Goal: Task Accomplishment & Management: Complete application form

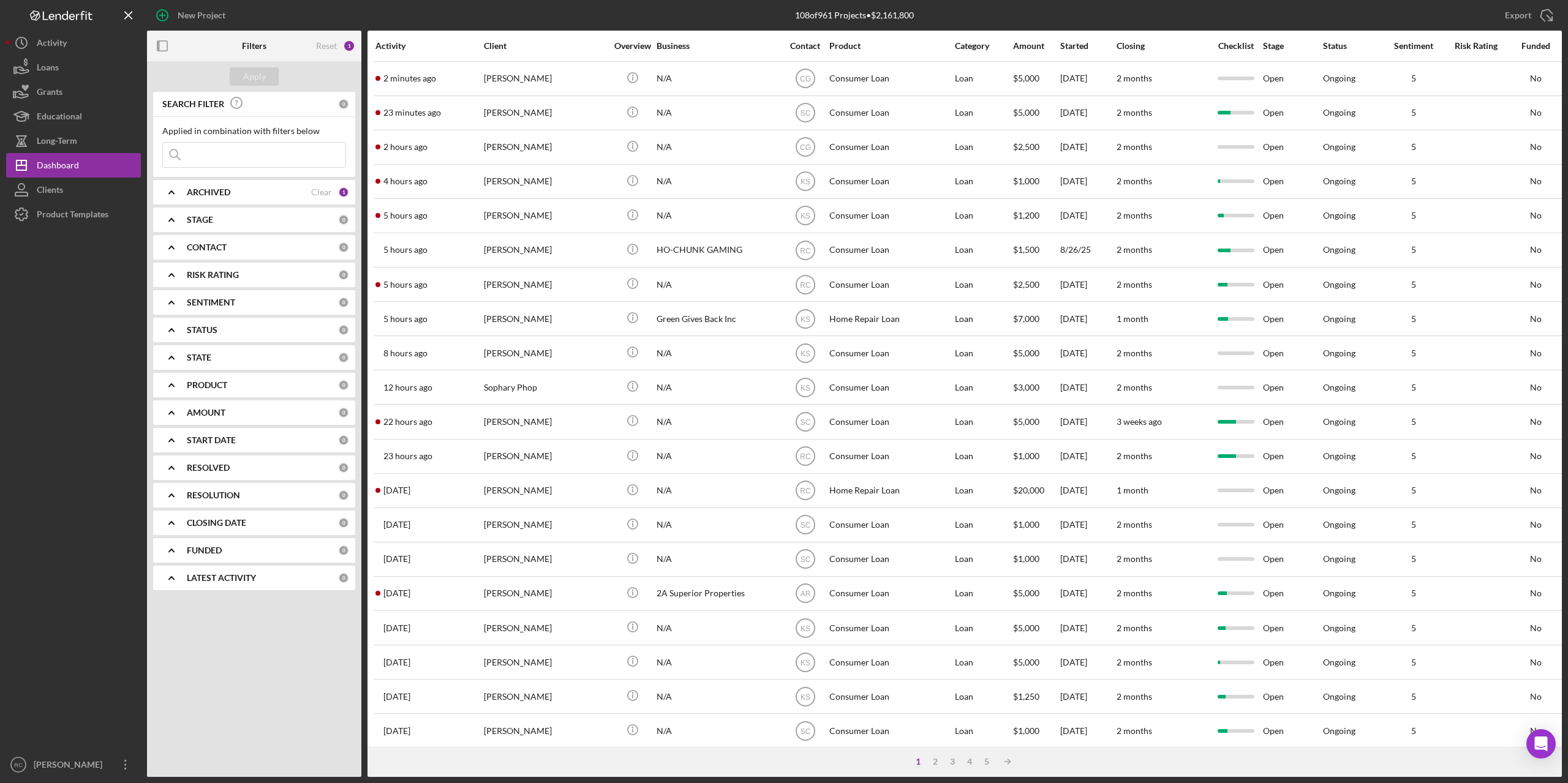
click at [226, 156] on input at bounding box center [254, 155] width 183 height 24
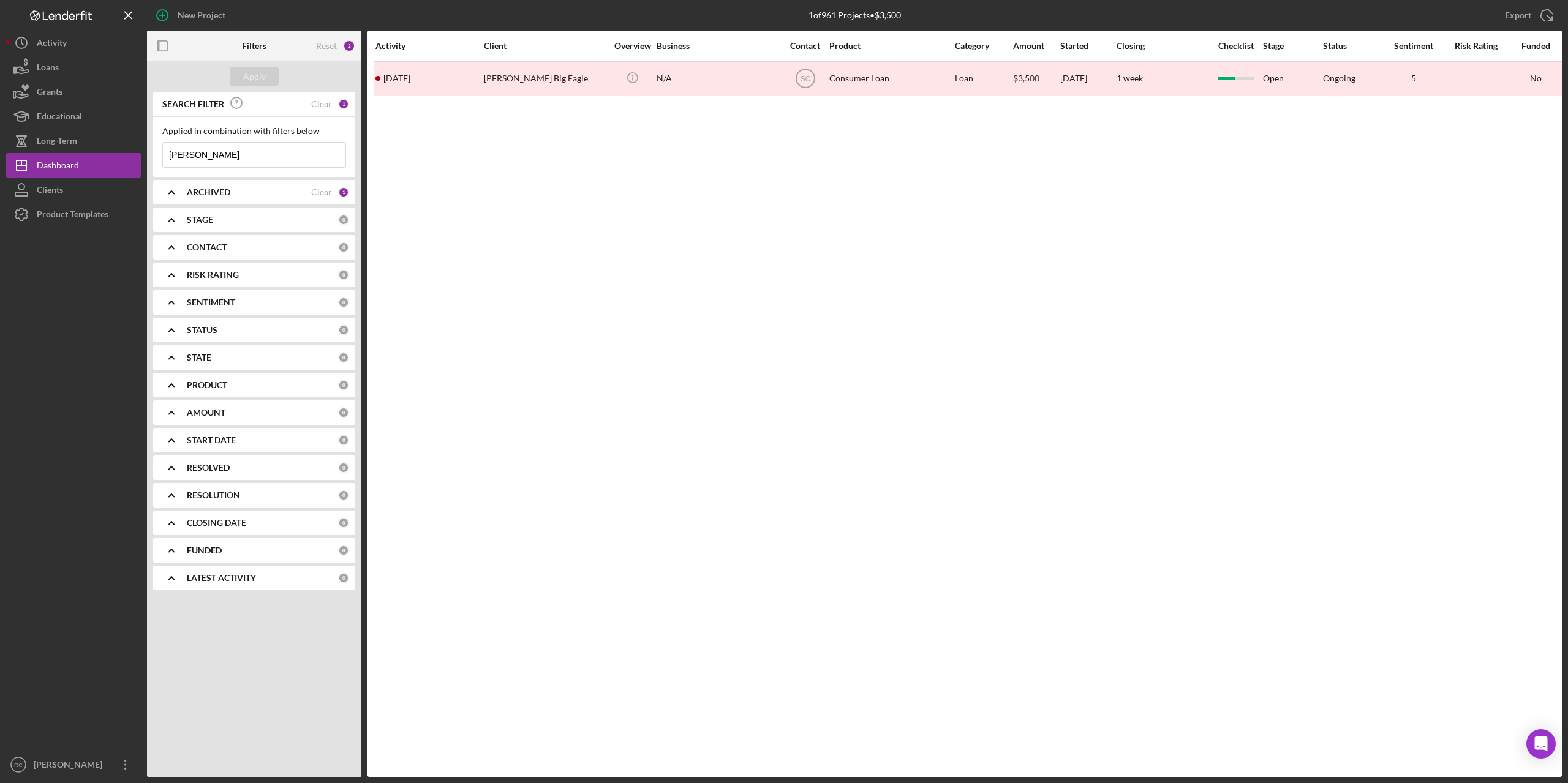
type input "dawson"
drag, startPoint x: 219, startPoint y: 157, endPoint x: 151, endPoint y: 157, distance: 68.0
click at [151, 157] on div "SEARCH FILTER Clear 1 Applied in combination with filters below dawson Icon/Men…" at bounding box center [254, 345] width 214 height 507
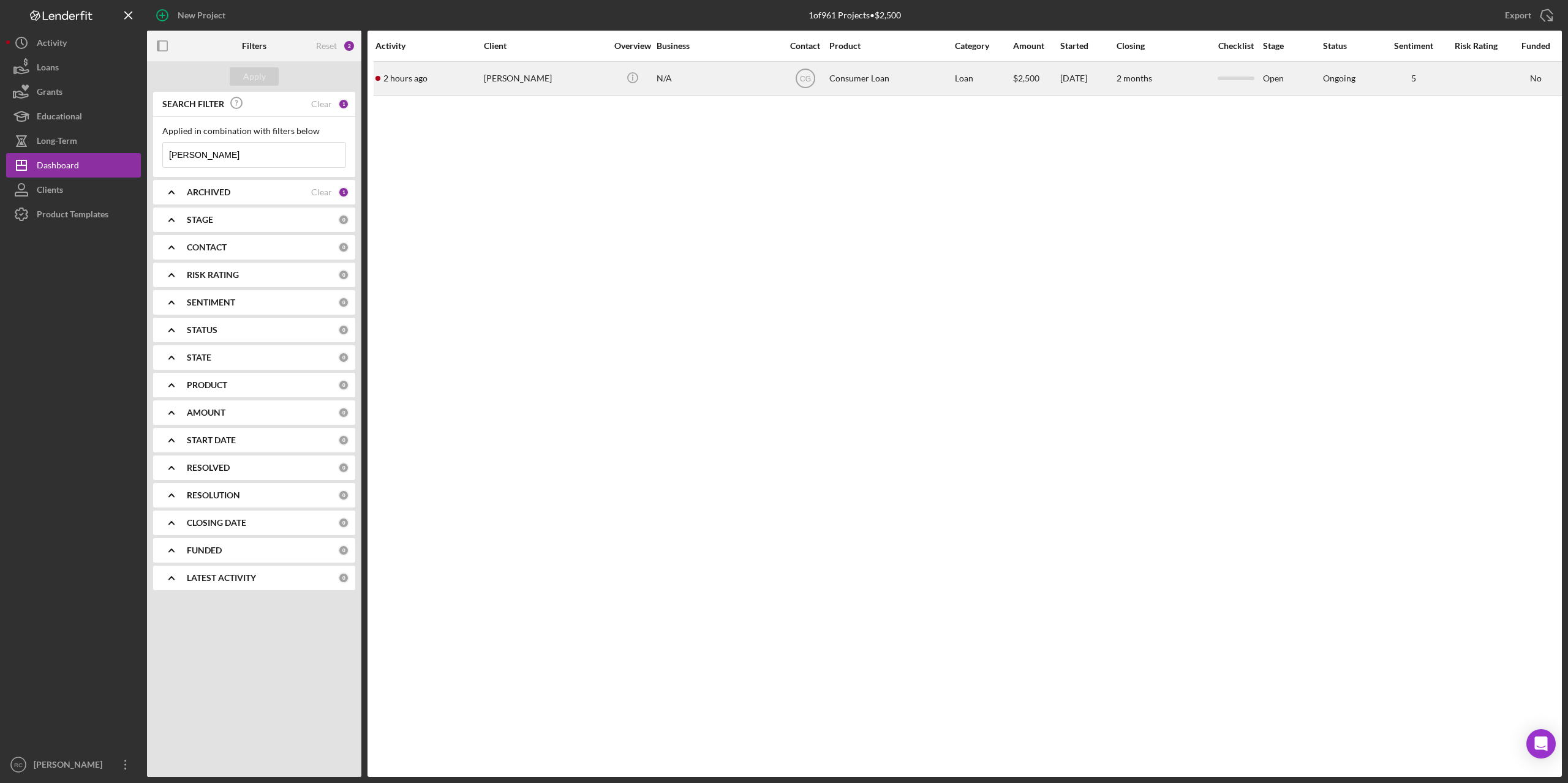
type input "sharon"
click at [504, 77] on div "[PERSON_NAME]" at bounding box center [546, 79] width 123 height 32
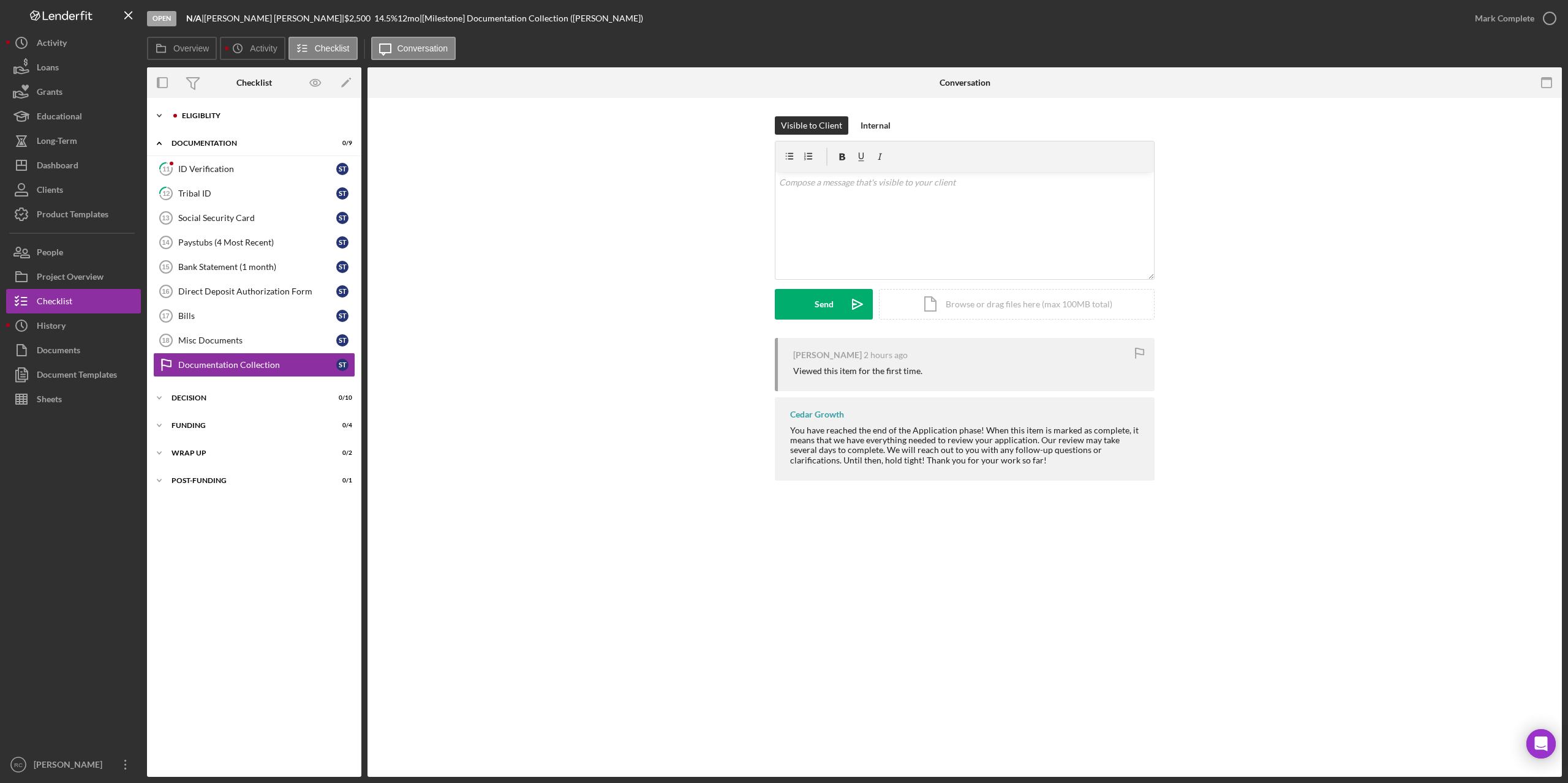
click at [210, 113] on div "Eligiblity" at bounding box center [264, 116] width 164 height 7
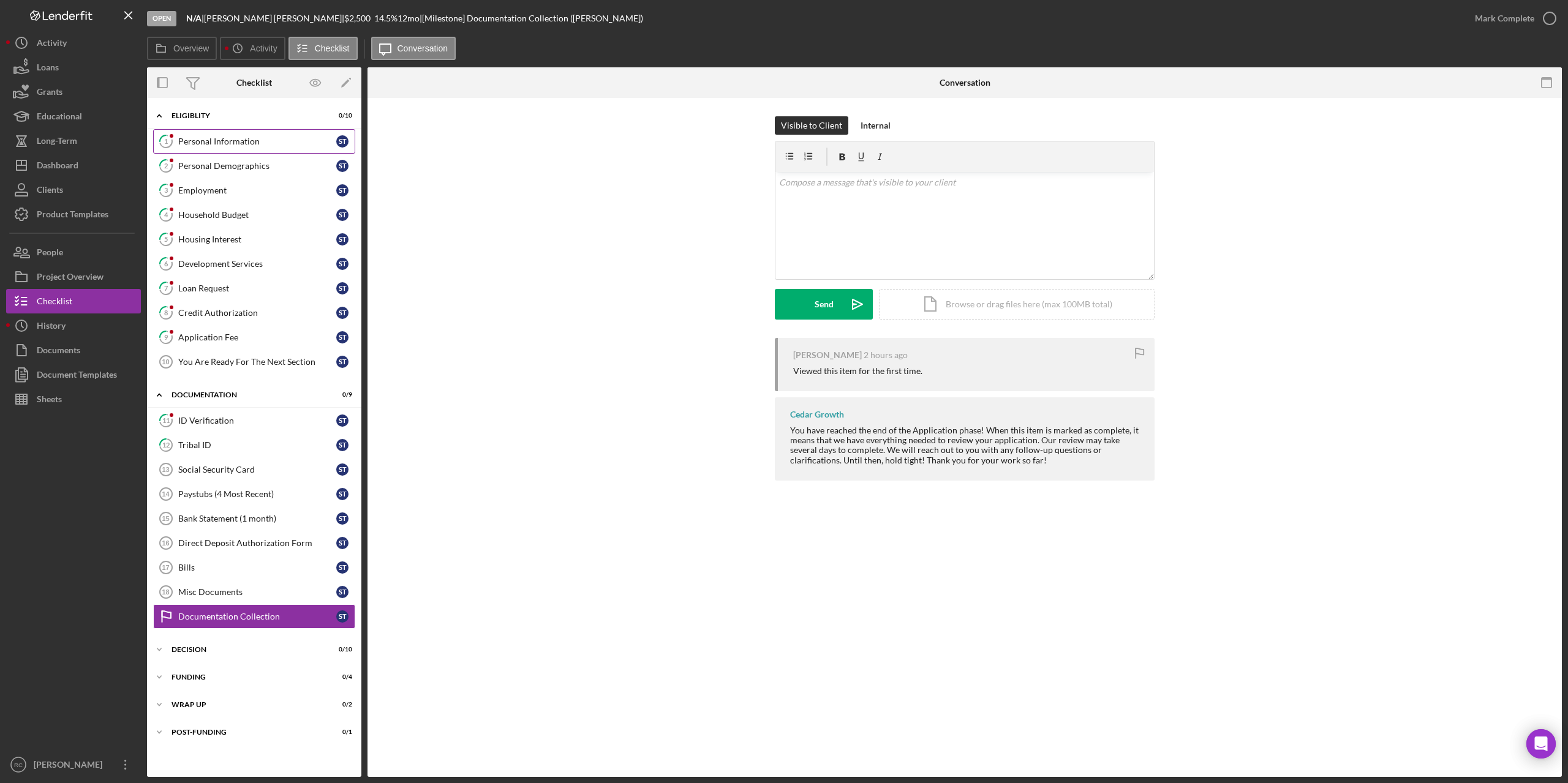
click at [248, 138] on div "Personal Information" at bounding box center [257, 141] width 158 height 10
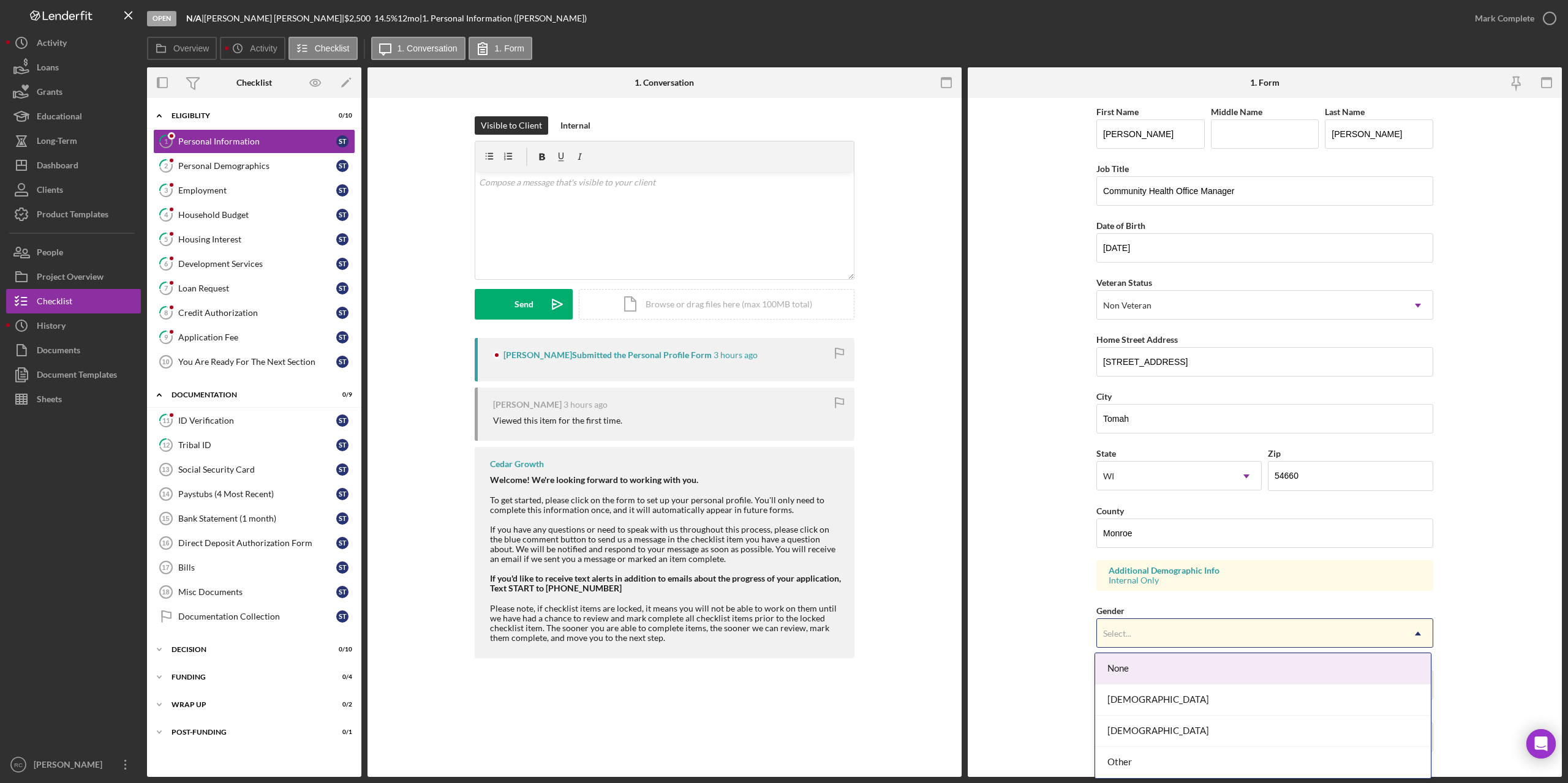
click at [1243, 633] on div "Select..." at bounding box center [1250, 633] width 306 height 28
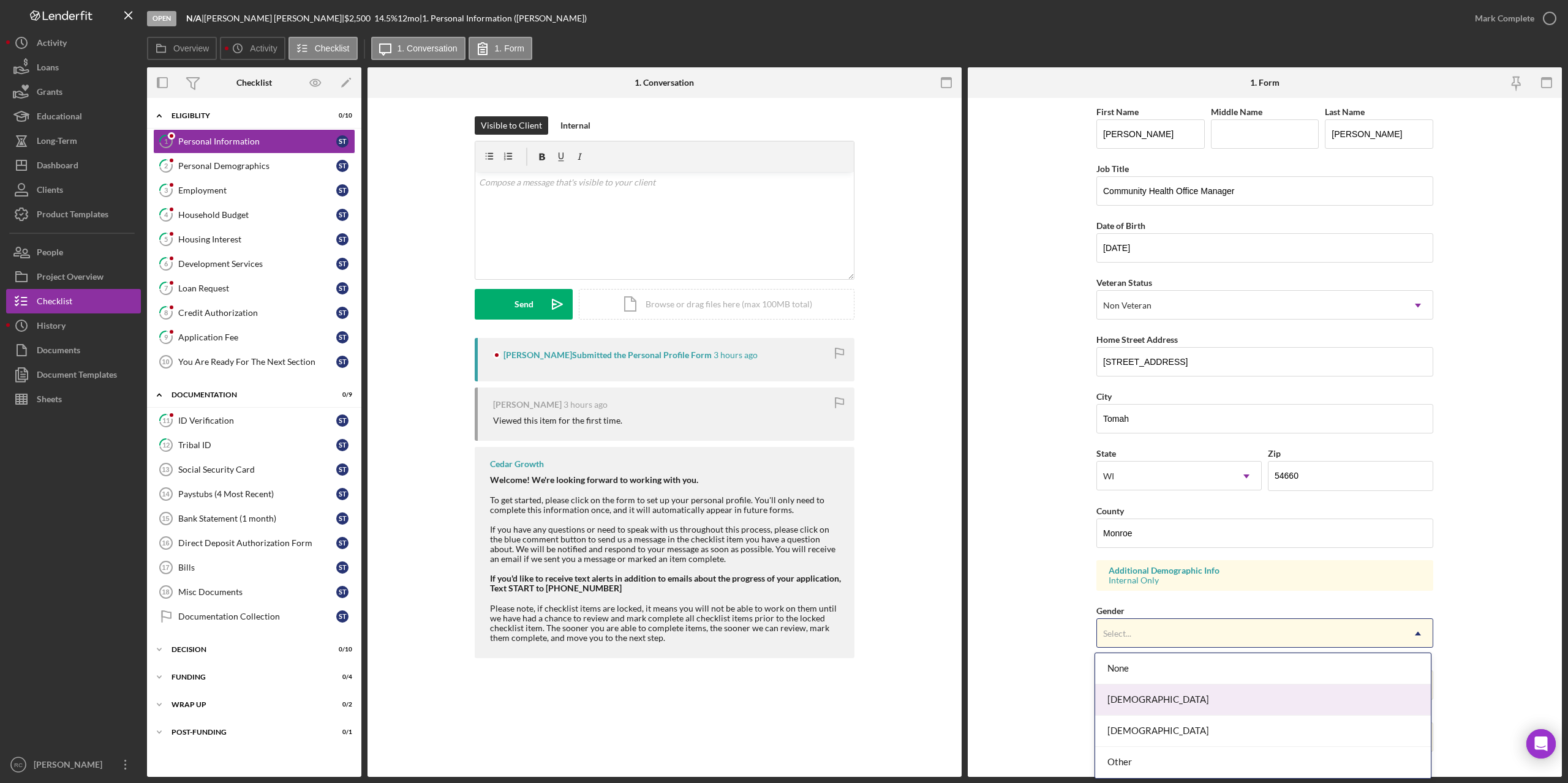
click at [1191, 708] on div "[DEMOGRAPHIC_DATA]" at bounding box center [1263, 700] width 336 height 31
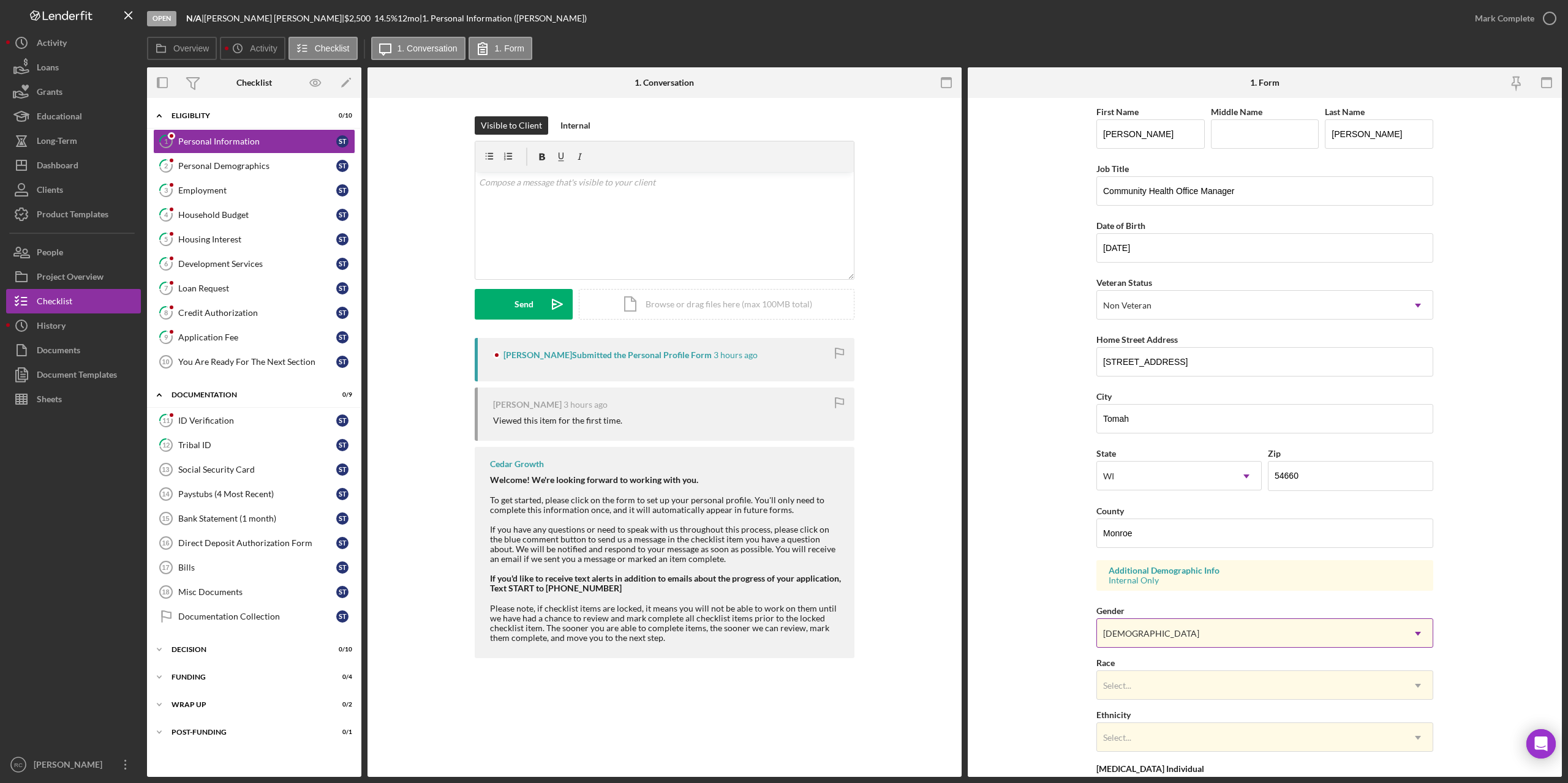
scroll to position [81, 0]
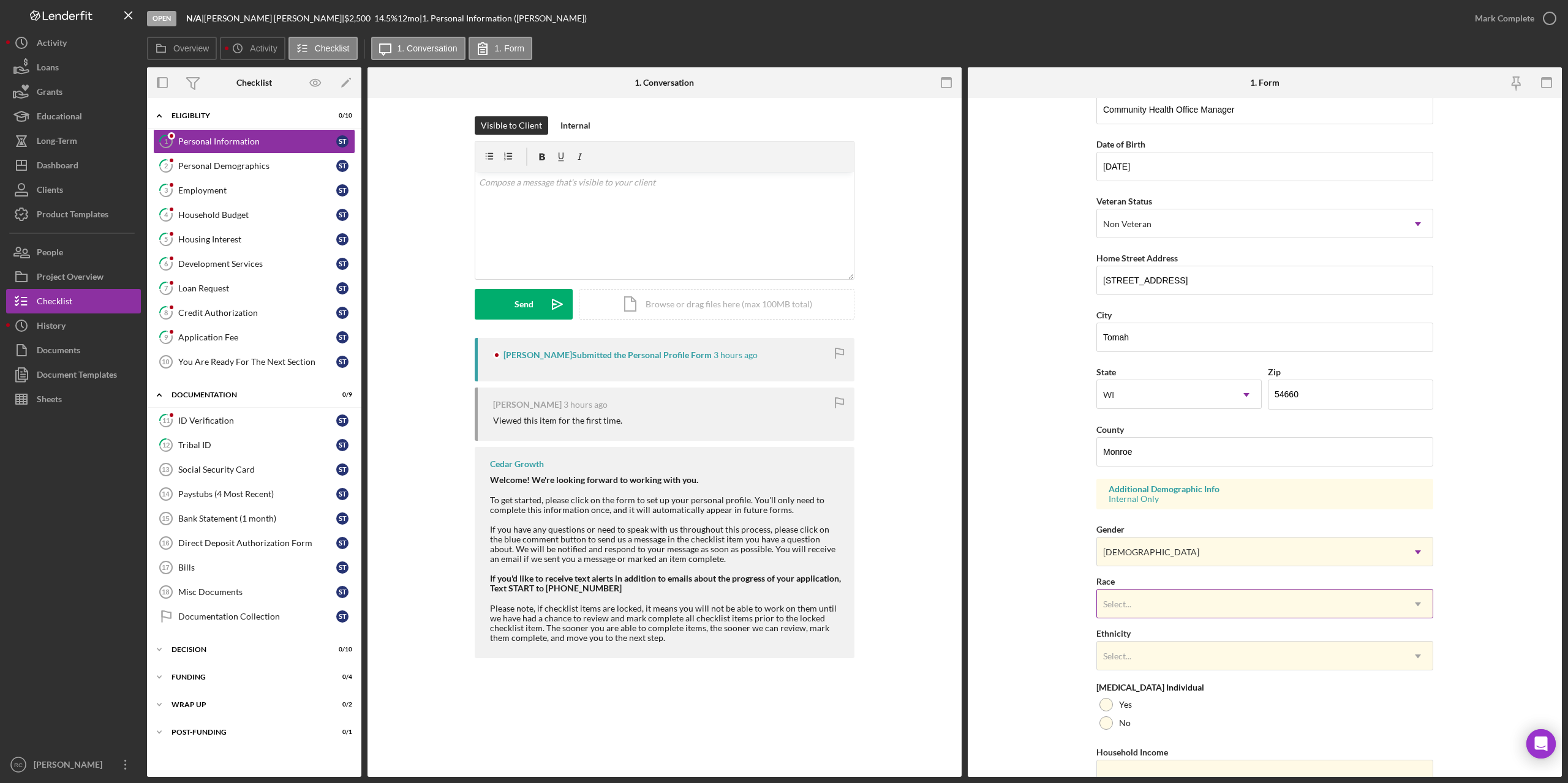
click at [1217, 610] on div "Select..." at bounding box center [1250, 604] width 306 height 28
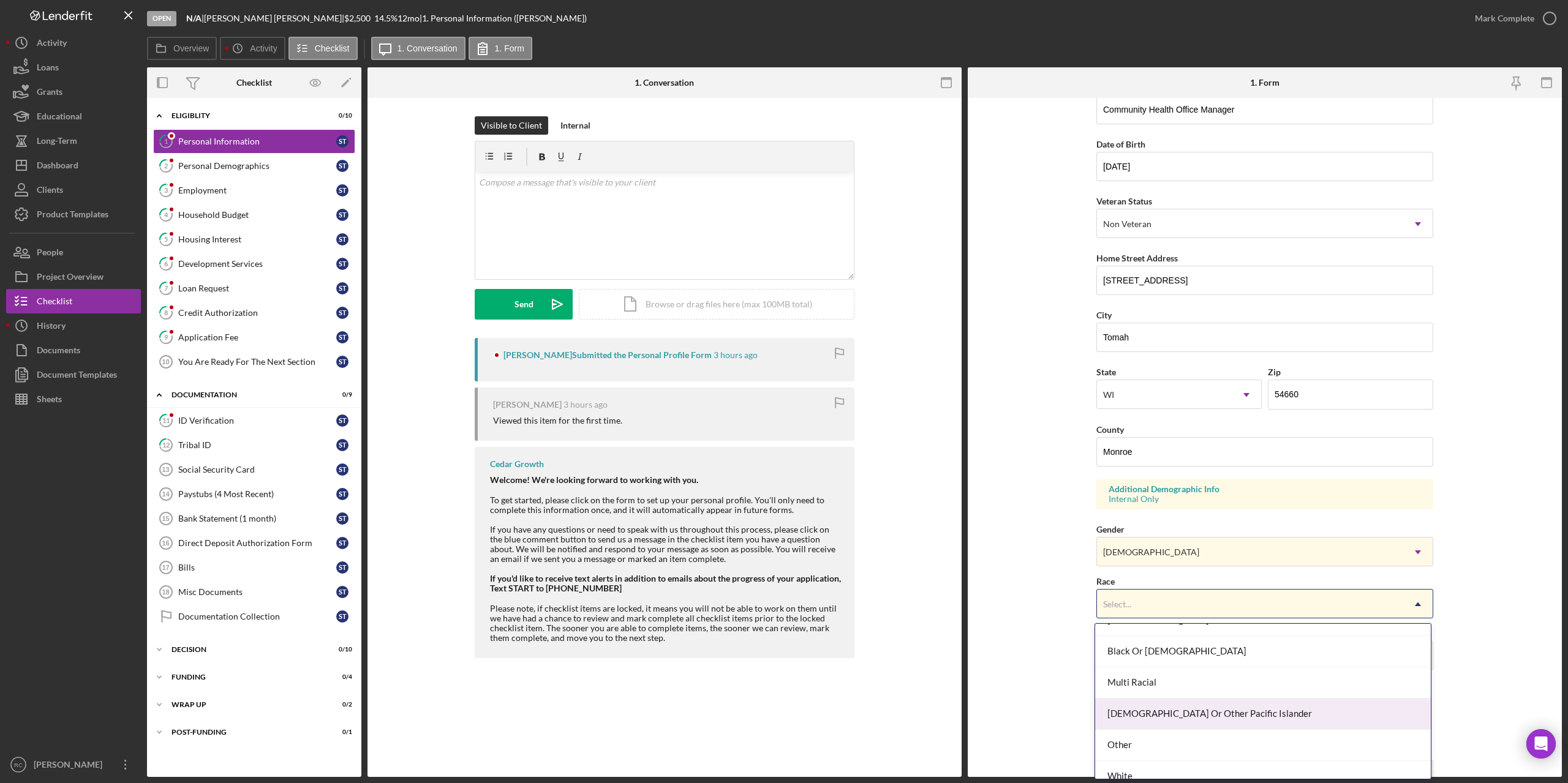
scroll to position [95, 0]
drag, startPoint x: 1237, startPoint y: 725, endPoint x: 1237, endPoint y: 711, distance: 14.0
click at [1237, 726] on div "Other" at bounding box center [1263, 732] width 336 height 31
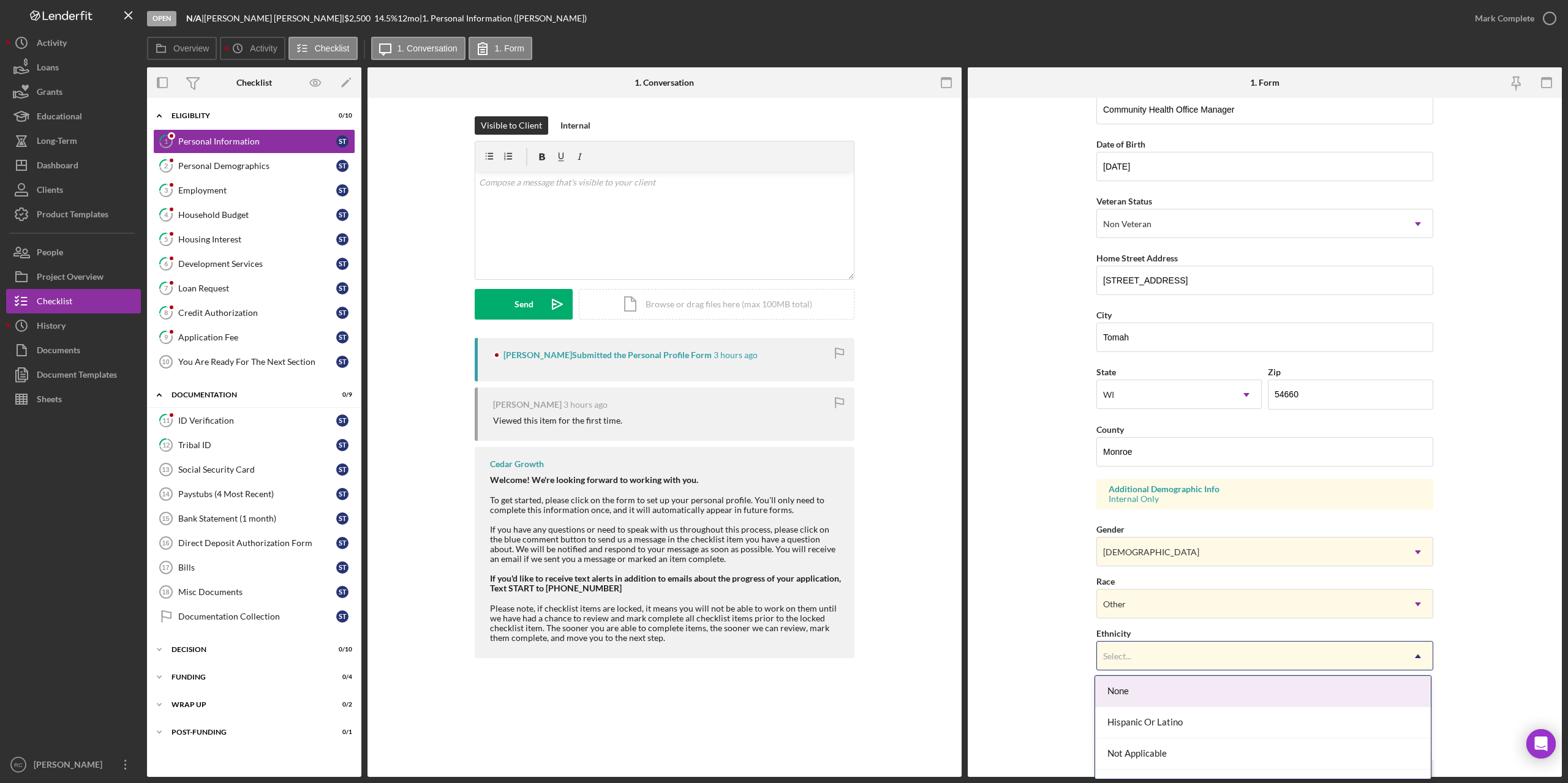
click at [1200, 657] on div "Select..." at bounding box center [1250, 656] width 306 height 28
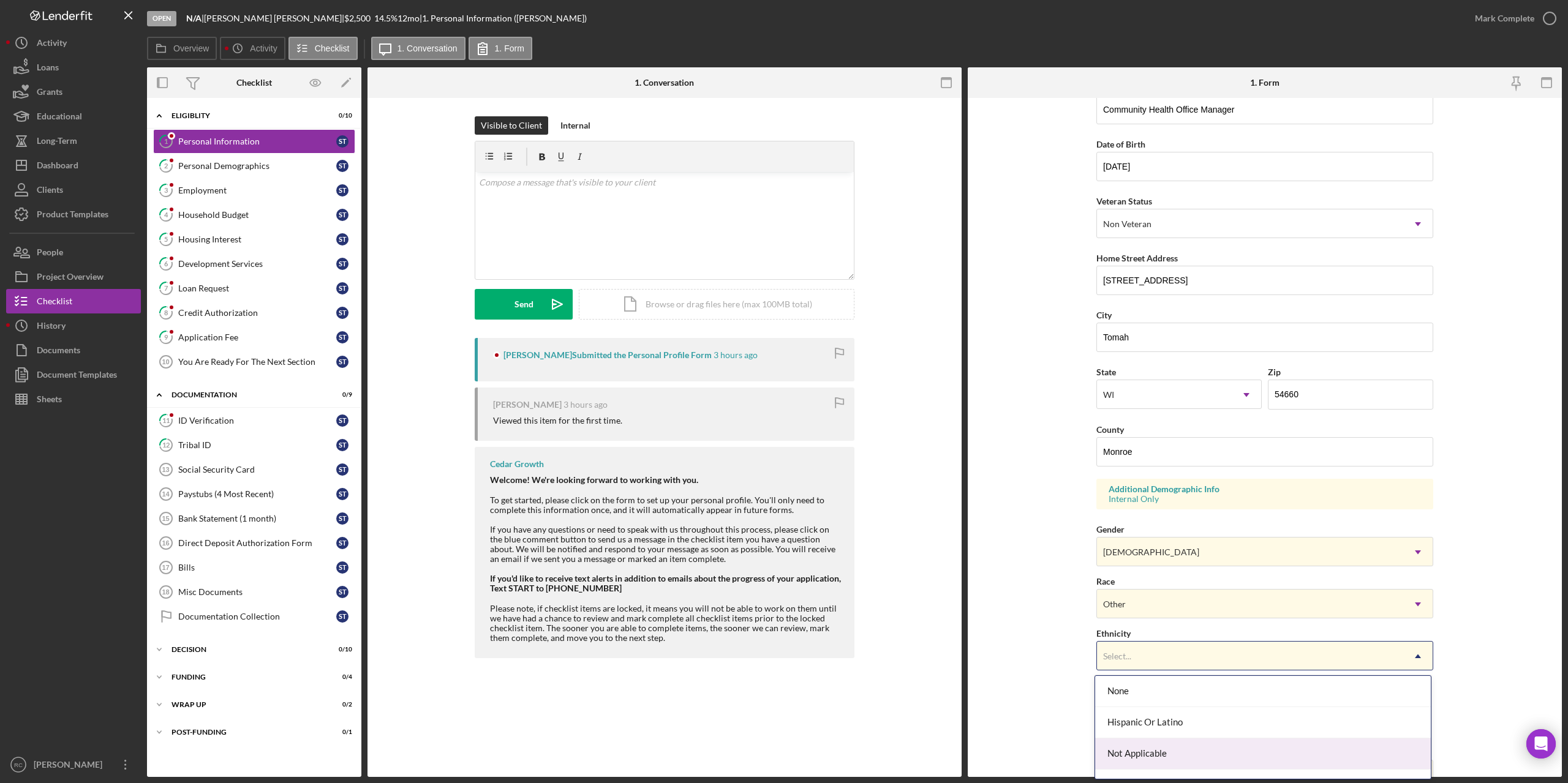
click at [1210, 753] on div "Not Applicable" at bounding box center [1263, 754] width 336 height 31
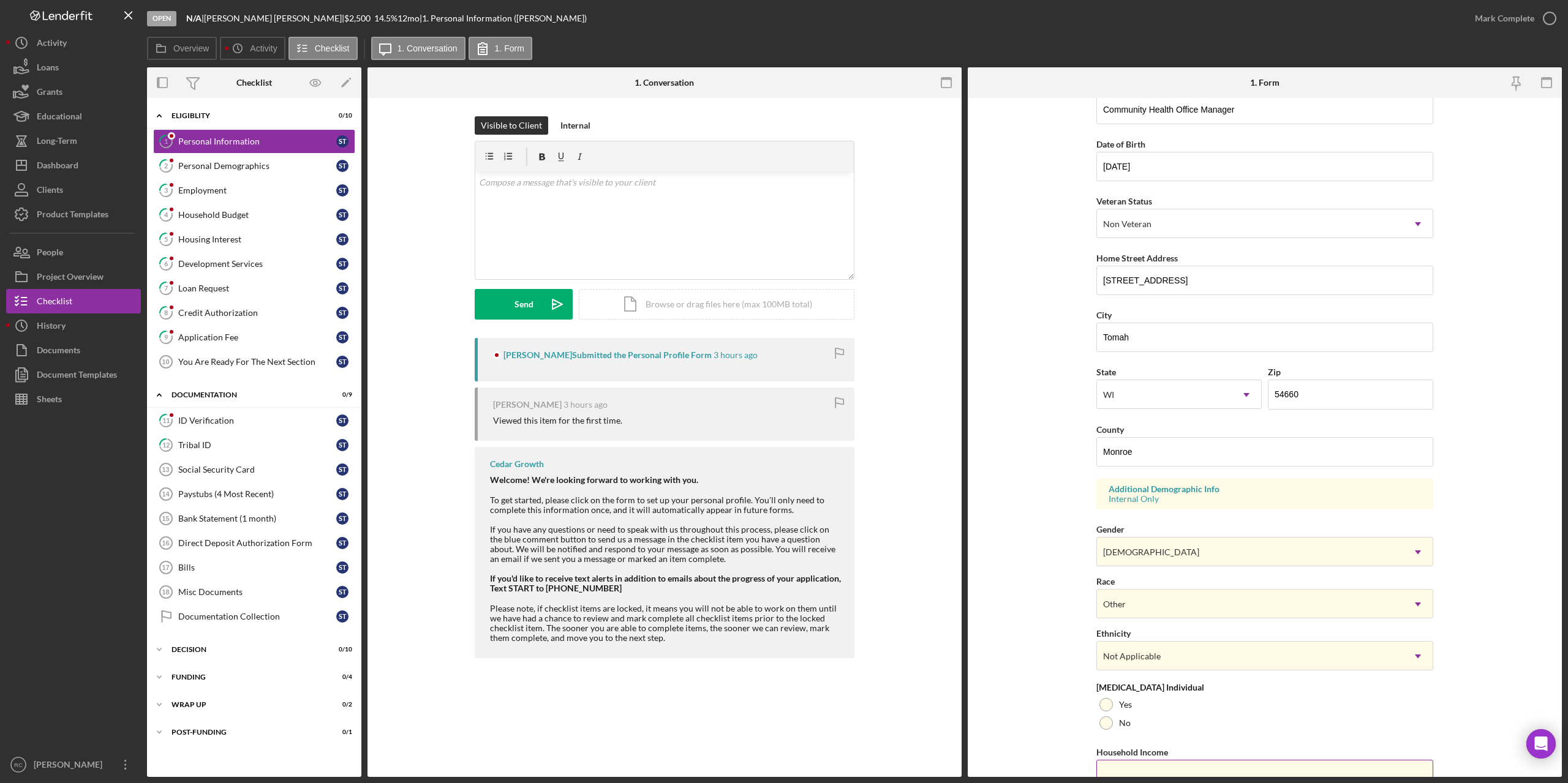
scroll to position [138, 0]
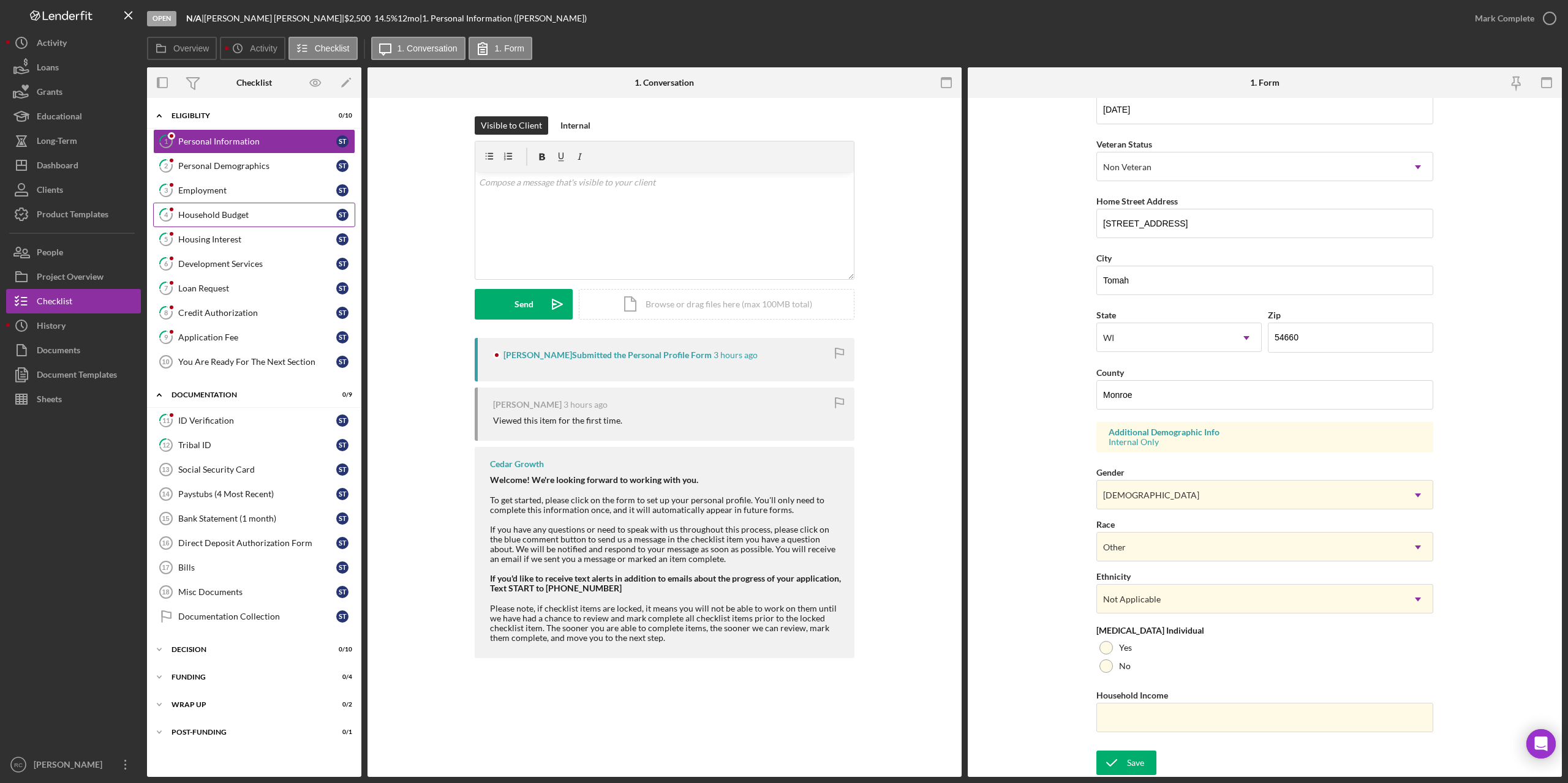
click at [213, 216] on div "Household Budget" at bounding box center [257, 215] width 158 height 10
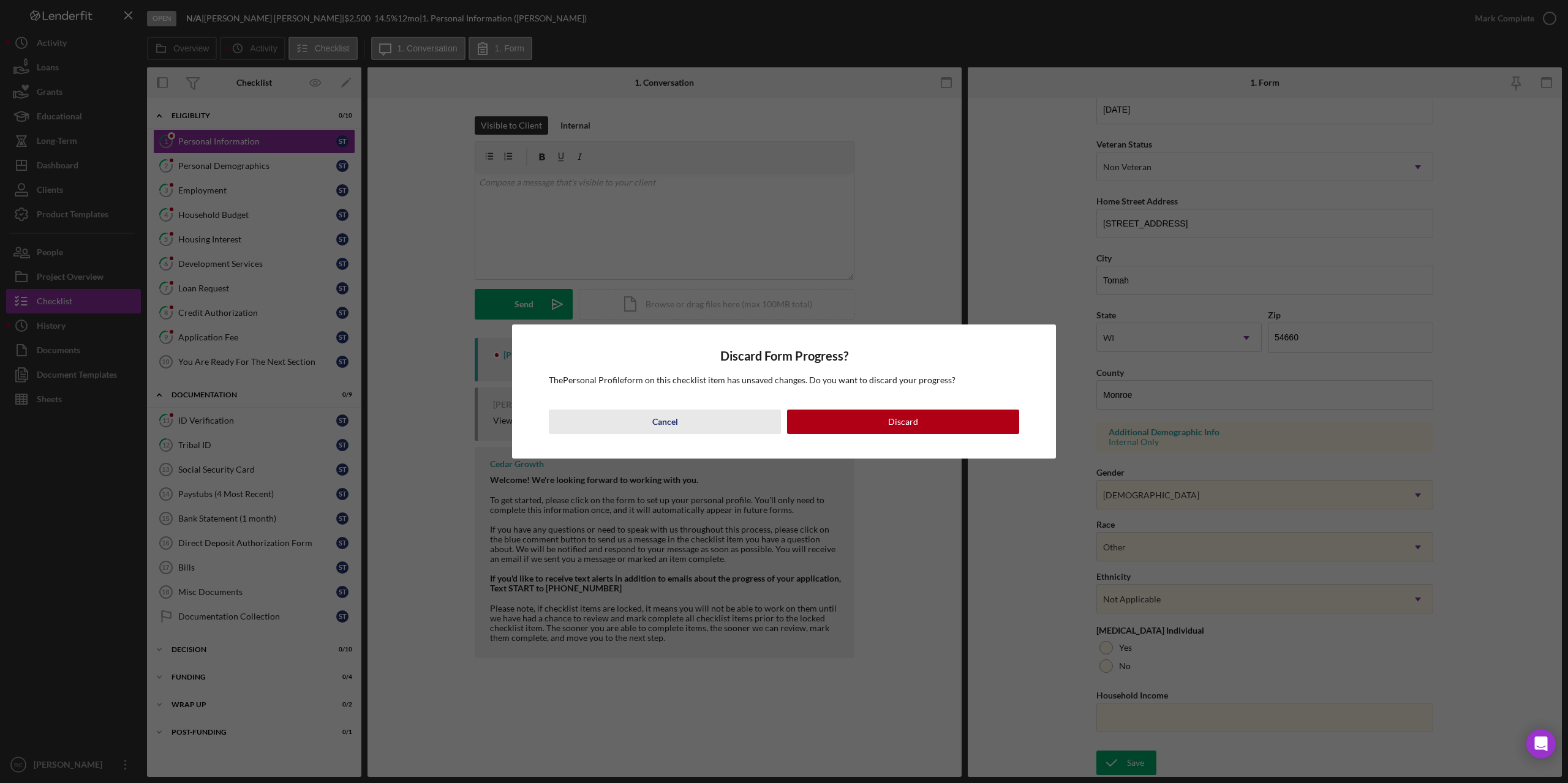
click at [661, 425] on div "Cancel" at bounding box center [665, 422] width 26 height 24
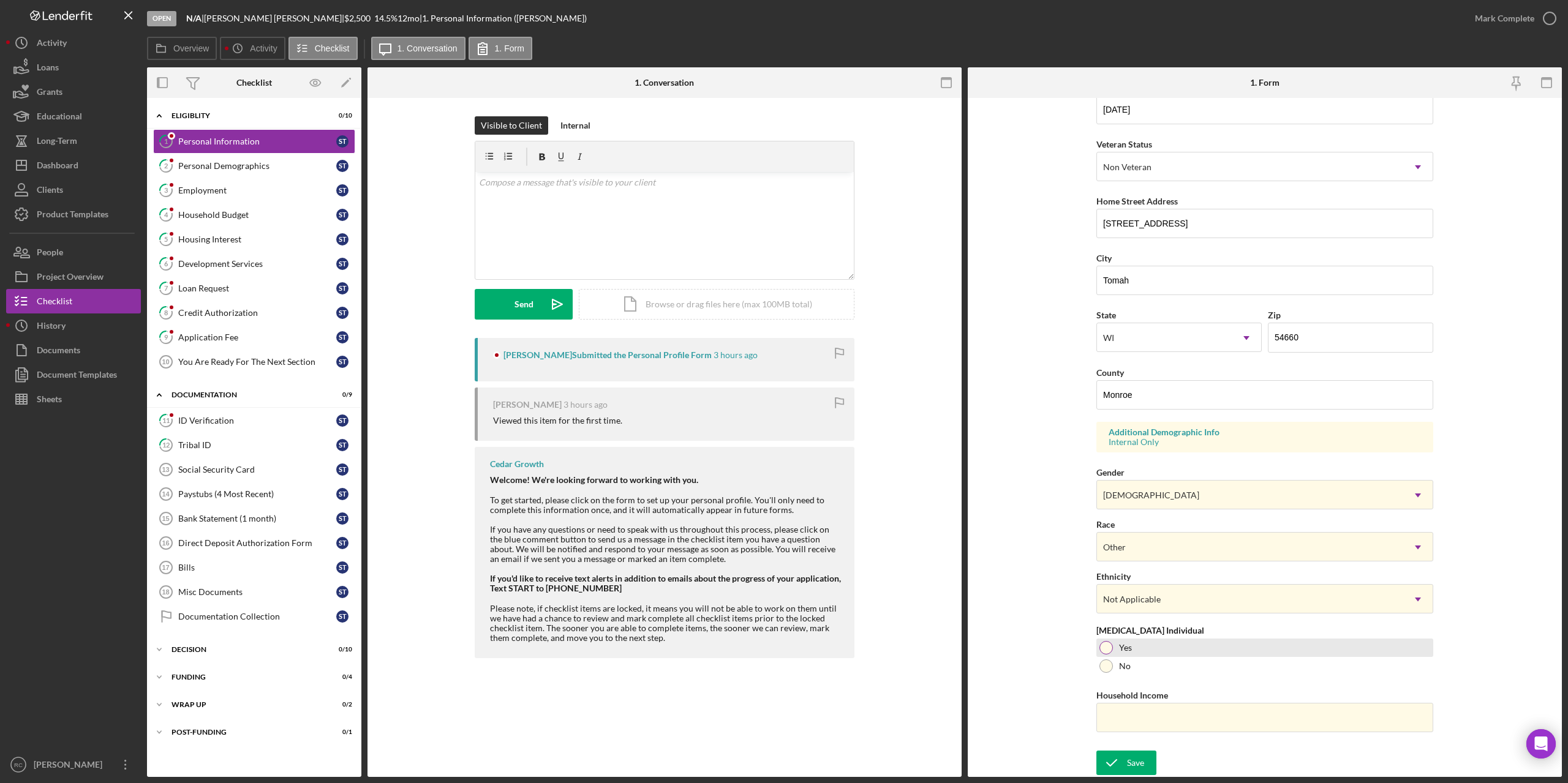
click at [1104, 647] on div at bounding box center [1106, 647] width 14 height 14
click at [1136, 764] on div "Save" at bounding box center [1135, 763] width 17 height 24
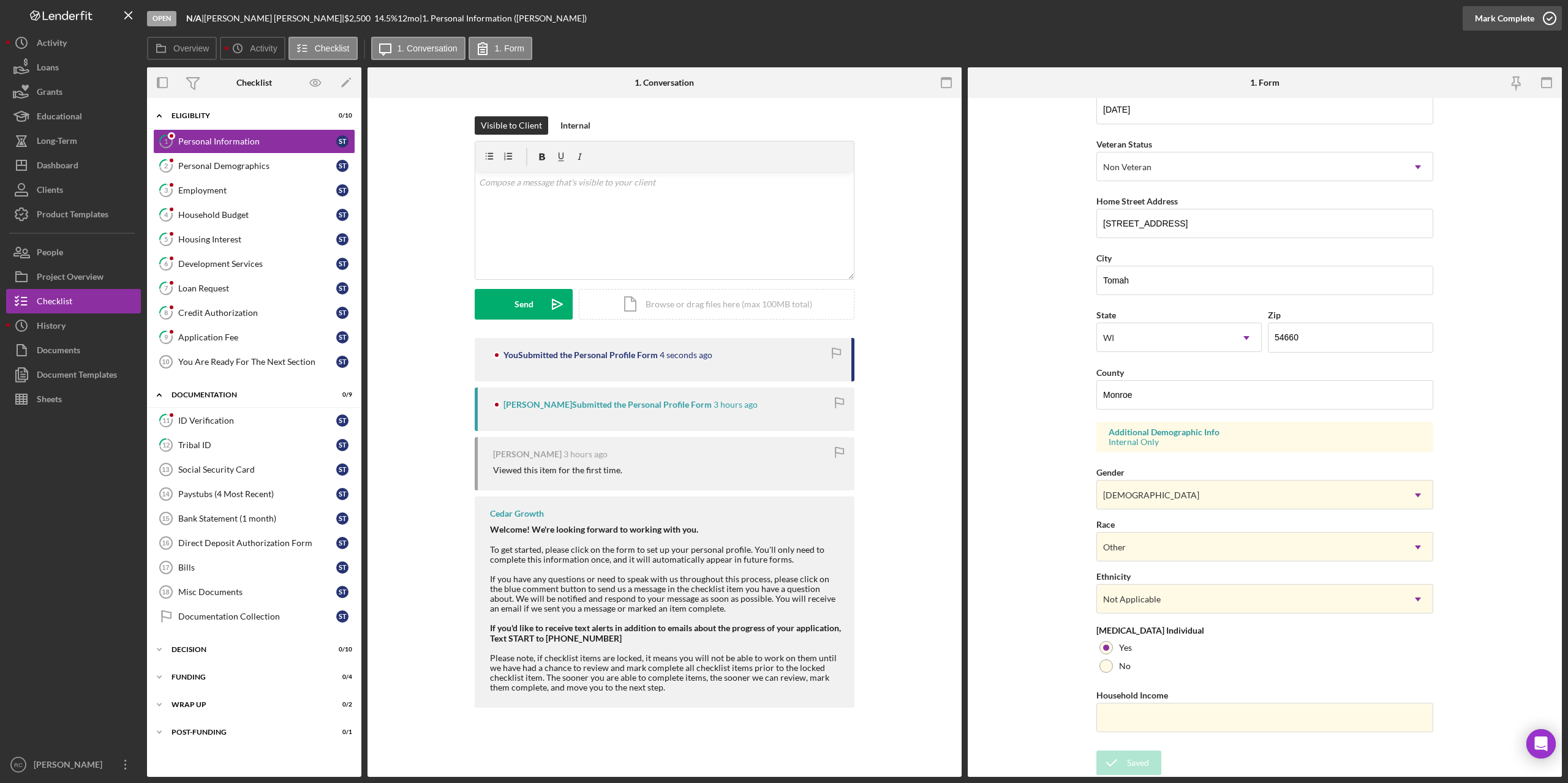
click at [1549, 19] on polyline "button" at bounding box center [1549, 19] width 5 height 3
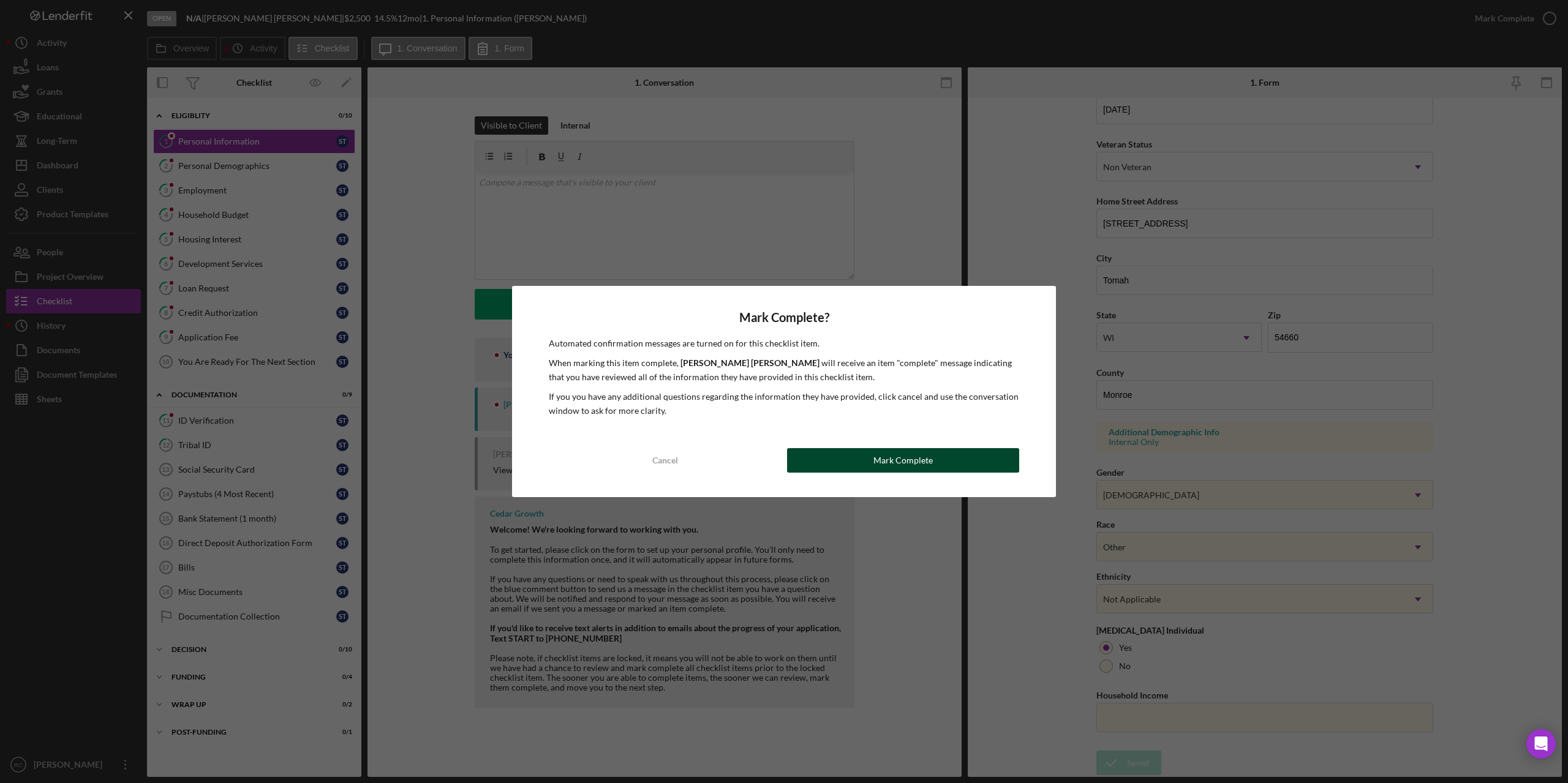
click at [980, 458] on button "Mark Complete" at bounding box center [903, 460] width 232 height 24
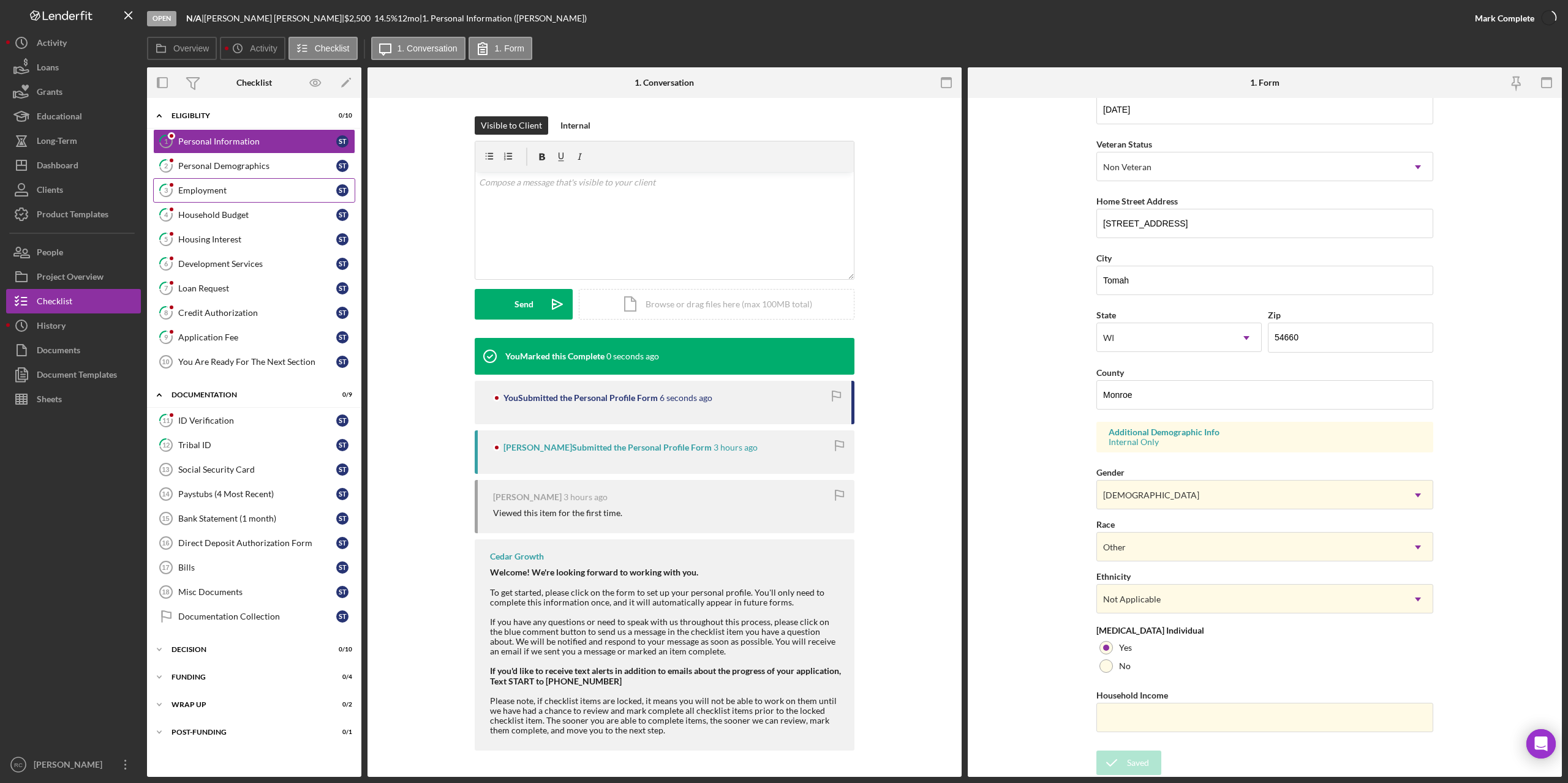
scroll to position [0, 0]
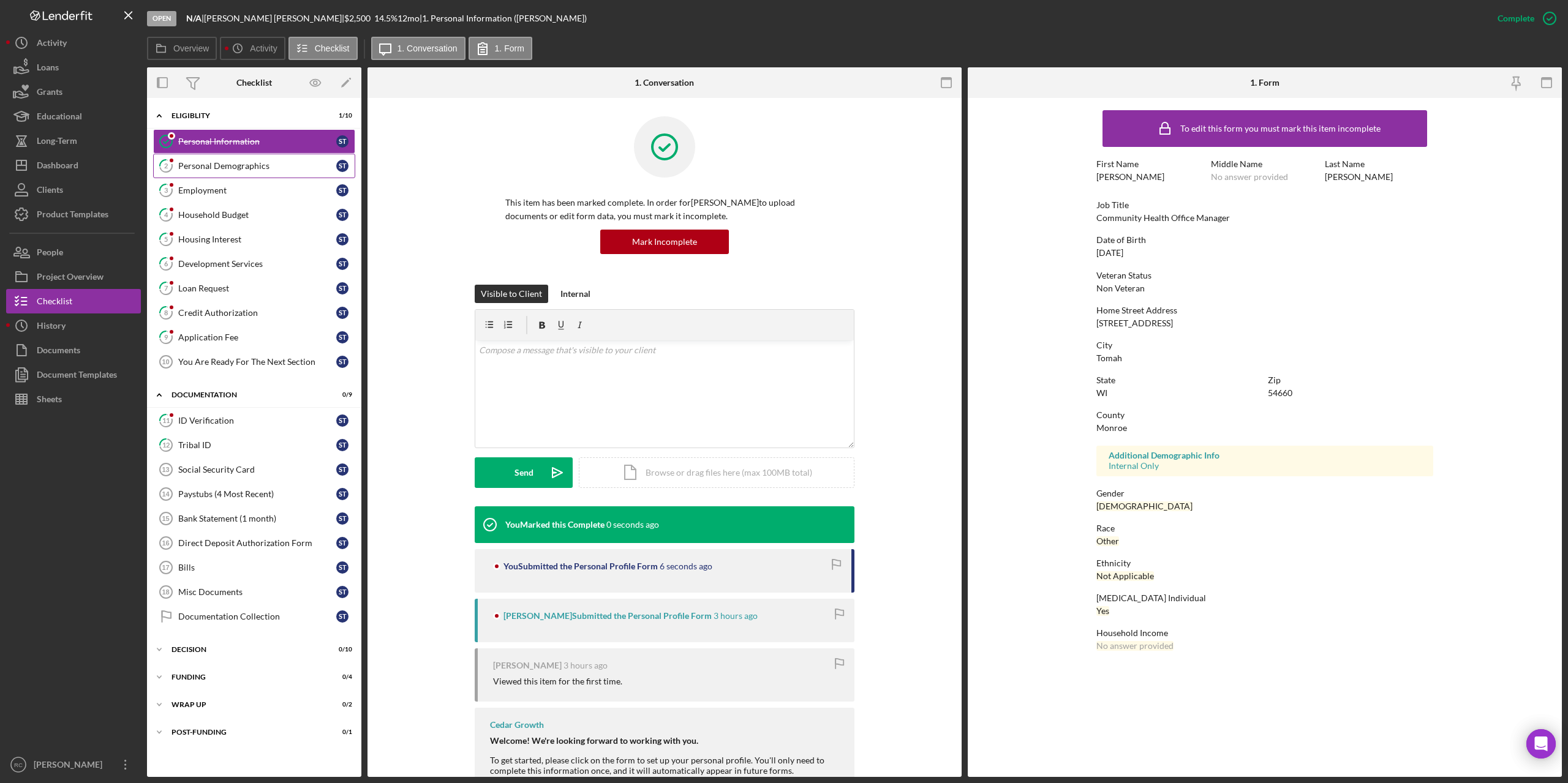
click at [258, 167] on div "Personal Demographics" at bounding box center [257, 166] width 158 height 10
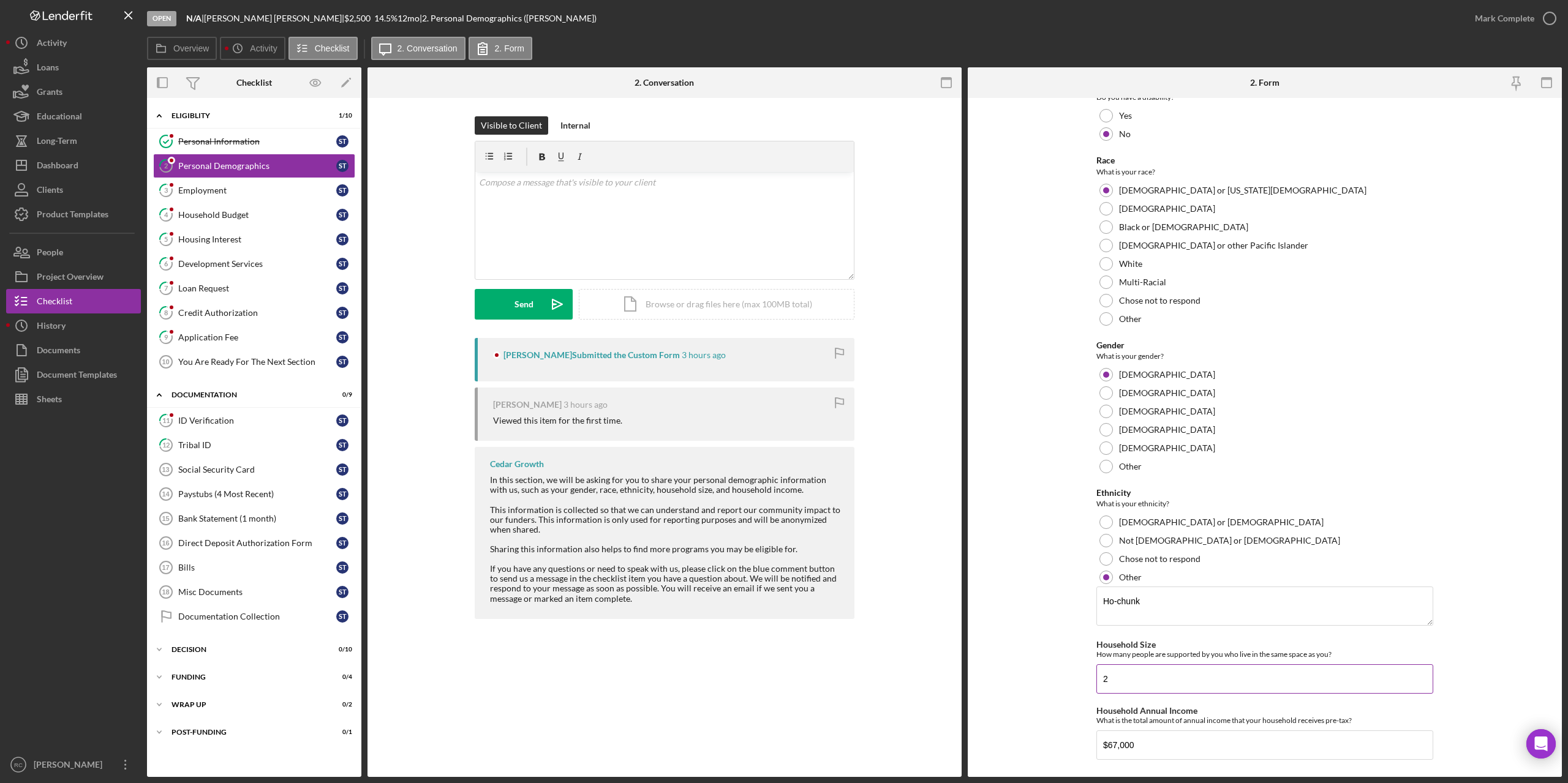
scroll to position [493, 0]
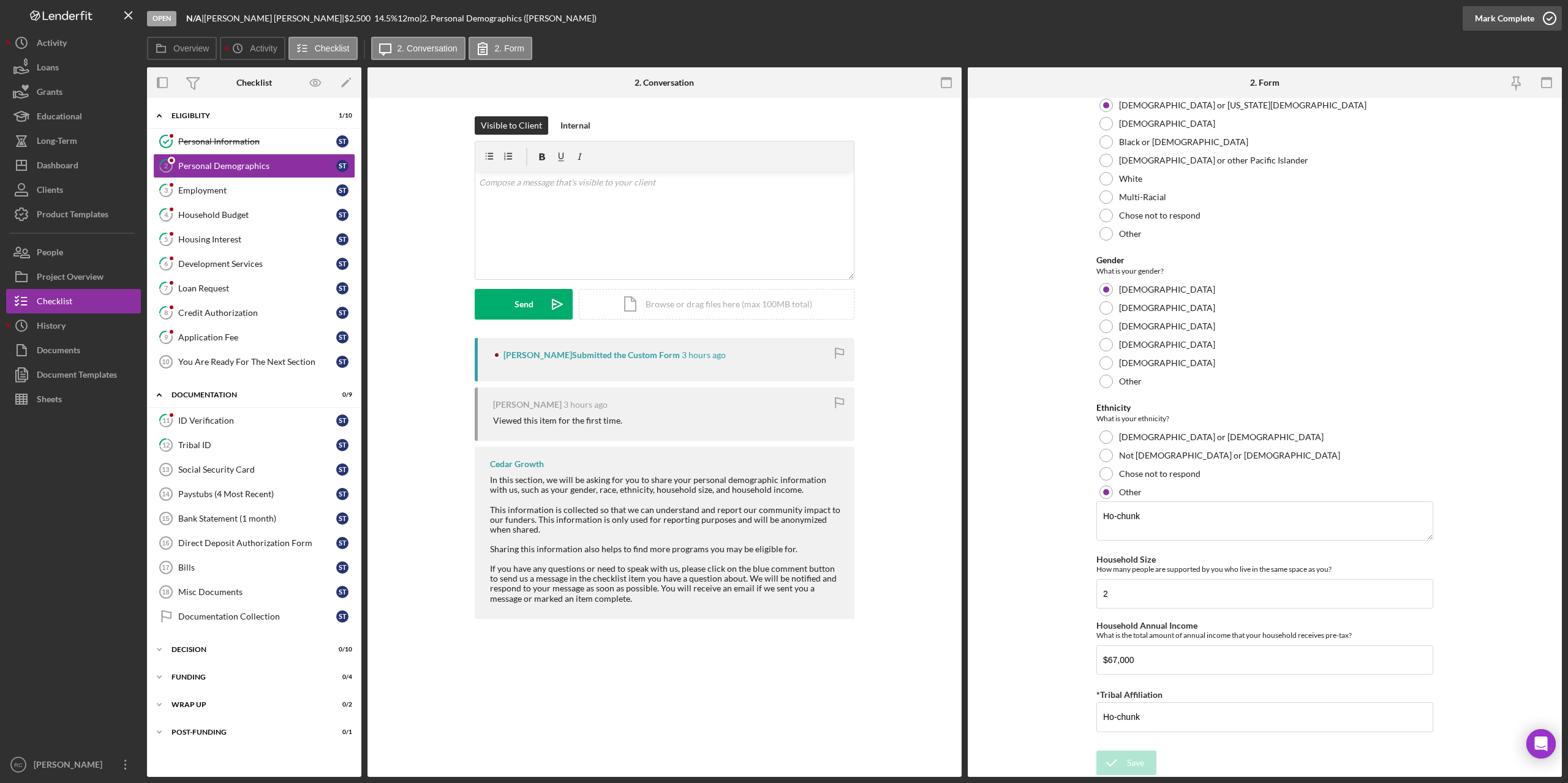
click at [1549, 19] on icon "button" at bounding box center [1549, 18] width 31 height 31
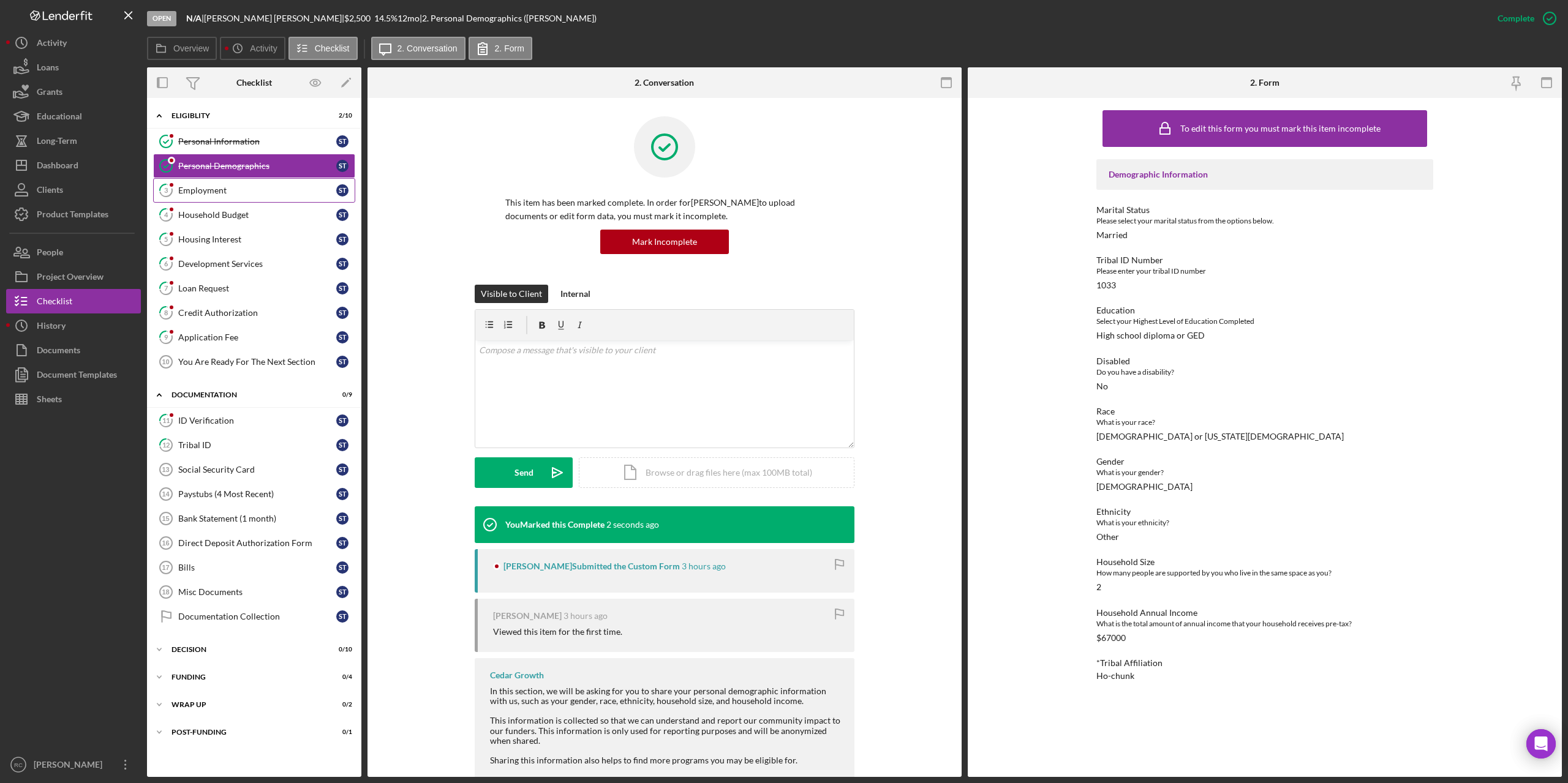
click at [201, 192] on div "Employment" at bounding box center [257, 191] width 158 height 10
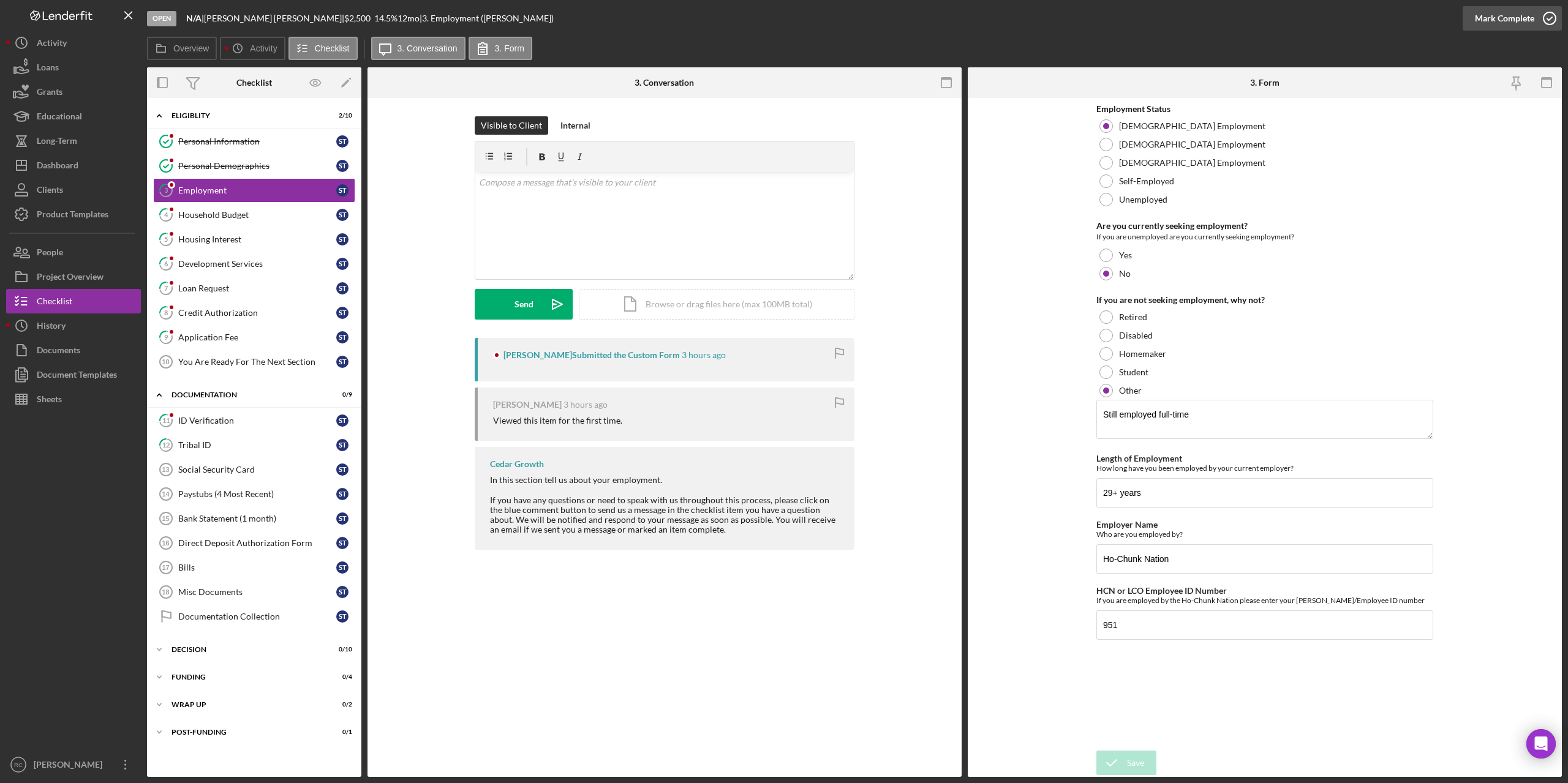
click at [1550, 15] on icon "button" at bounding box center [1549, 18] width 31 height 31
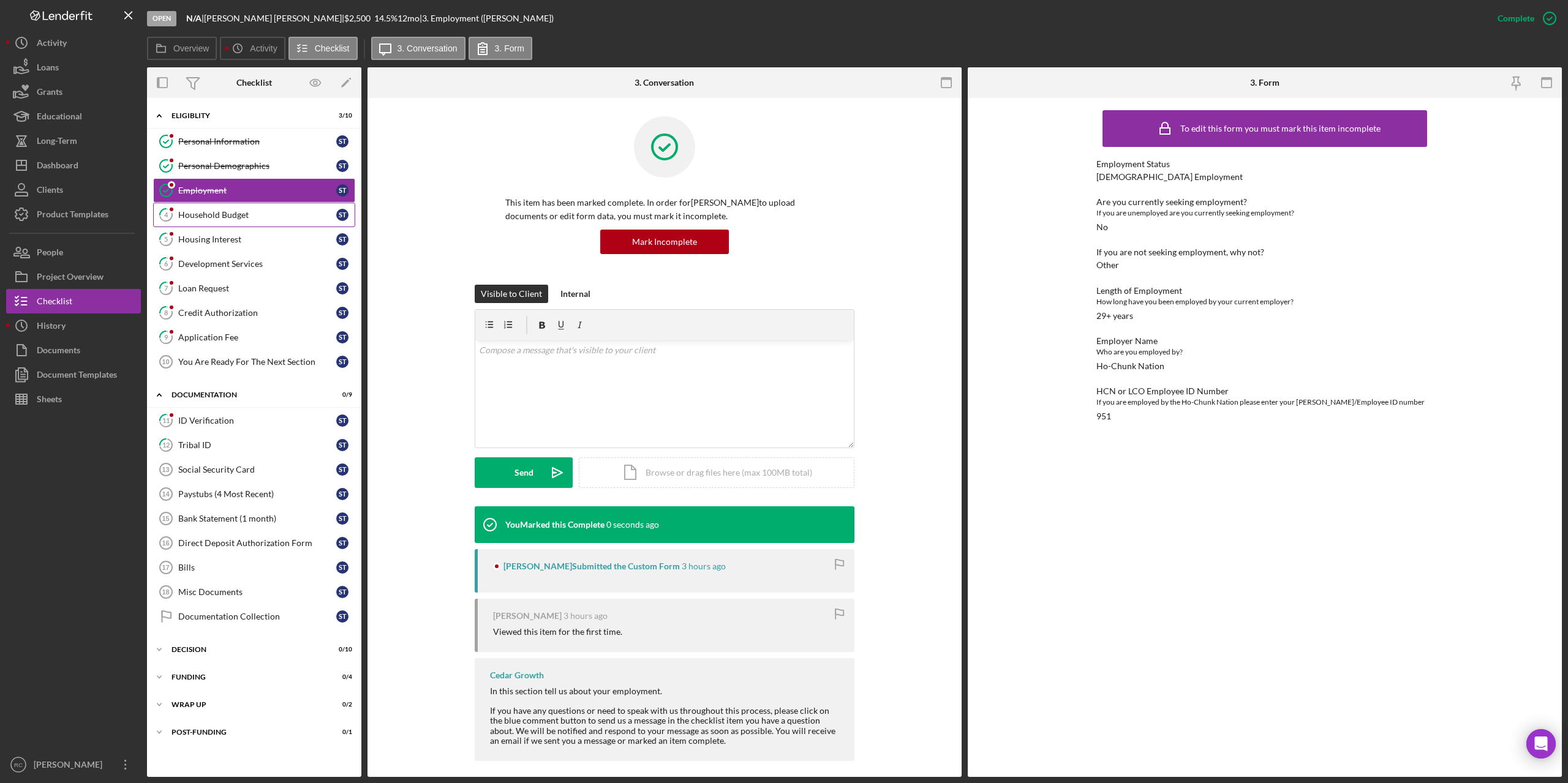
click at [231, 214] on div "Household Budget" at bounding box center [257, 215] width 158 height 10
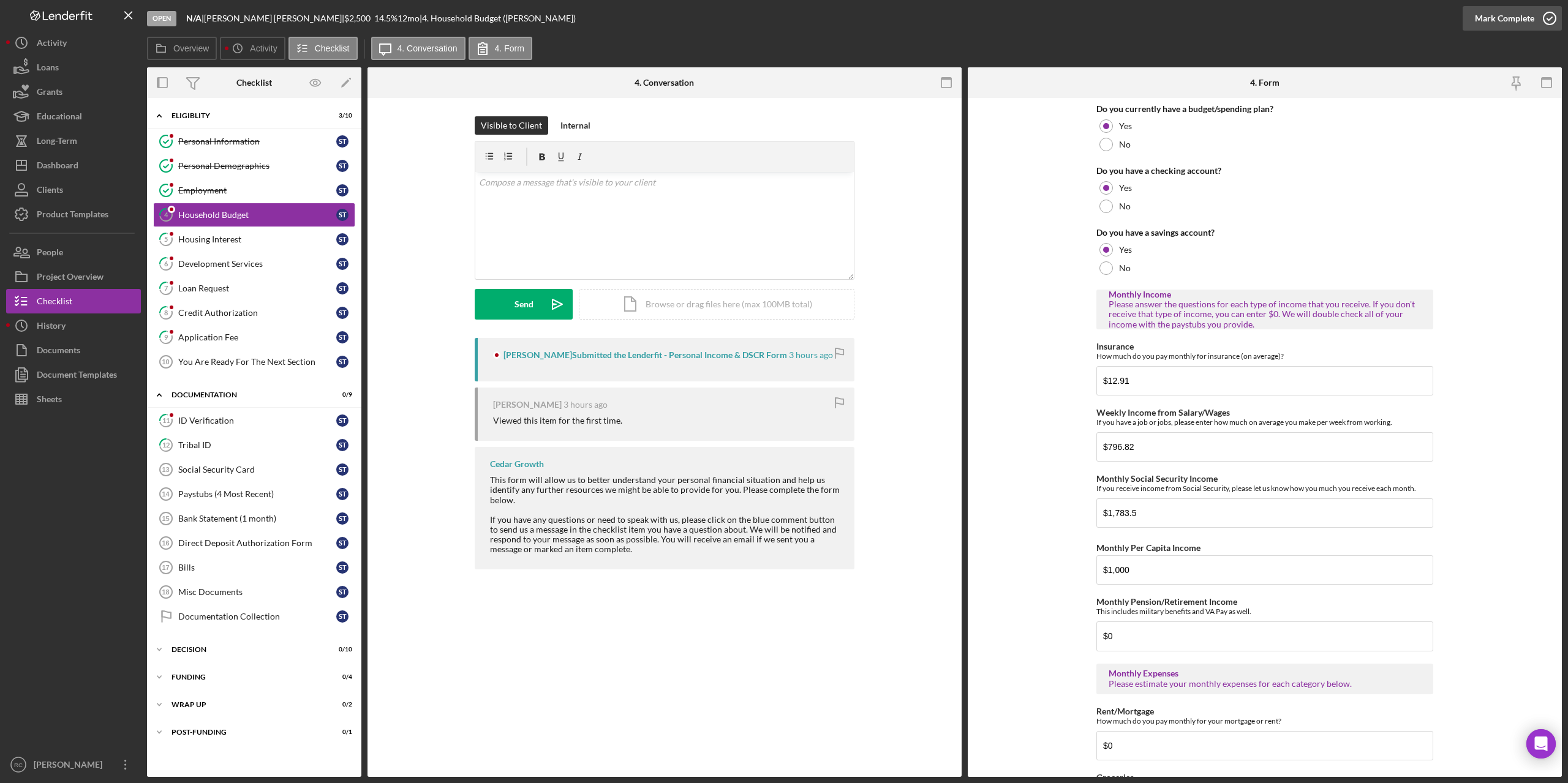
click at [1549, 15] on icon "button" at bounding box center [1549, 18] width 31 height 31
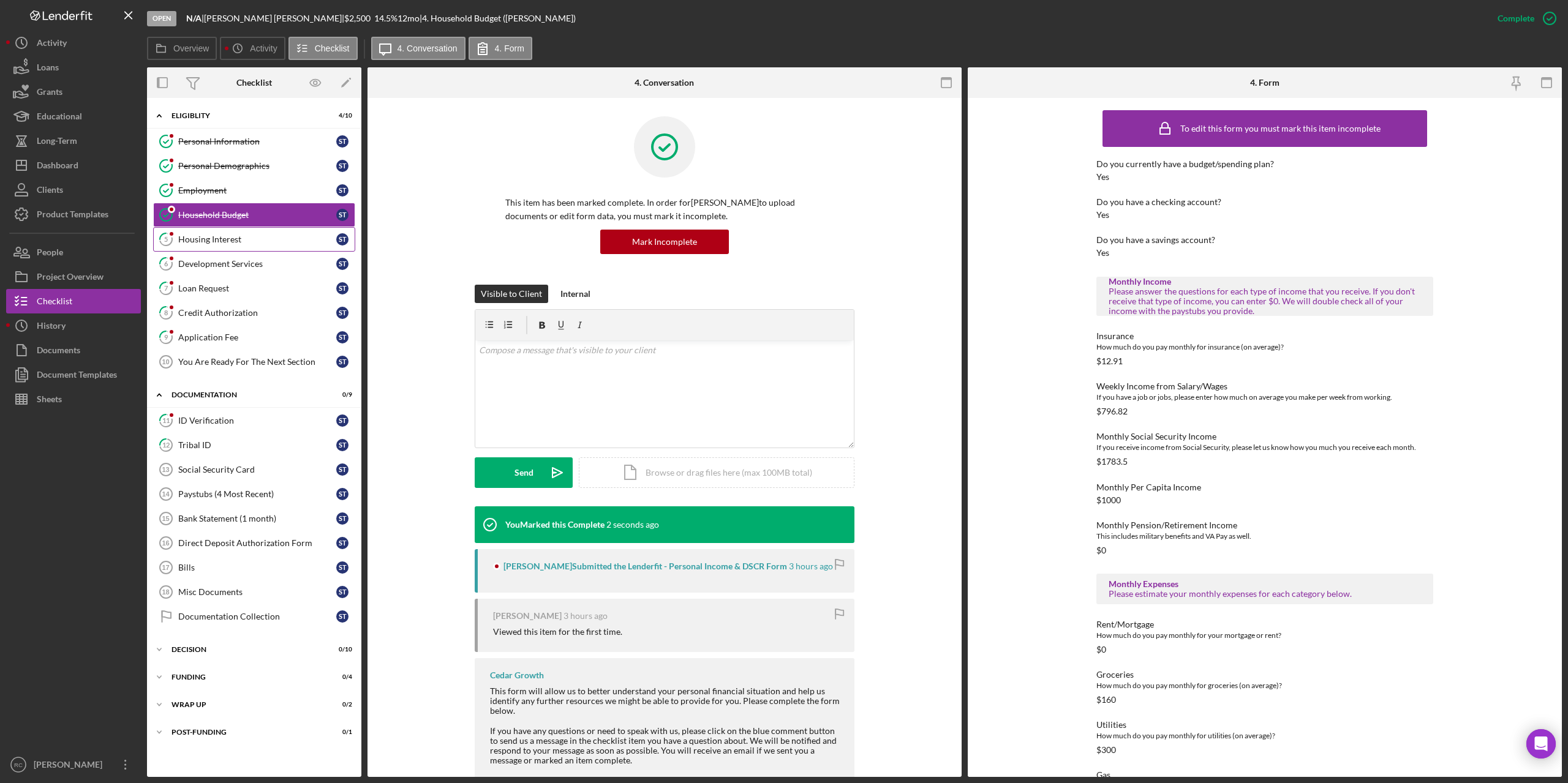
click at [228, 241] on div "Housing Interest" at bounding box center [257, 240] width 158 height 10
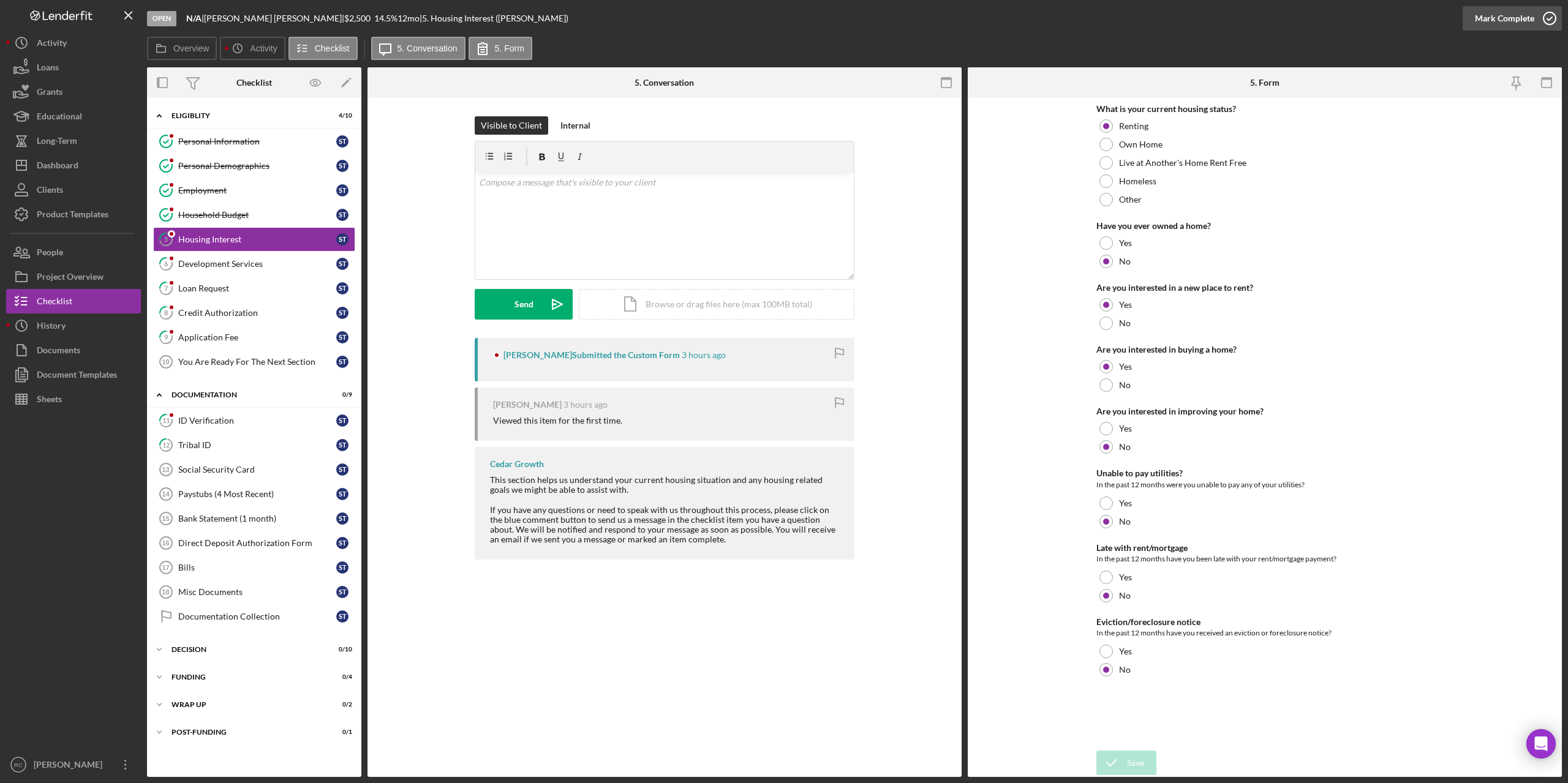
click at [1551, 16] on icon "button" at bounding box center [1549, 18] width 31 height 31
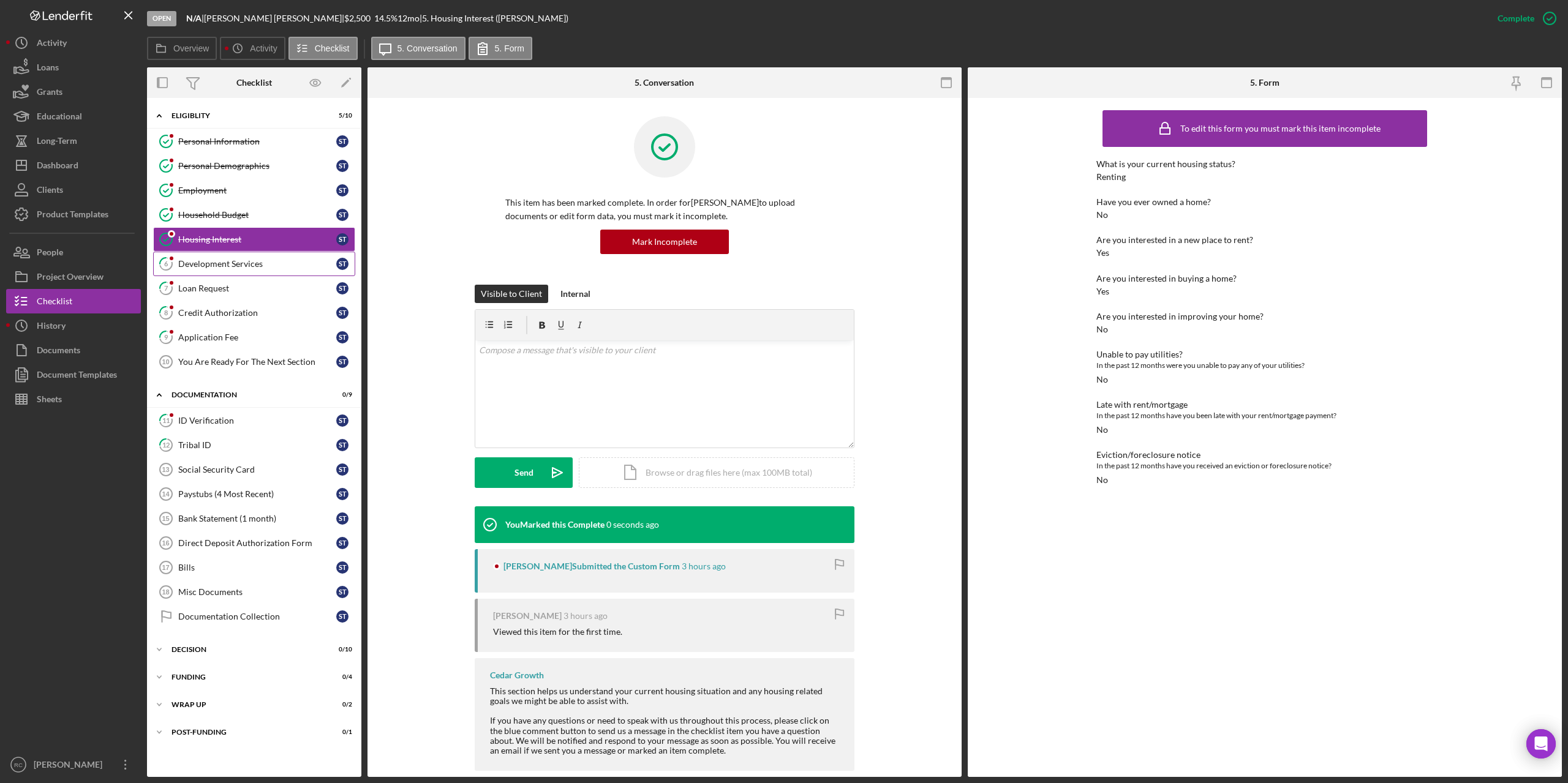
click at [232, 265] on div "Development Services" at bounding box center [257, 264] width 158 height 10
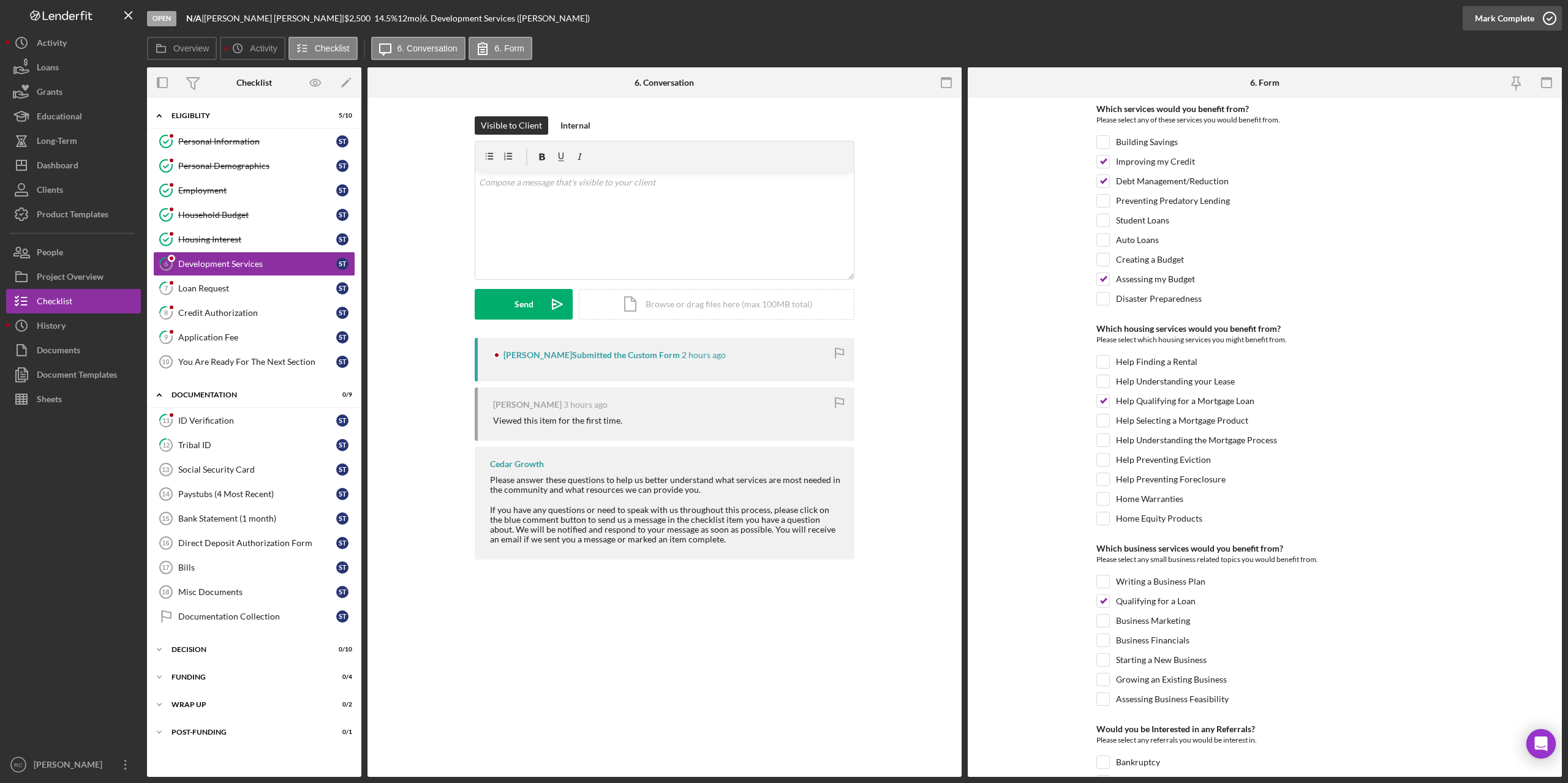
click at [1549, 15] on icon "button" at bounding box center [1549, 18] width 31 height 31
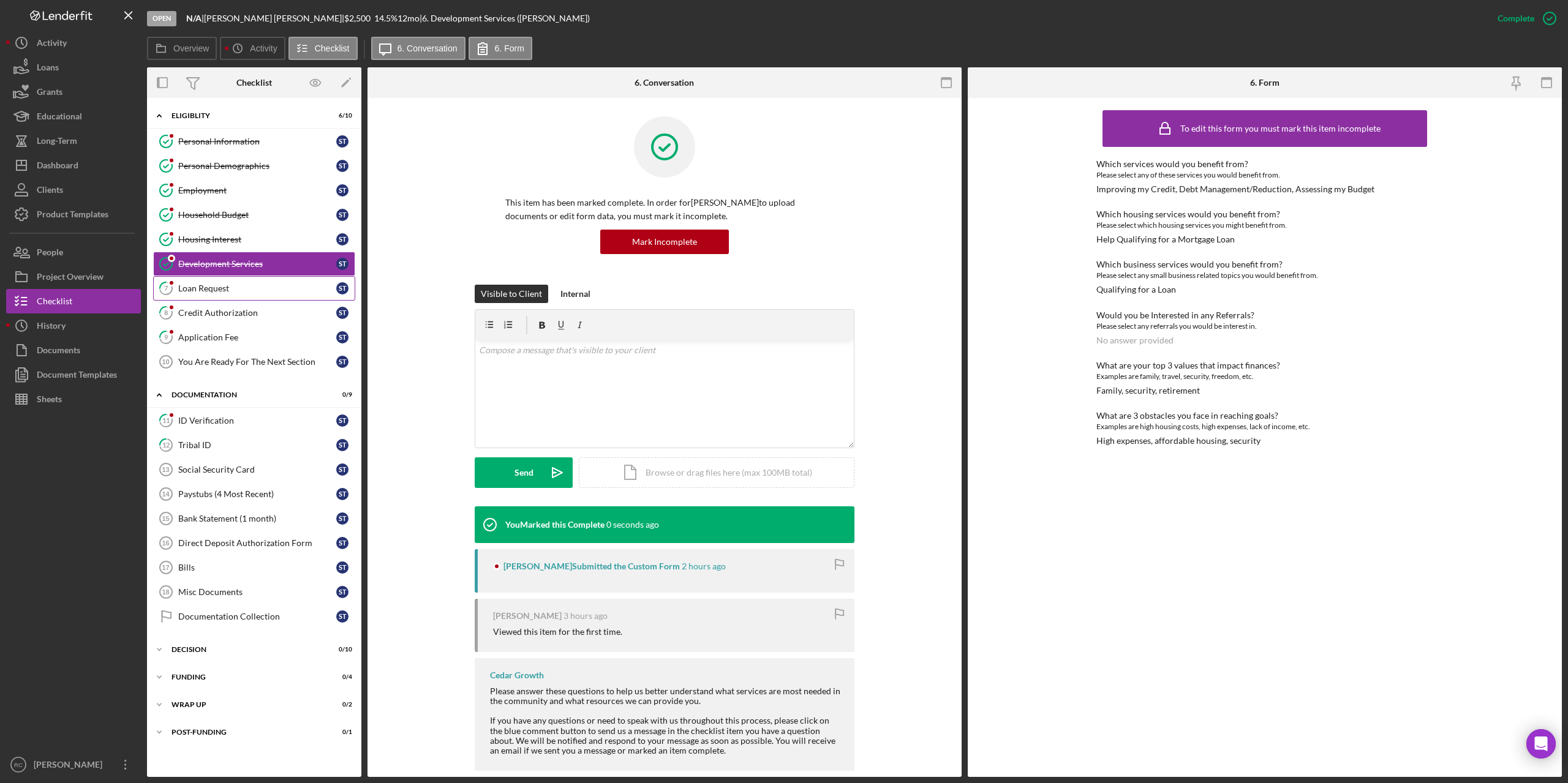
click at [213, 292] on div "Loan Request" at bounding box center [257, 288] width 158 height 10
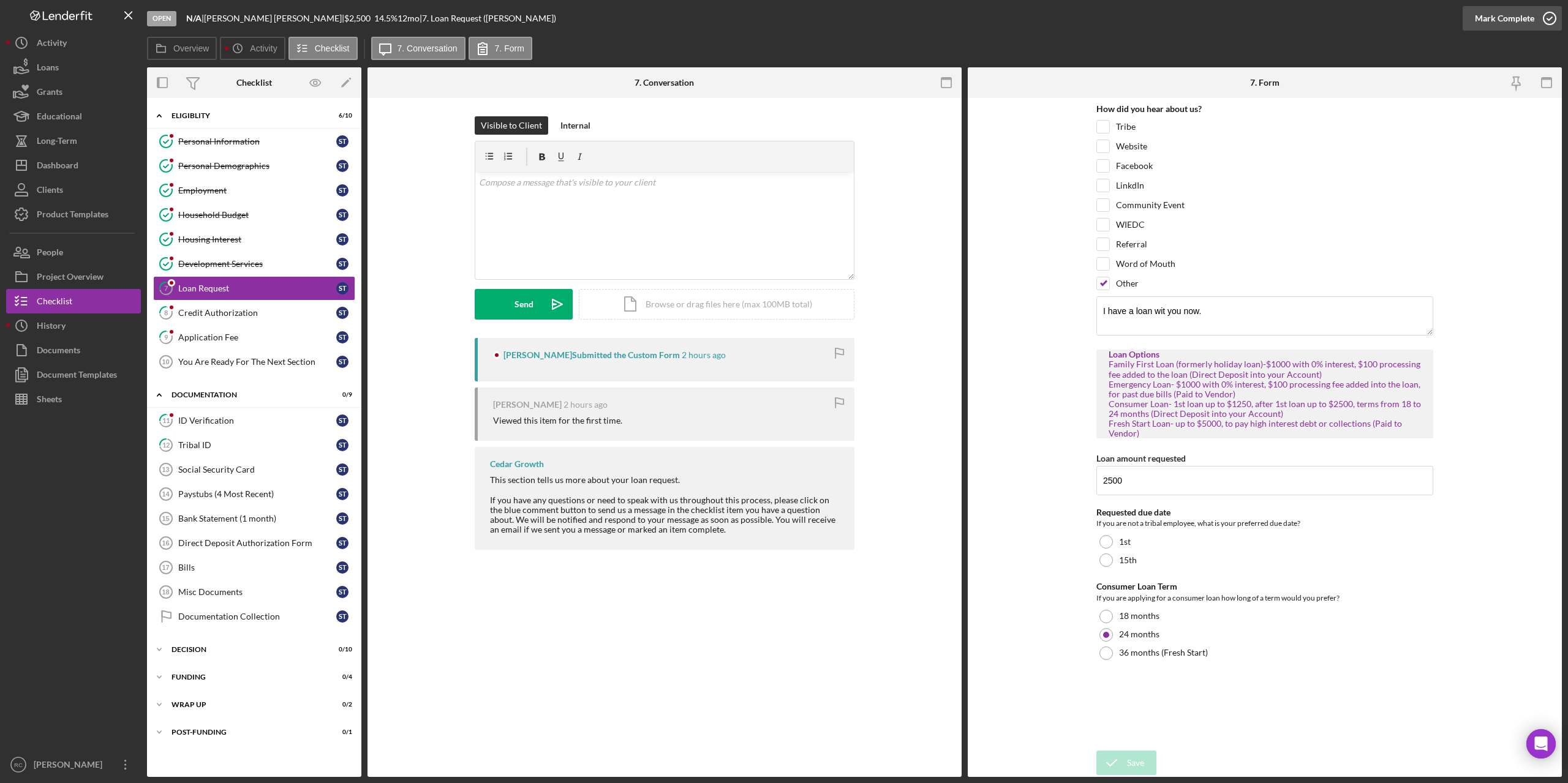
click at [1552, 16] on icon "button" at bounding box center [1549, 18] width 31 height 31
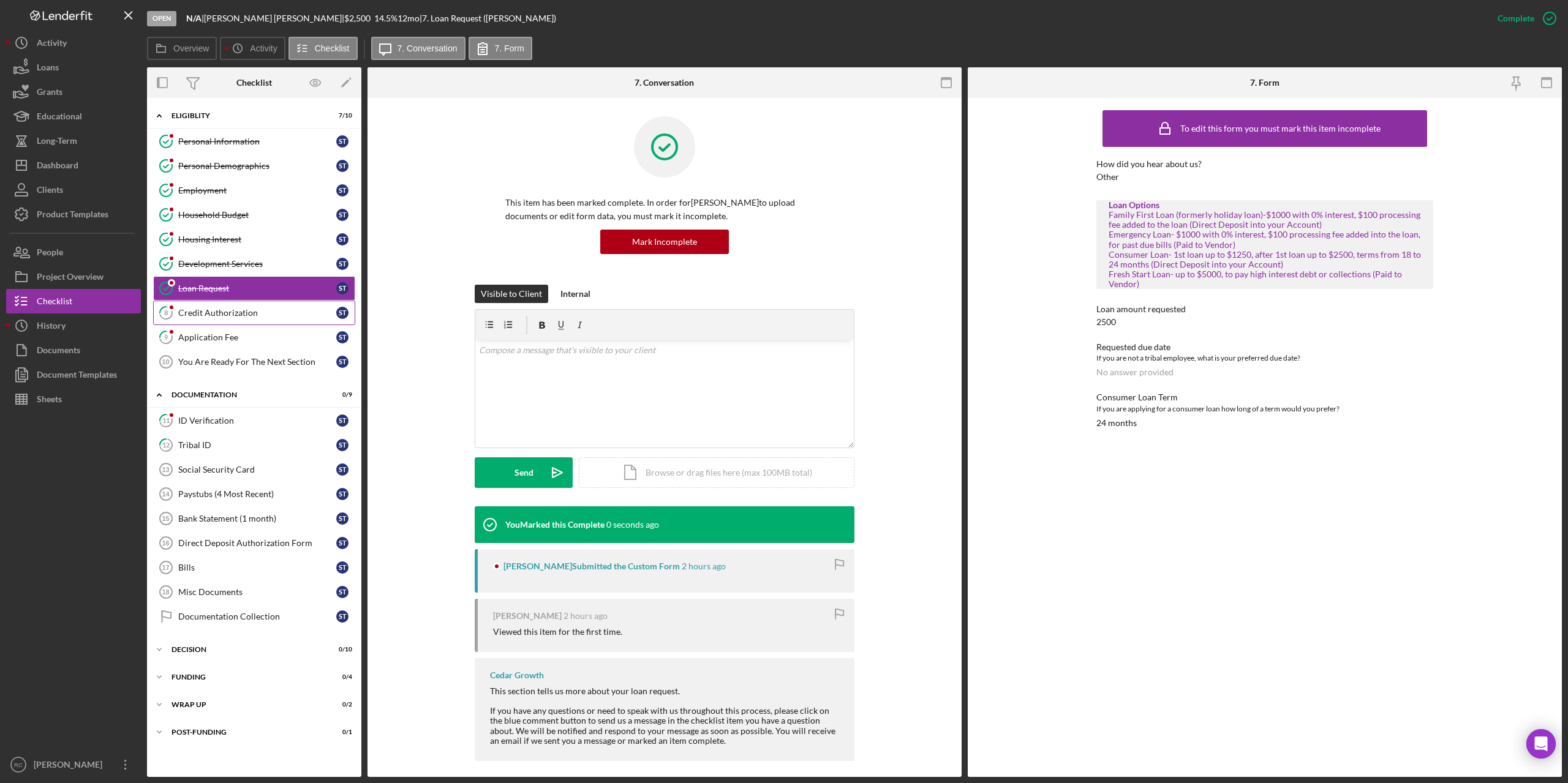
click at [237, 316] on div "Credit Authorization" at bounding box center [257, 313] width 158 height 10
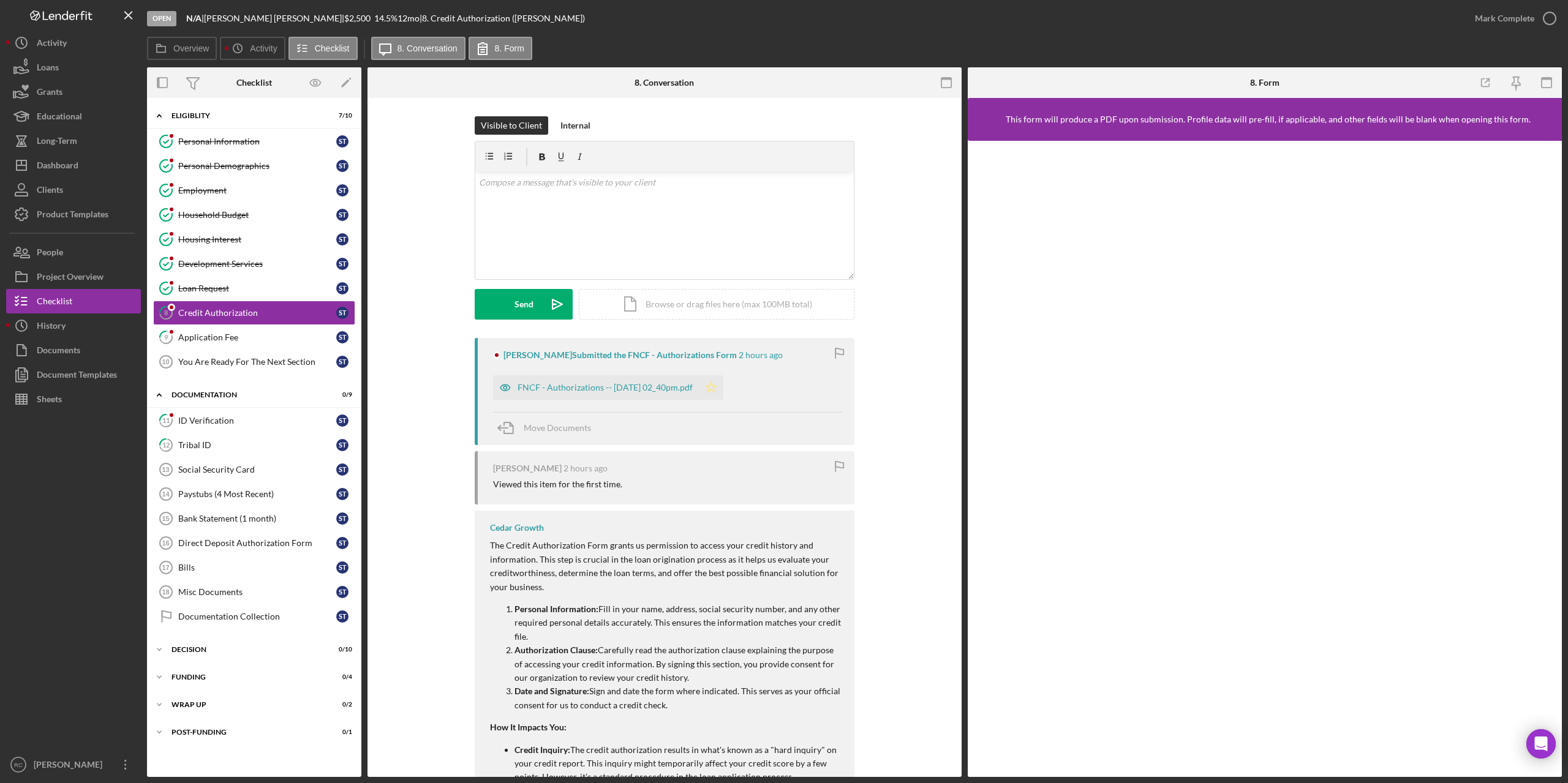
click at [723, 387] on icon "Icon/Star" at bounding box center [711, 388] width 24 height 24
click at [1552, 16] on icon "button" at bounding box center [1549, 18] width 31 height 31
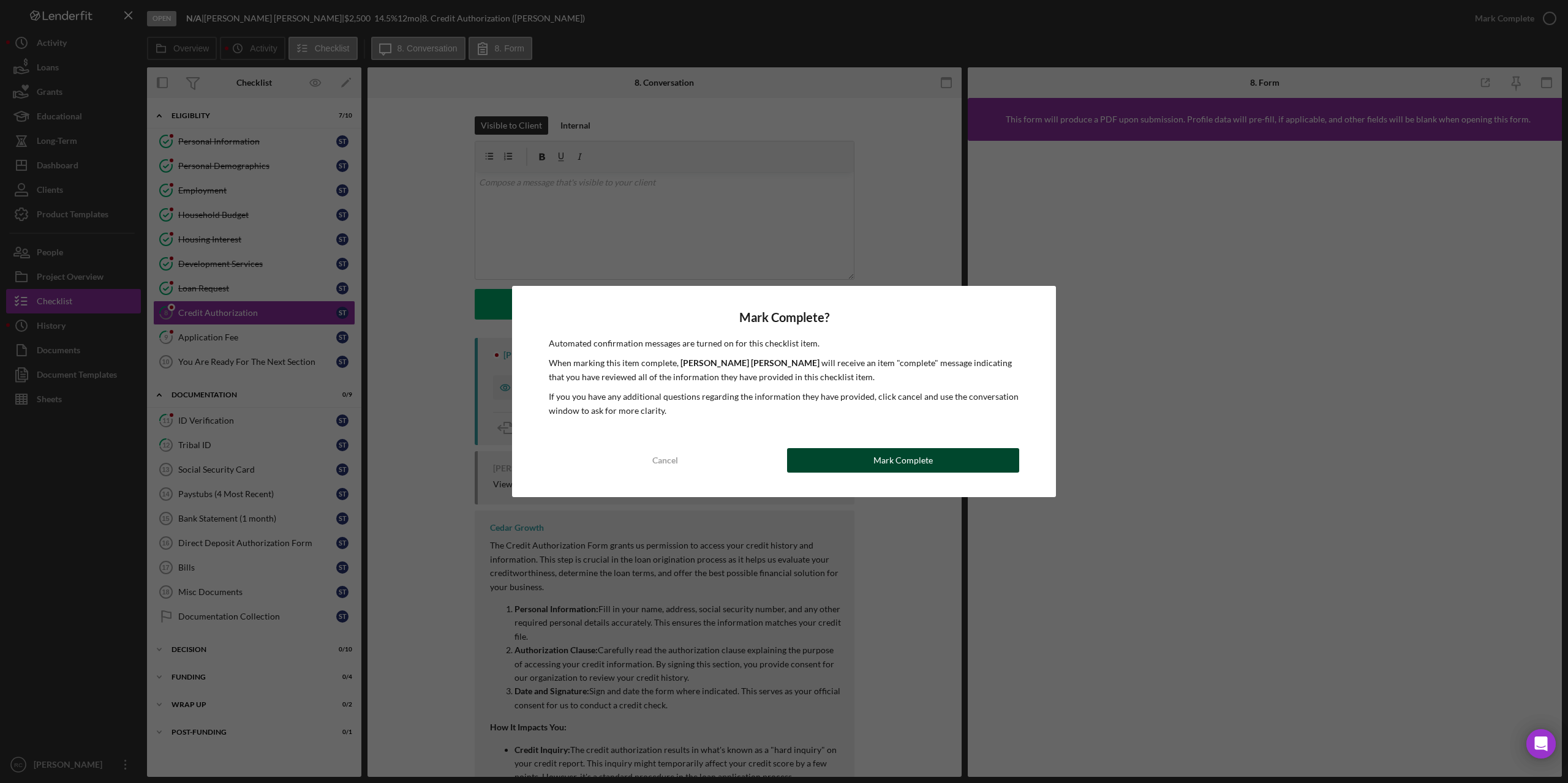
click at [970, 458] on button "Mark Complete" at bounding box center [903, 460] width 232 height 24
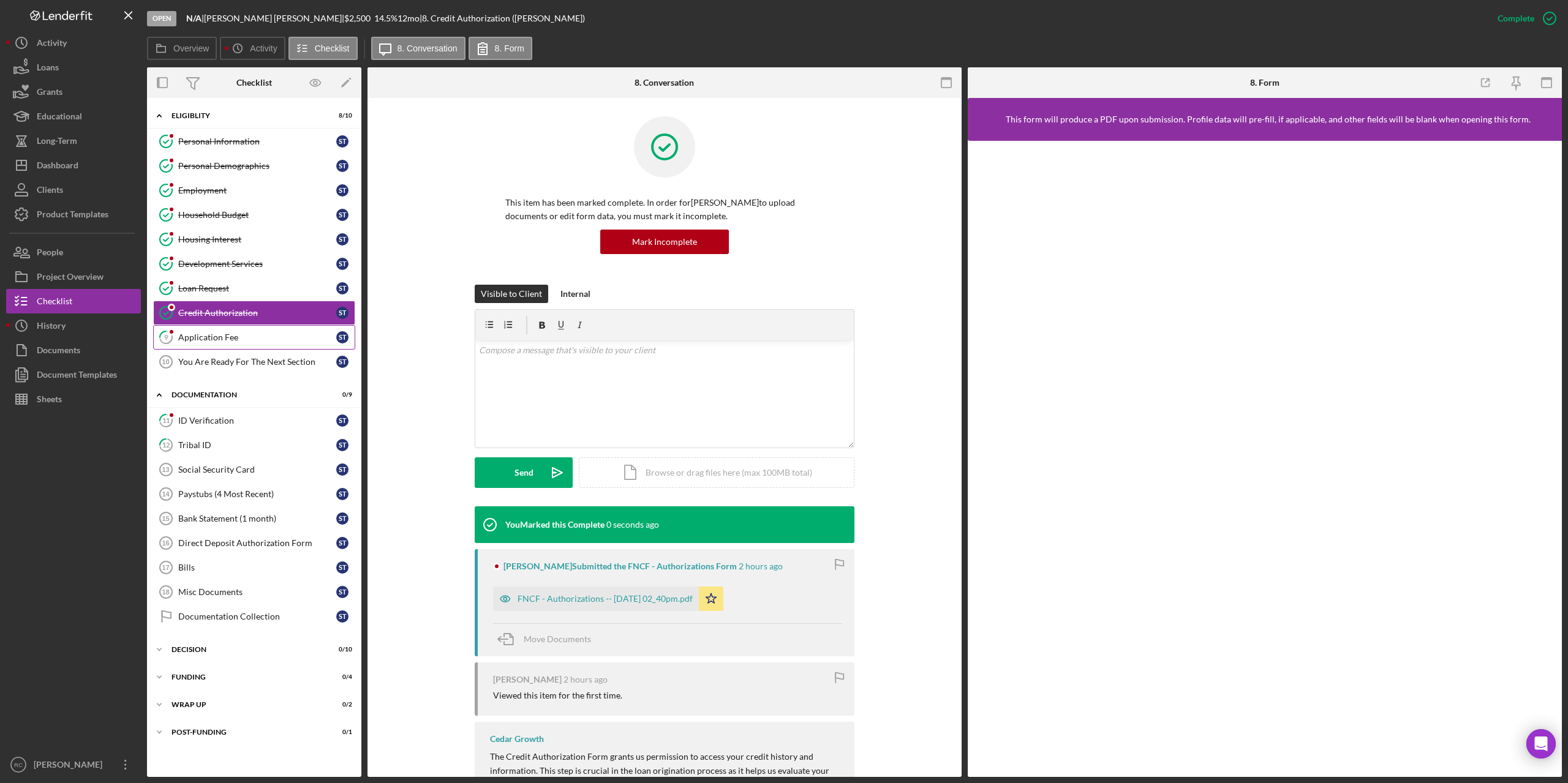
click at [225, 334] on div "Application Fee" at bounding box center [257, 338] width 158 height 10
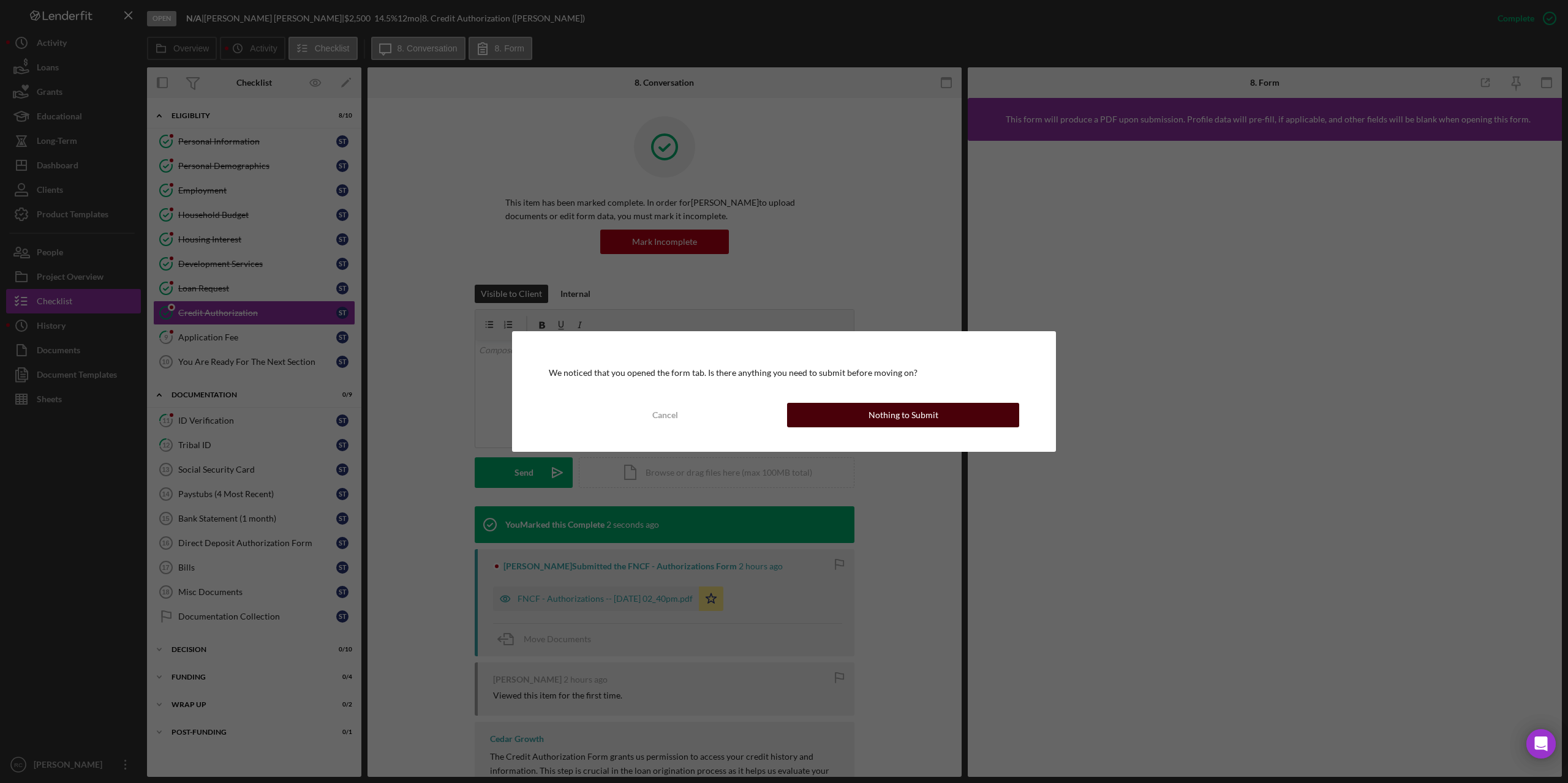
click at [928, 415] on div "Nothing to Submit" at bounding box center [903, 415] width 70 height 24
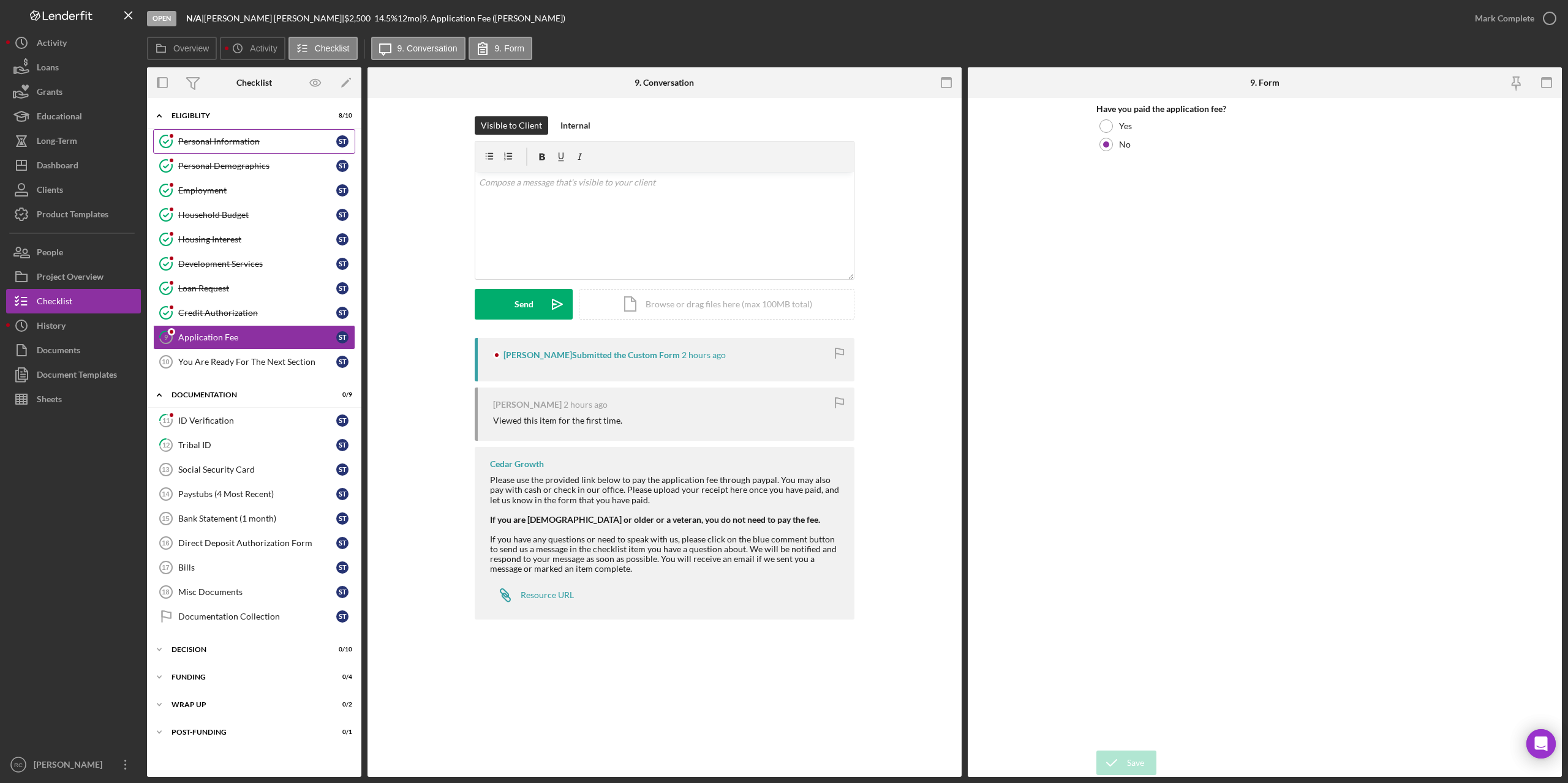
click at [238, 139] on div "Personal Information" at bounding box center [257, 141] width 158 height 10
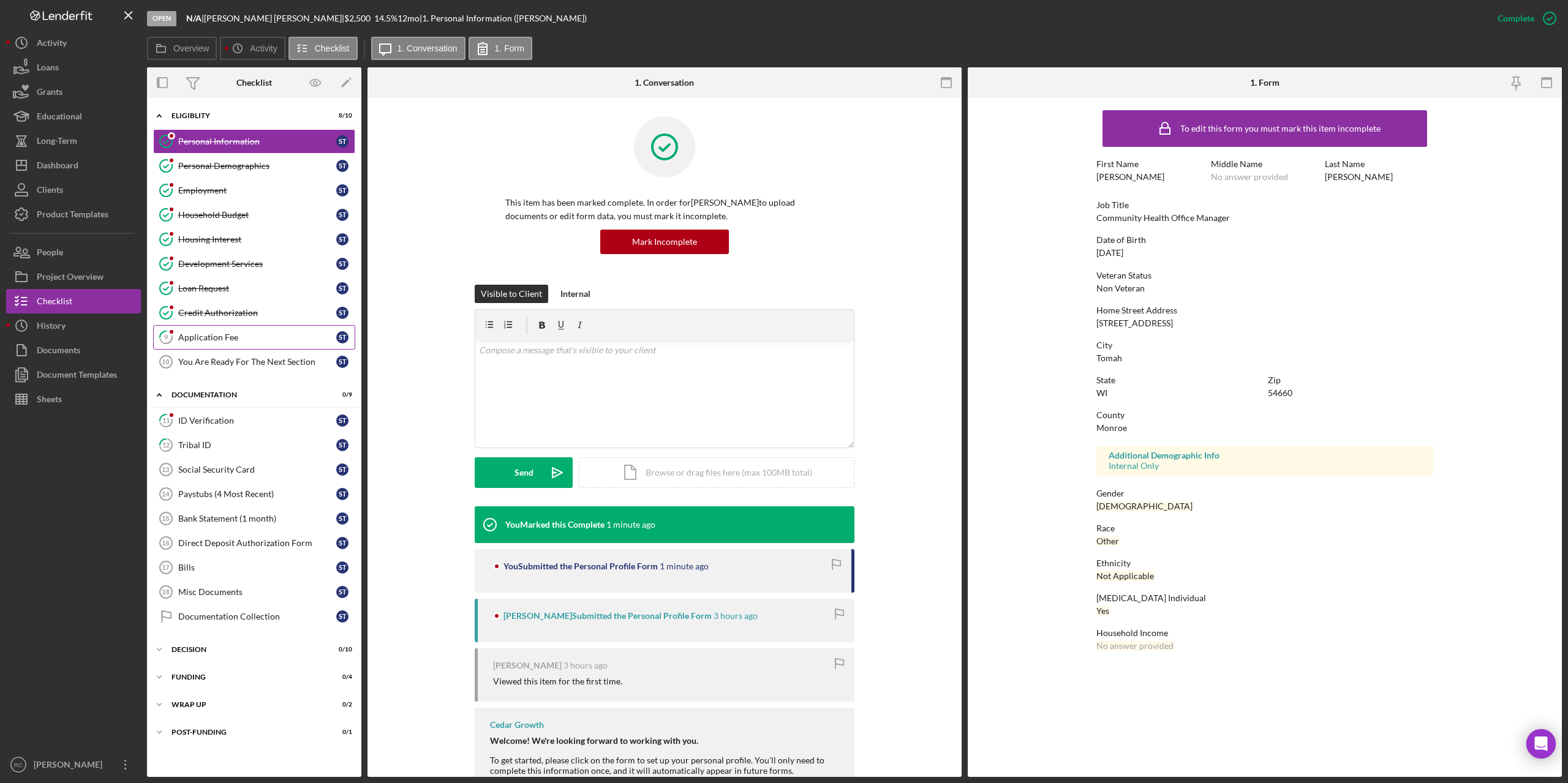
click at [211, 335] on div "Application Fee" at bounding box center [257, 338] width 158 height 10
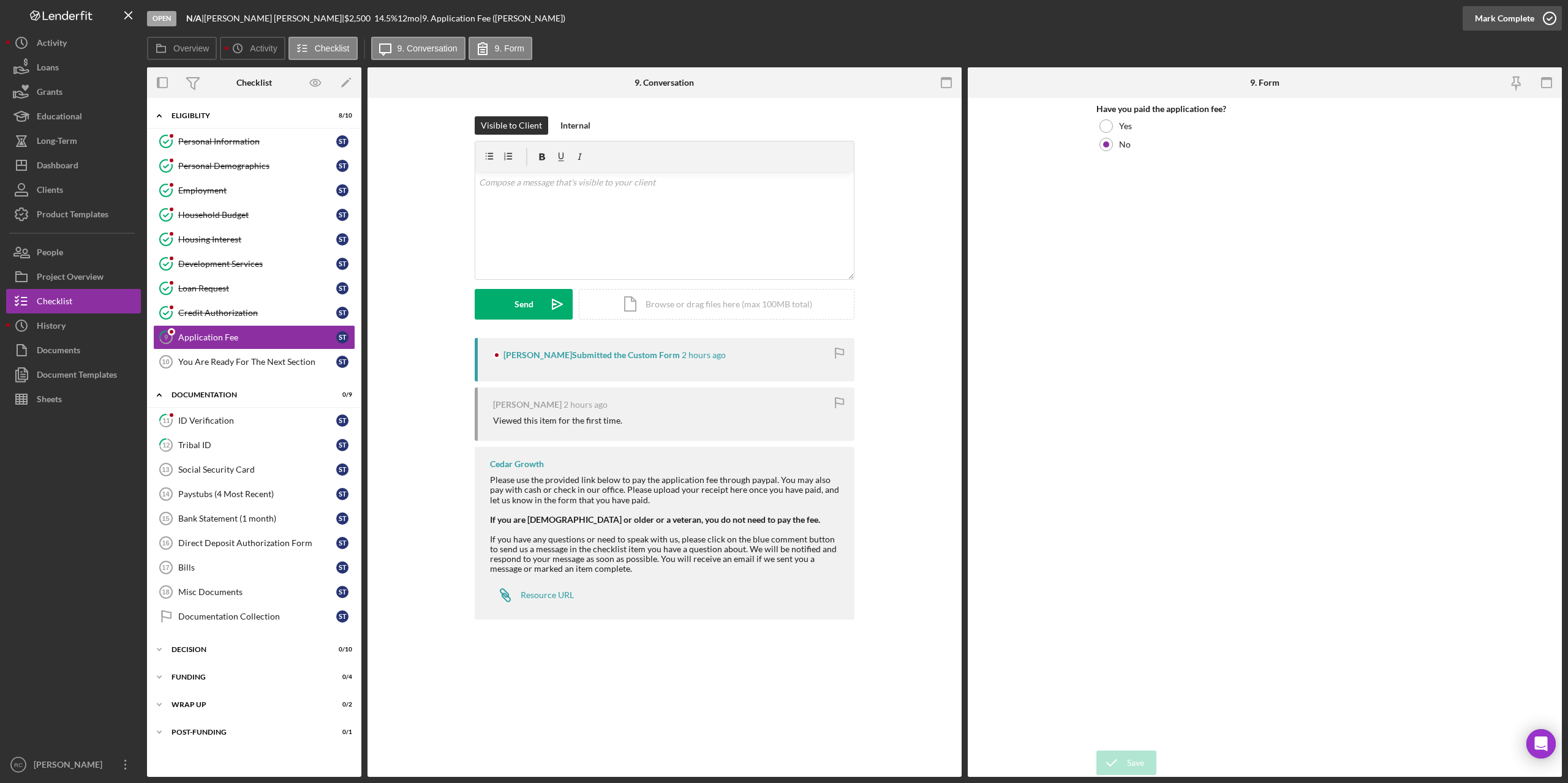
click at [1553, 16] on icon "button" at bounding box center [1549, 18] width 31 height 31
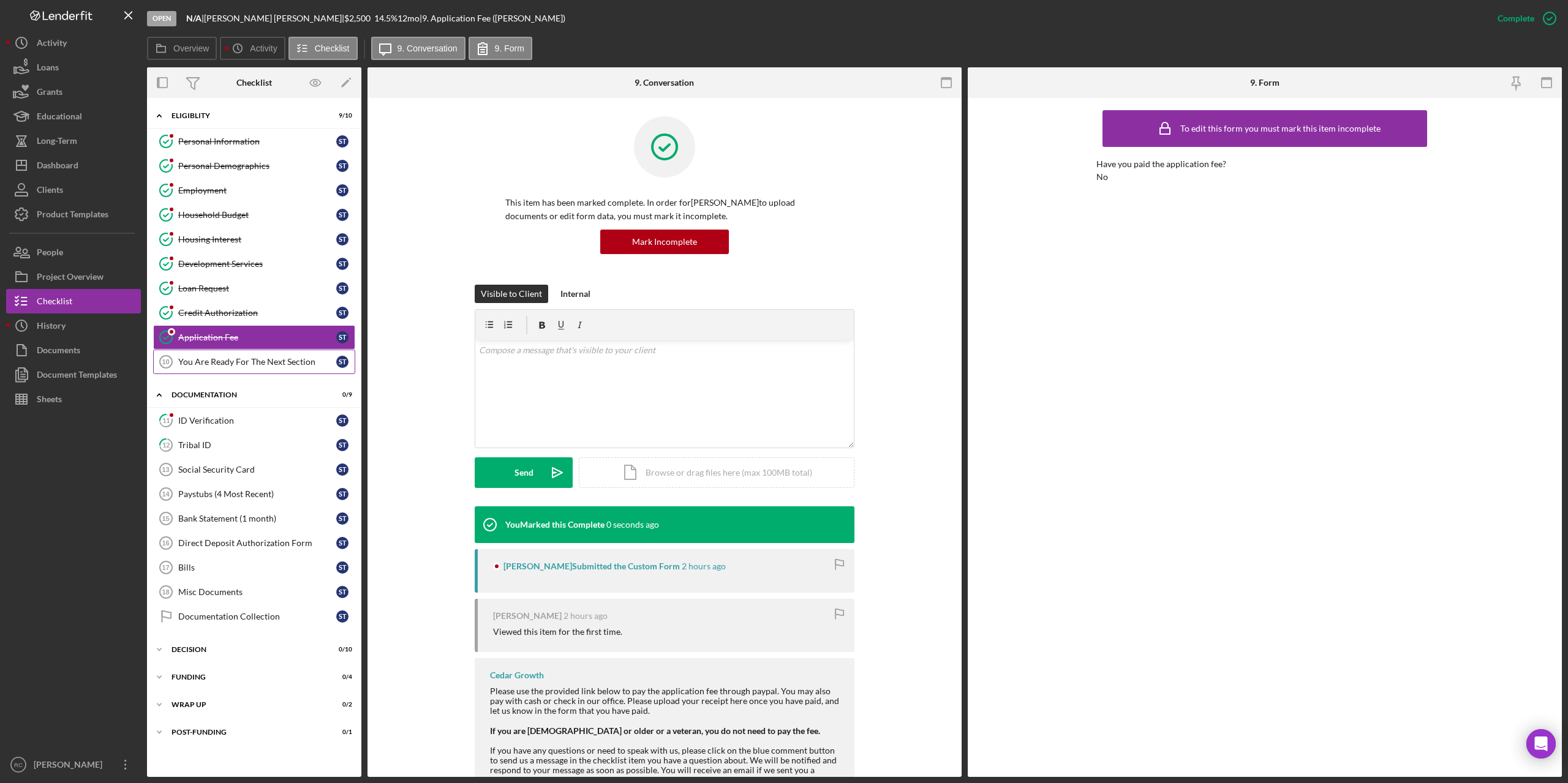
click at [266, 360] on div "You Are Ready For The Next Section" at bounding box center [257, 362] width 158 height 10
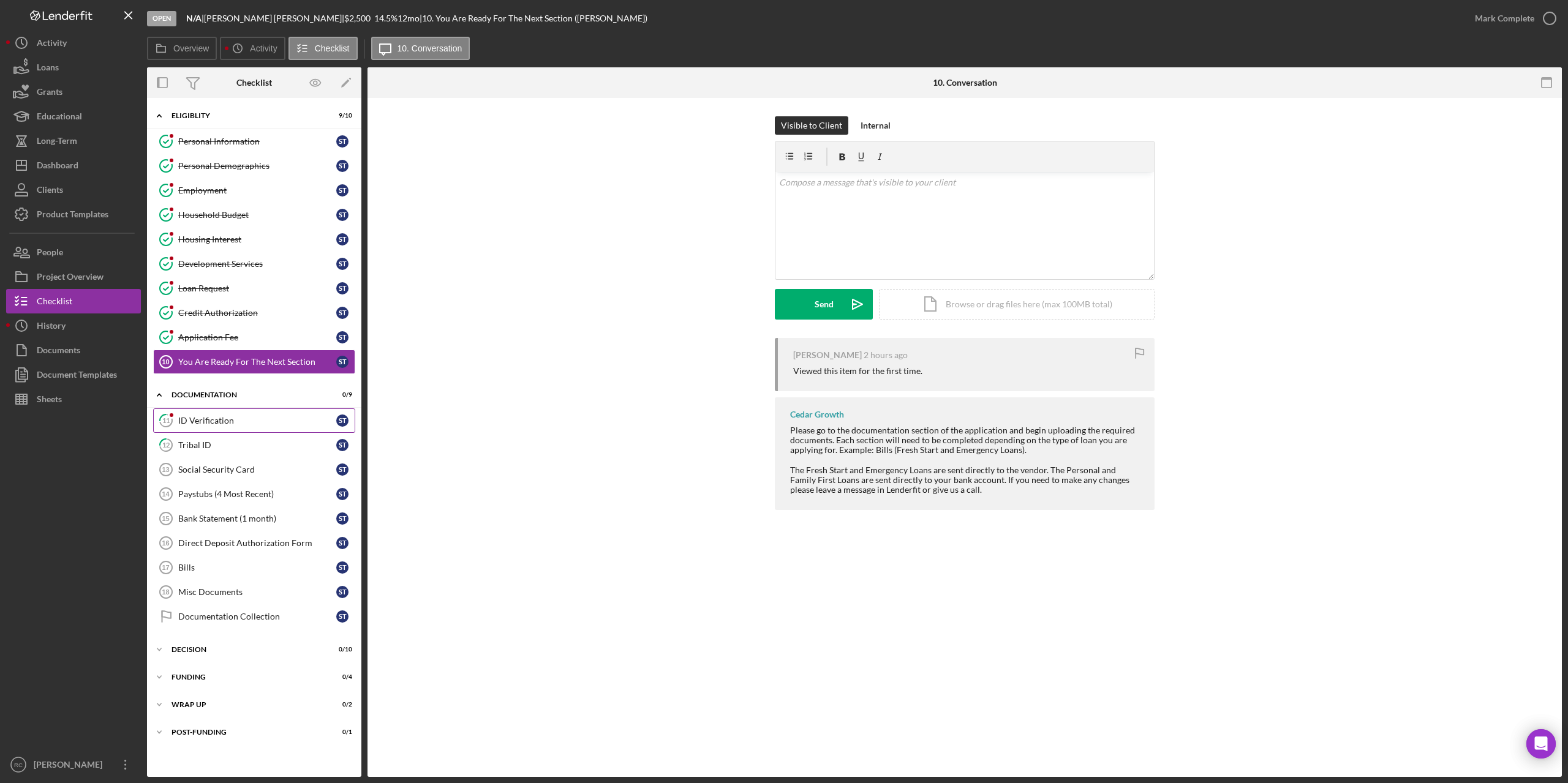
click at [229, 423] on div "ID Verification" at bounding box center [257, 420] width 158 height 10
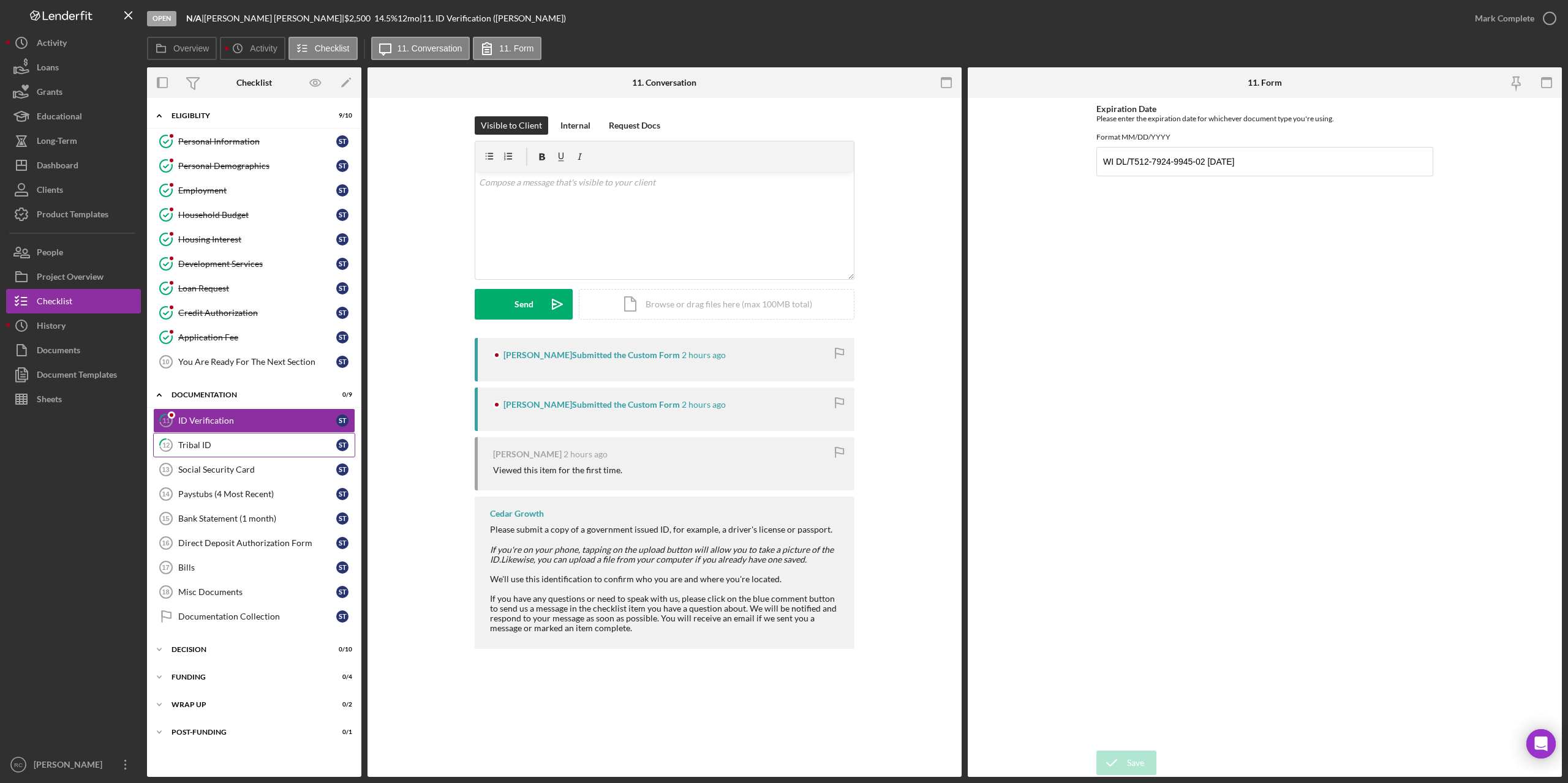
click at [218, 445] on div "Tribal ID" at bounding box center [257, 445] width 158 height 10
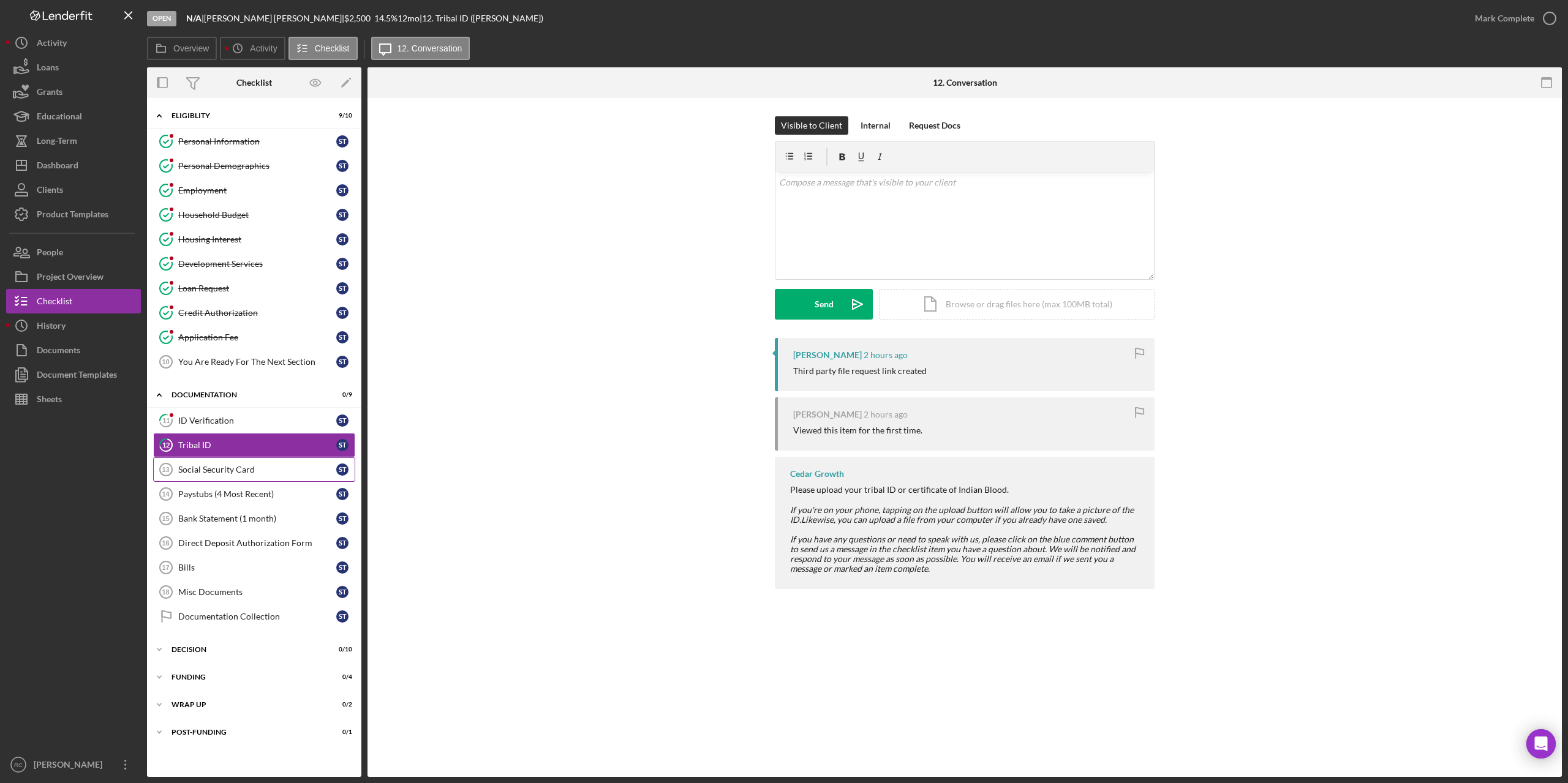
click at [224, 471] on div "Social Security Card" at bounding box center [257, 470] width 158 height 10
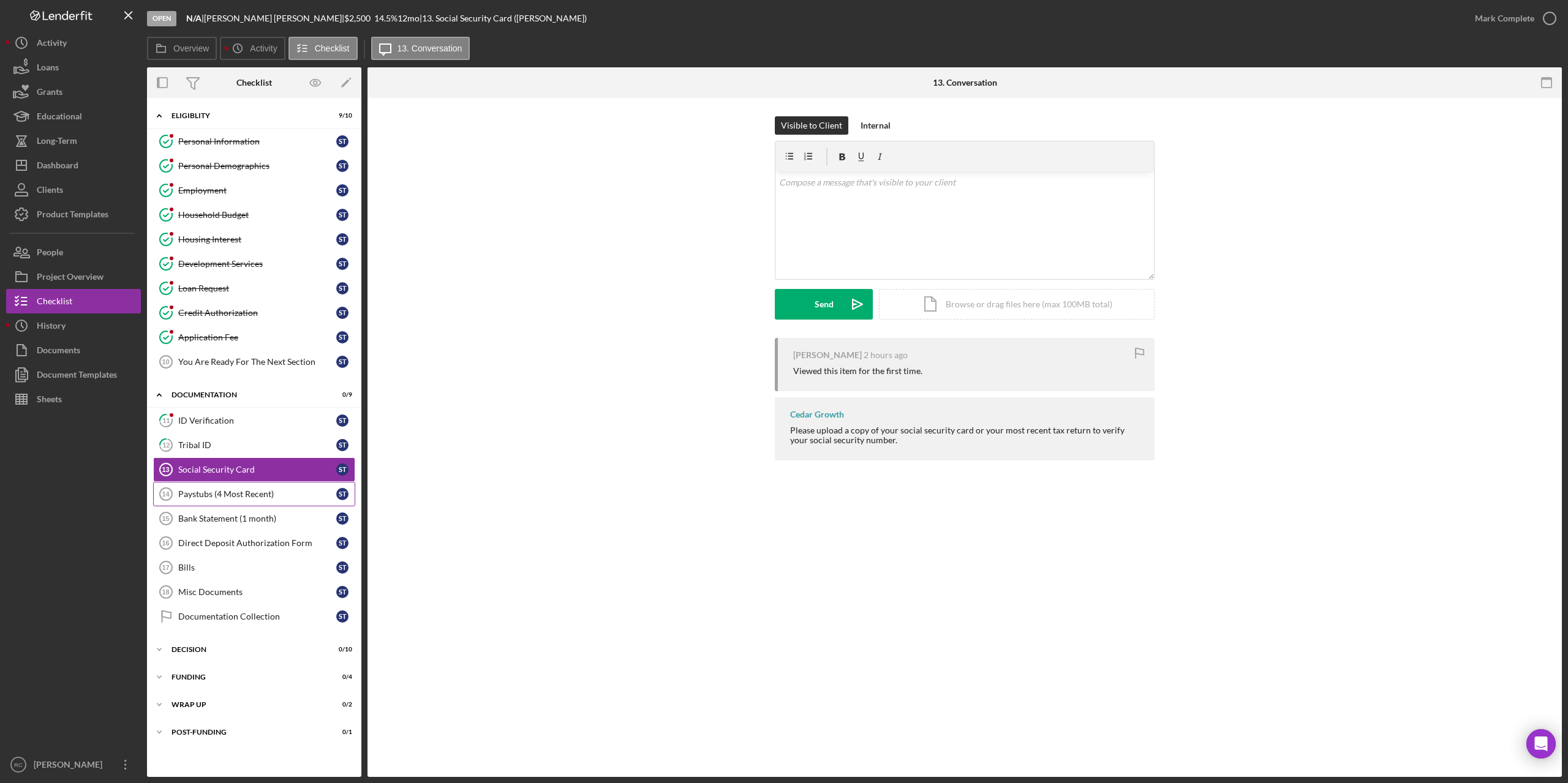
click at [228, 488] on link "Paystubs (4 Most Recent) 14 Paystubs (4 Most Recent) S T" at bounding box center [253, 494] width 202 height 24
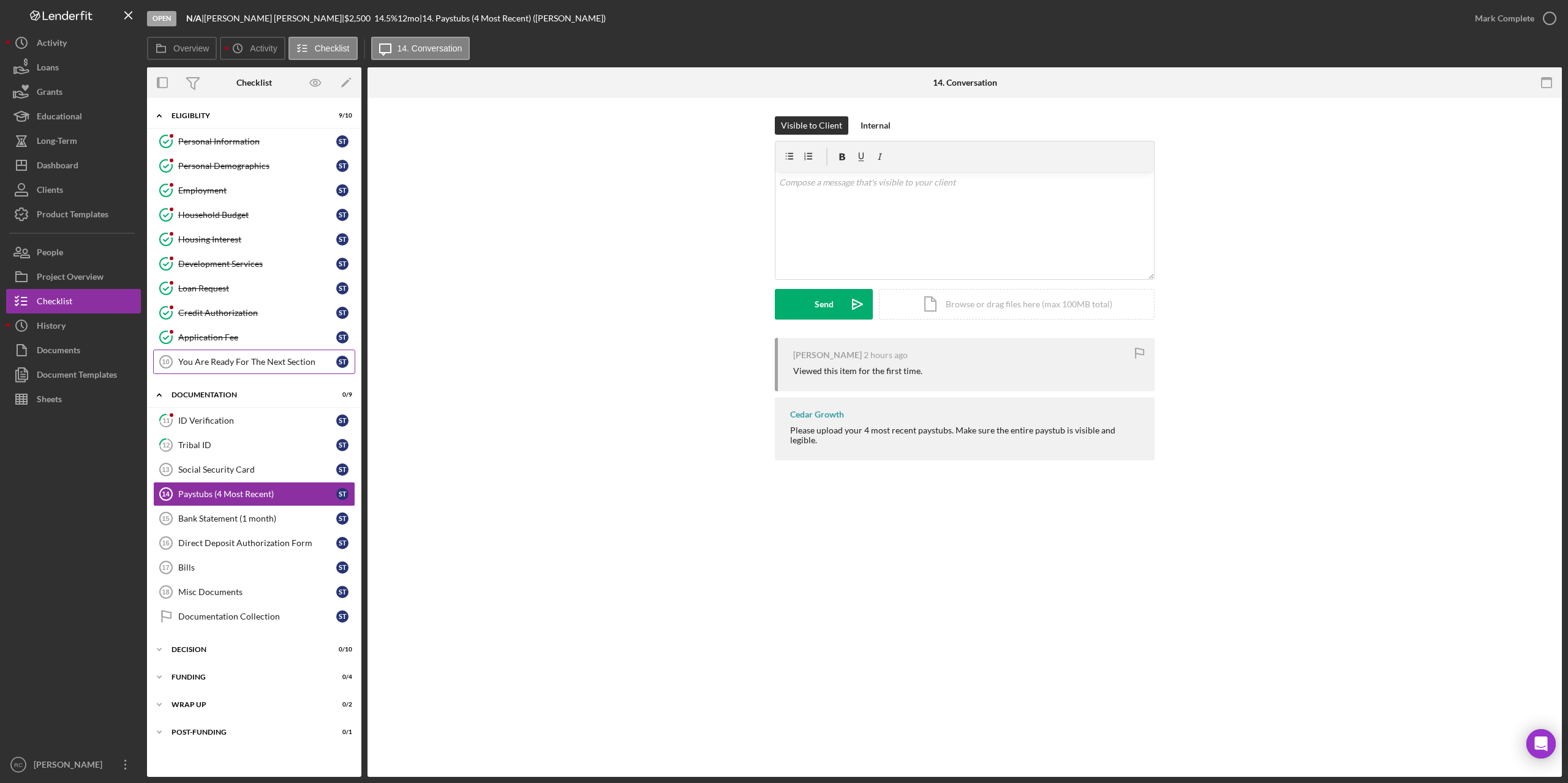
click at [241, 364] on div "You Are Ready For The Next Section" at bounding box center [257, 362] width 158 height 10
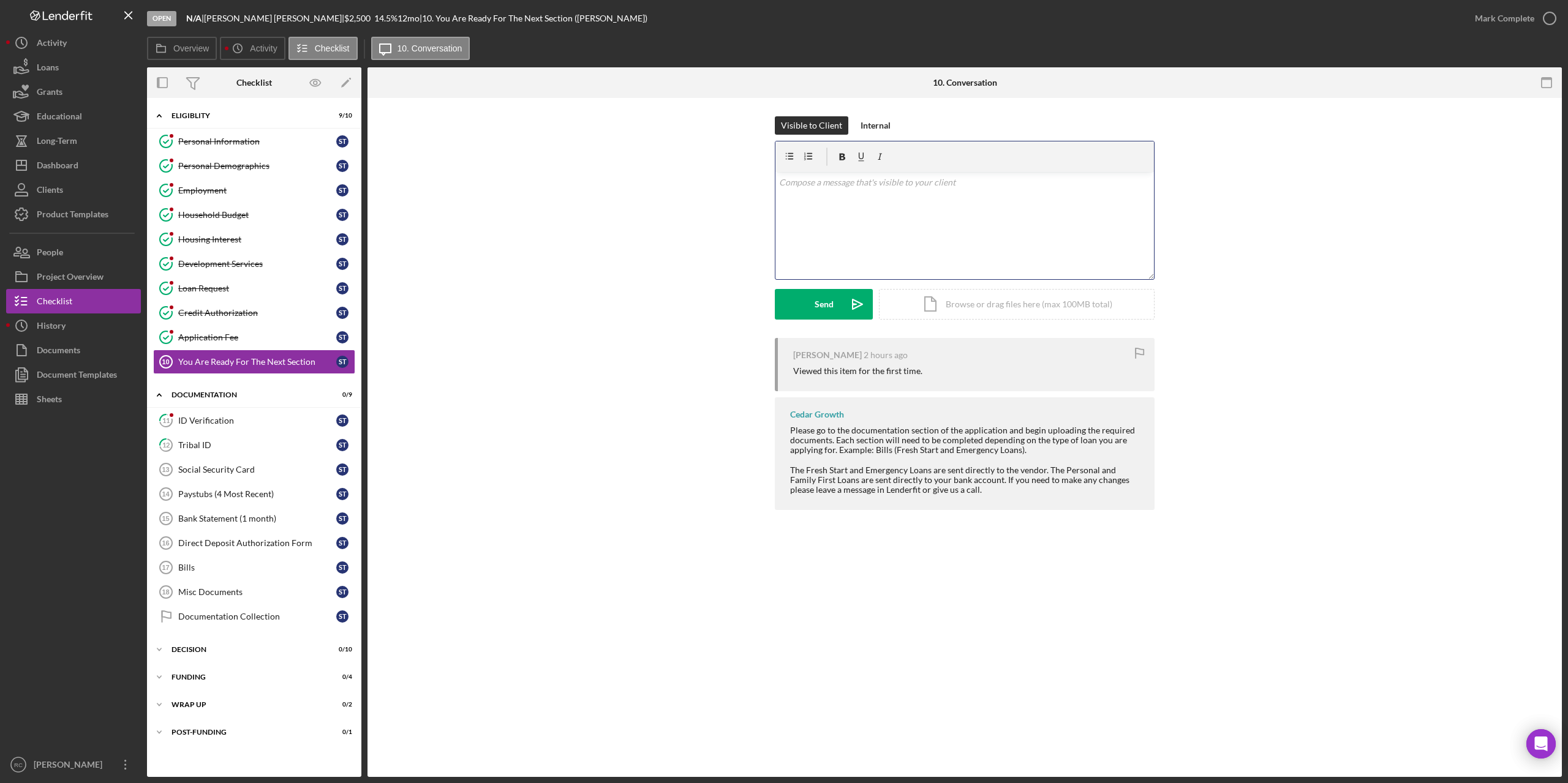
click at [805, 183] on p at bounding box center [965, 182] width 372 height 14
click at [797, 298] on button "Send Icon/icon-invite-send" at bounding box center [823, 304] width 98 height 31
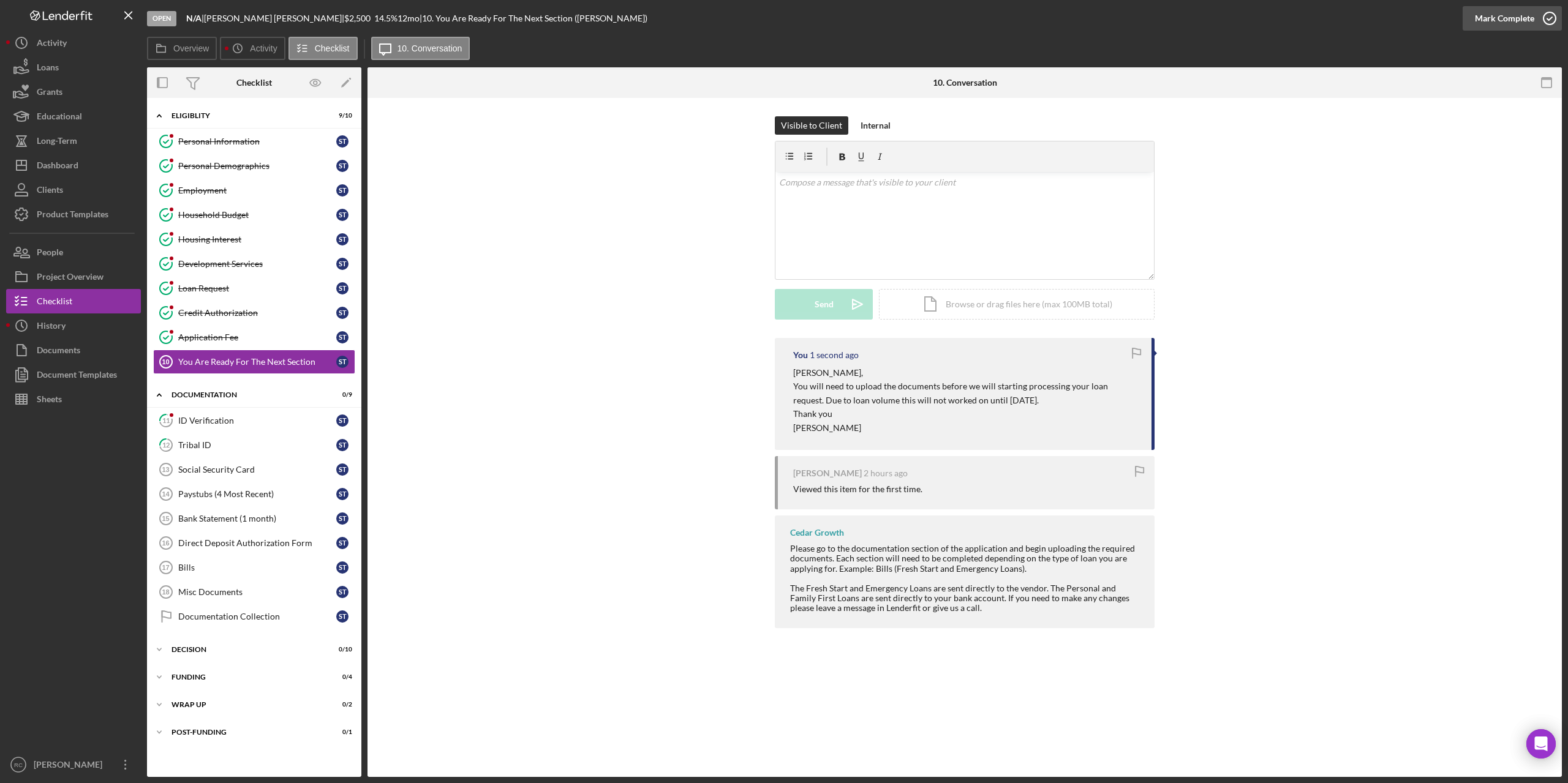
click at [1550, 15] on icon "button" at bounding box center [1549, 18] width 31 height 31
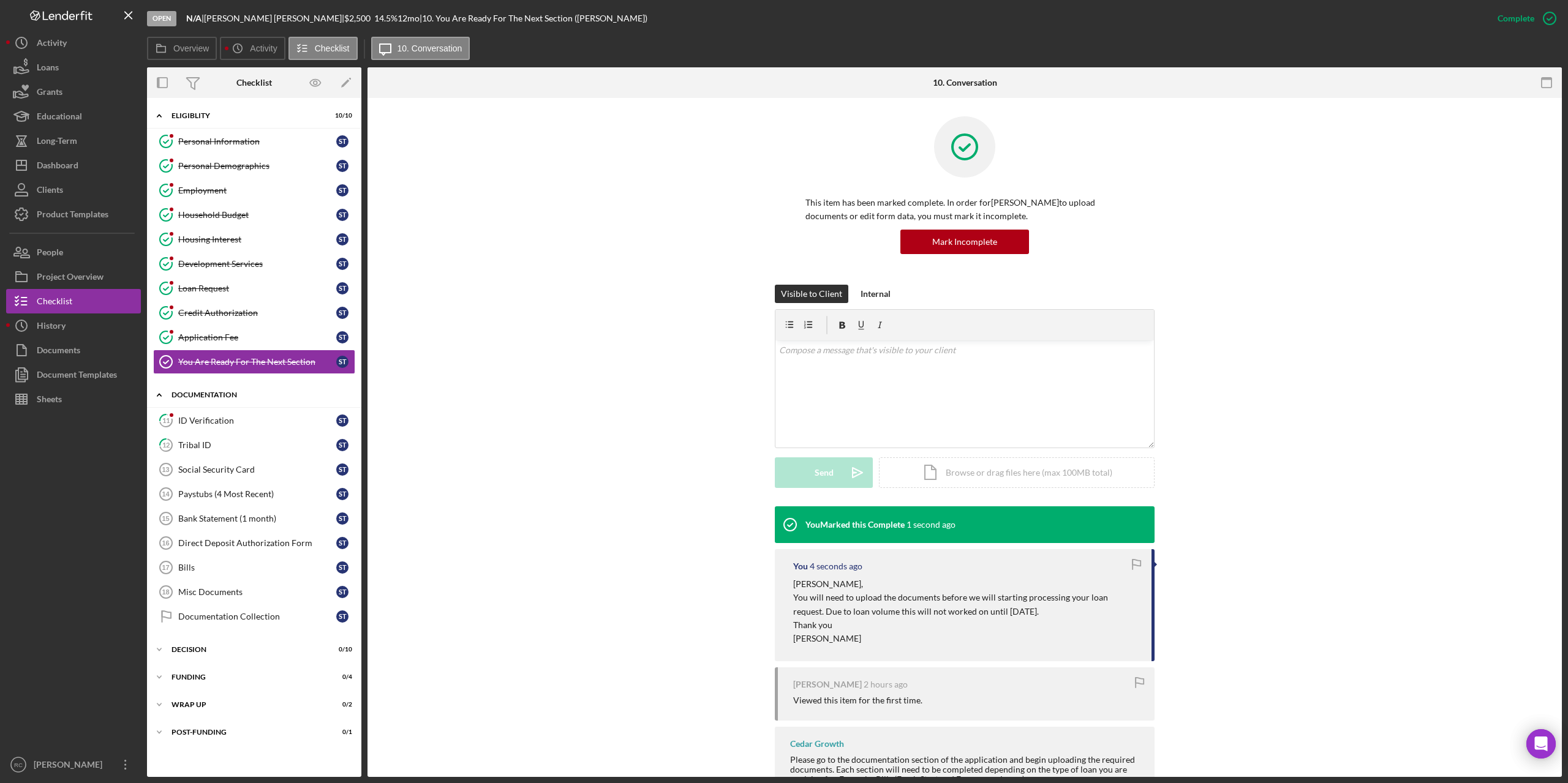
click at [201, 391] on div "Documentation" at bounding box center [258, 395] width 174 height 7
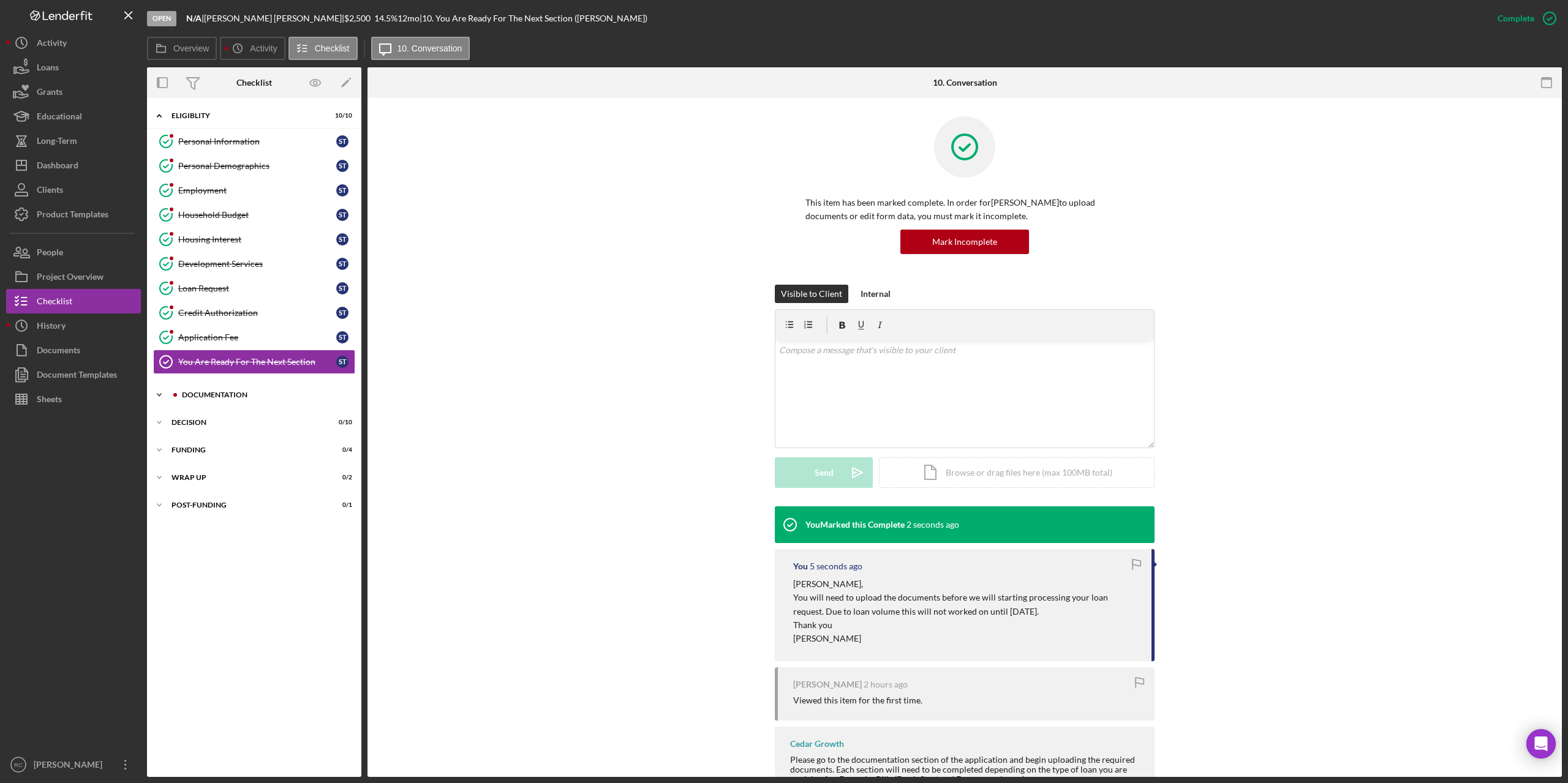
click at [188, 395] on div "Documentation" at bounding box center [264, 395] width 164 height 7
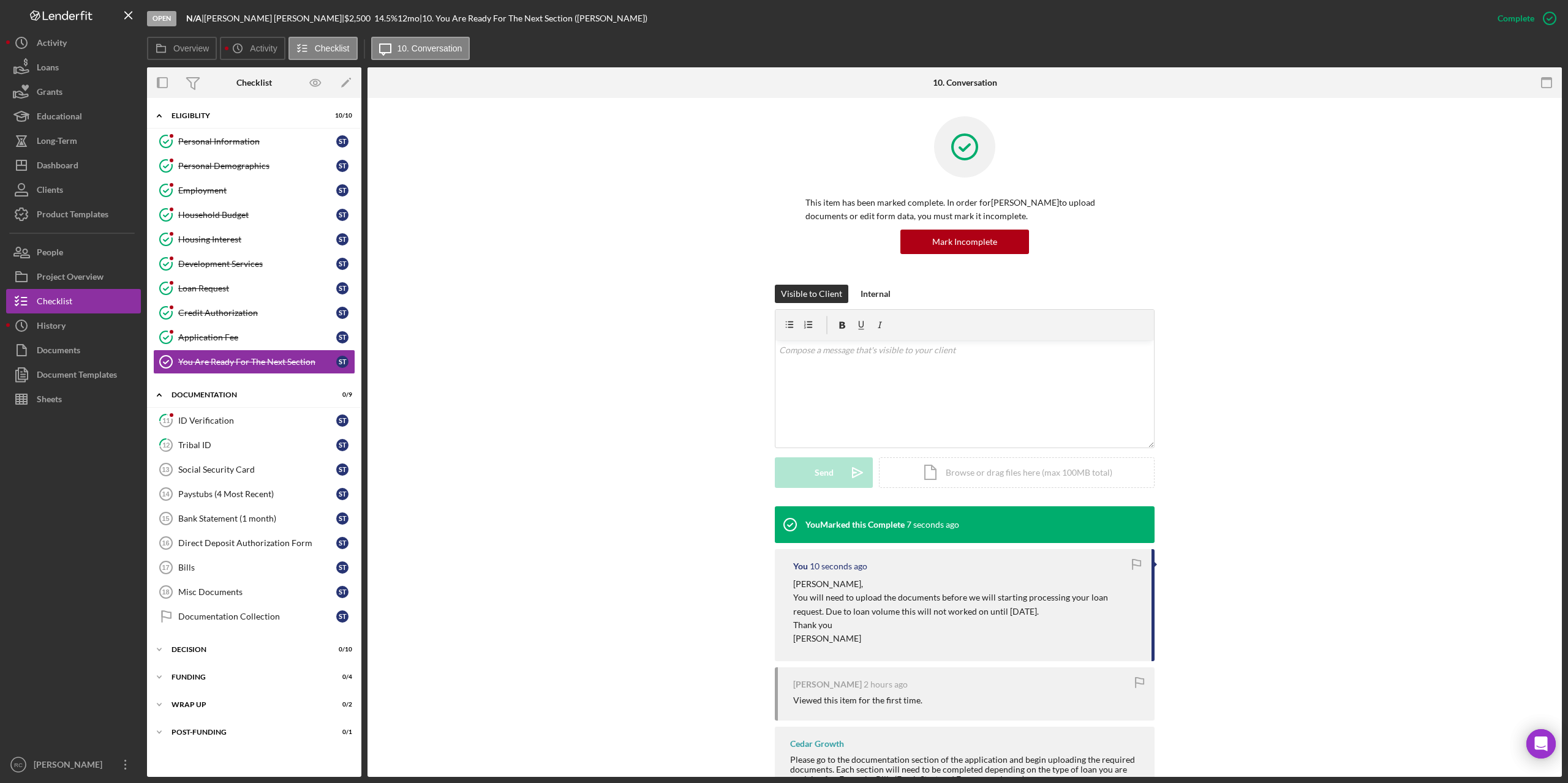
scroll to position [87, 0]
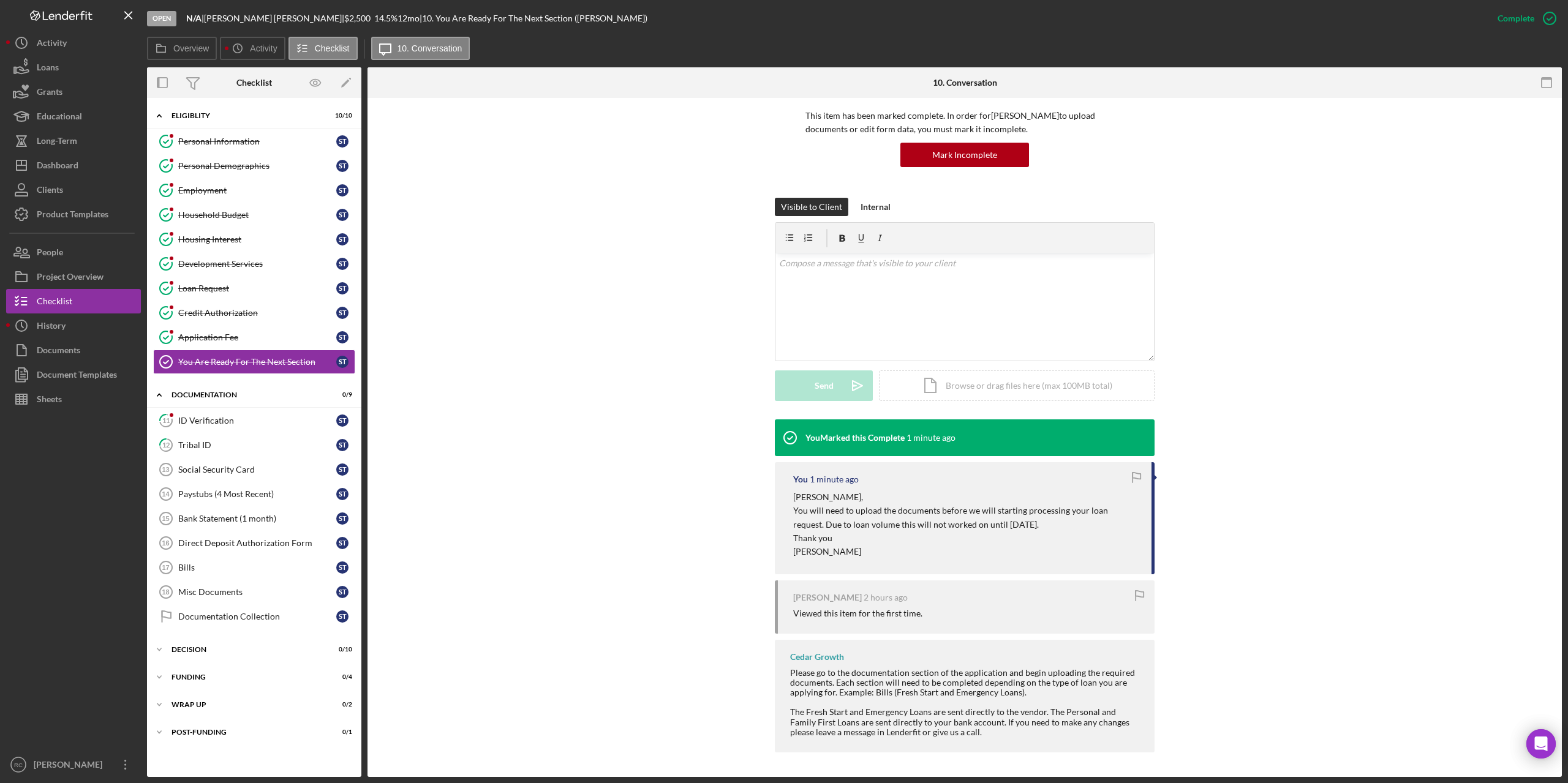
drag, startPoint x: 583, startPoint y: 196, endPoint x: 526, endPoint y: 157, distance: 69.1
click at [583, 195] on div "This item has been marked complete. In order for [PERSON_NAME] to upload docume…" at bounding box center [964, 113] width 1157 height 168
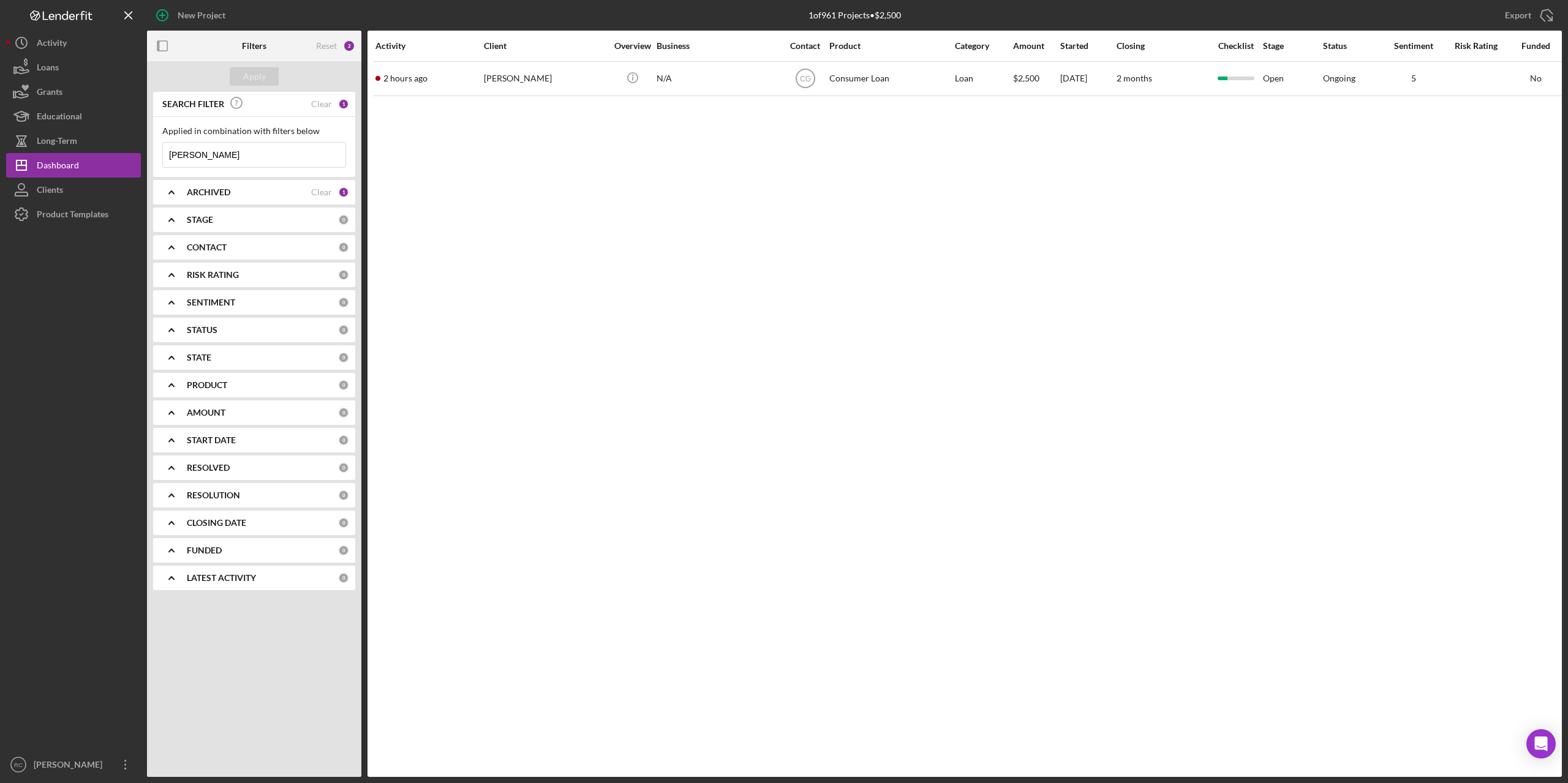
click at [223, 153] on input "sharon" at bounding box center [254, 155] width 183 height 24
type input "s"
click at [60, 47] on div "Activity" at bounding box center [51, 44] width 30 height 28
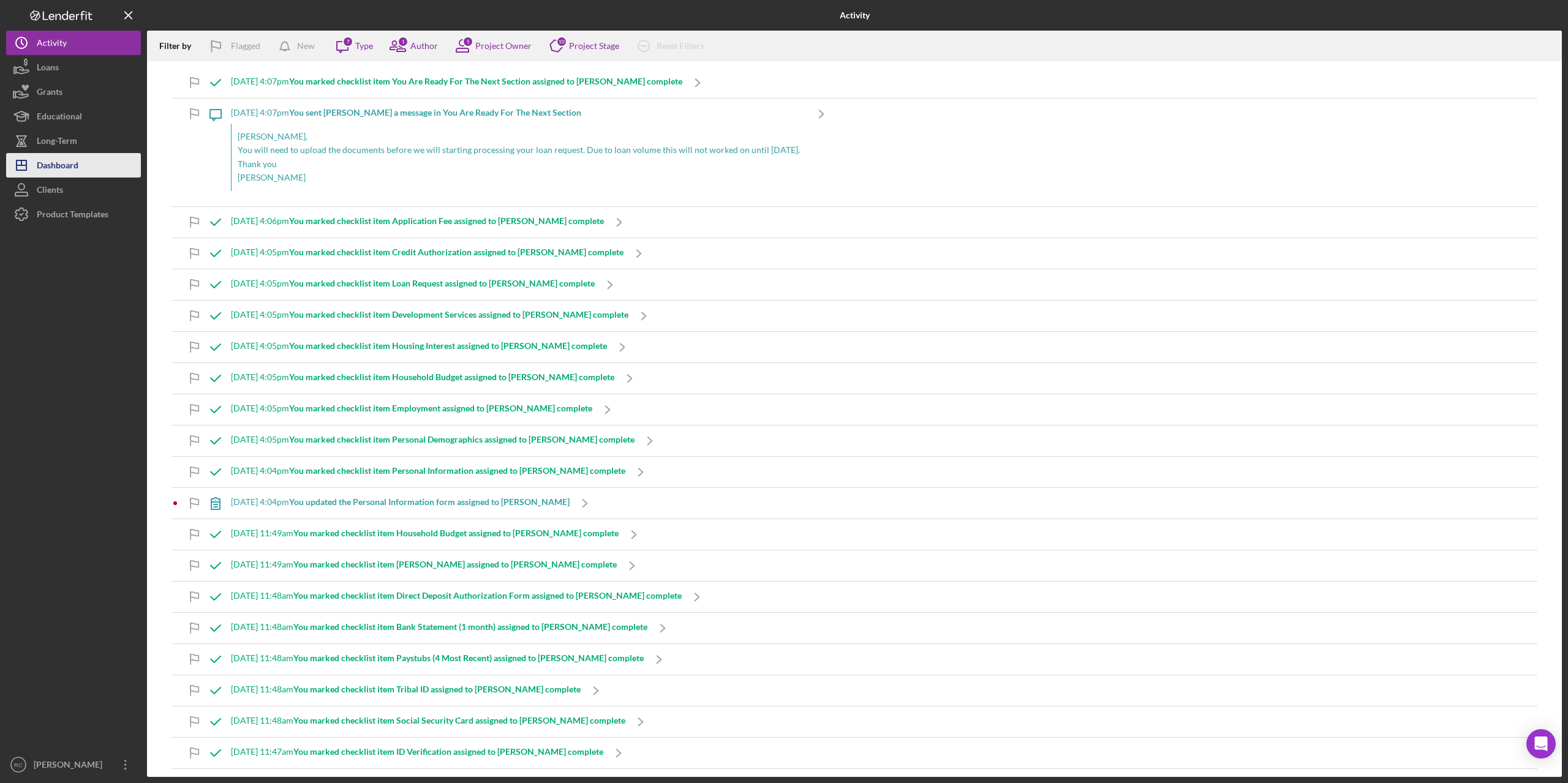
click at [69, 166] on div "Dashboard" at bounding box center [57, 166] width 41 height 28
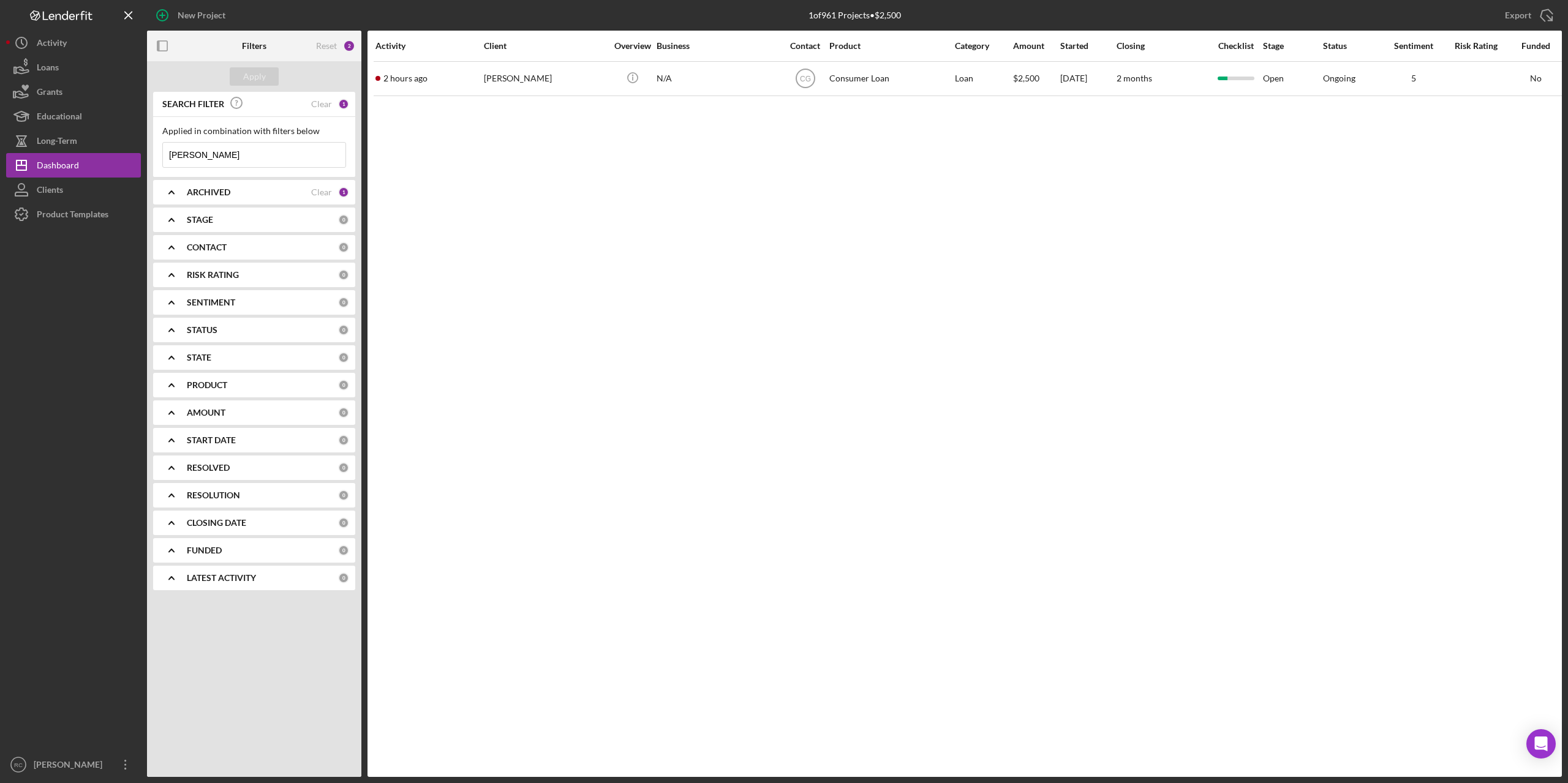
drag, startPoint x: 234, startPoint y: 153, endPoint x: 158, endPoint y: 148, distance: 76.2
click at [158, 148] on div "Applied in combination with filters below sharon Icon/Menu Close" at bounding box center [253, 147] width 202 height 60
click at [266, 76] on button "Apply" at bounding box center [254, 76] width 49 height 19
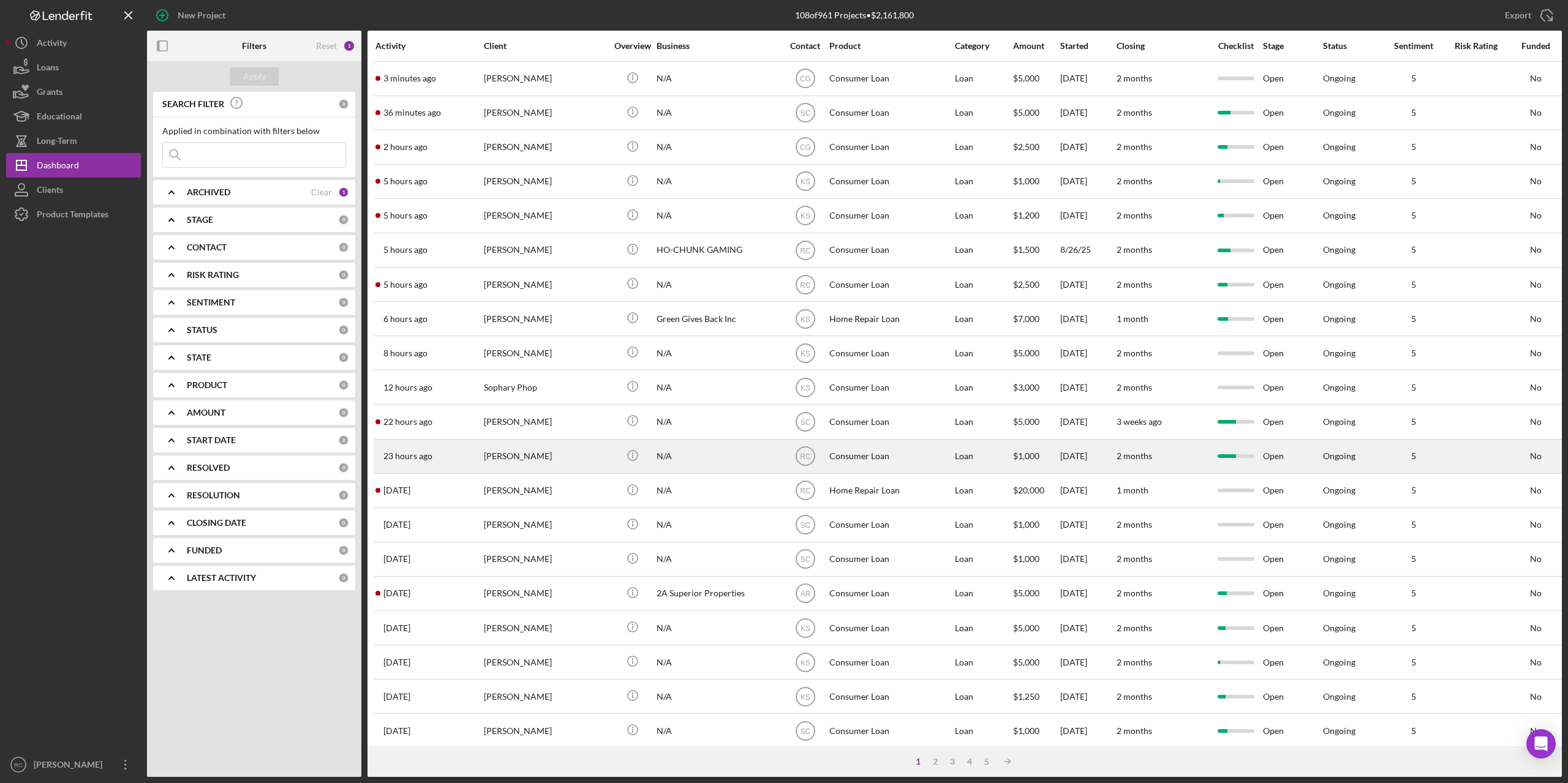
click at [528, 460] on div "Nathen Steinhorst" at bounding box center [546, 456] width 123 height 32
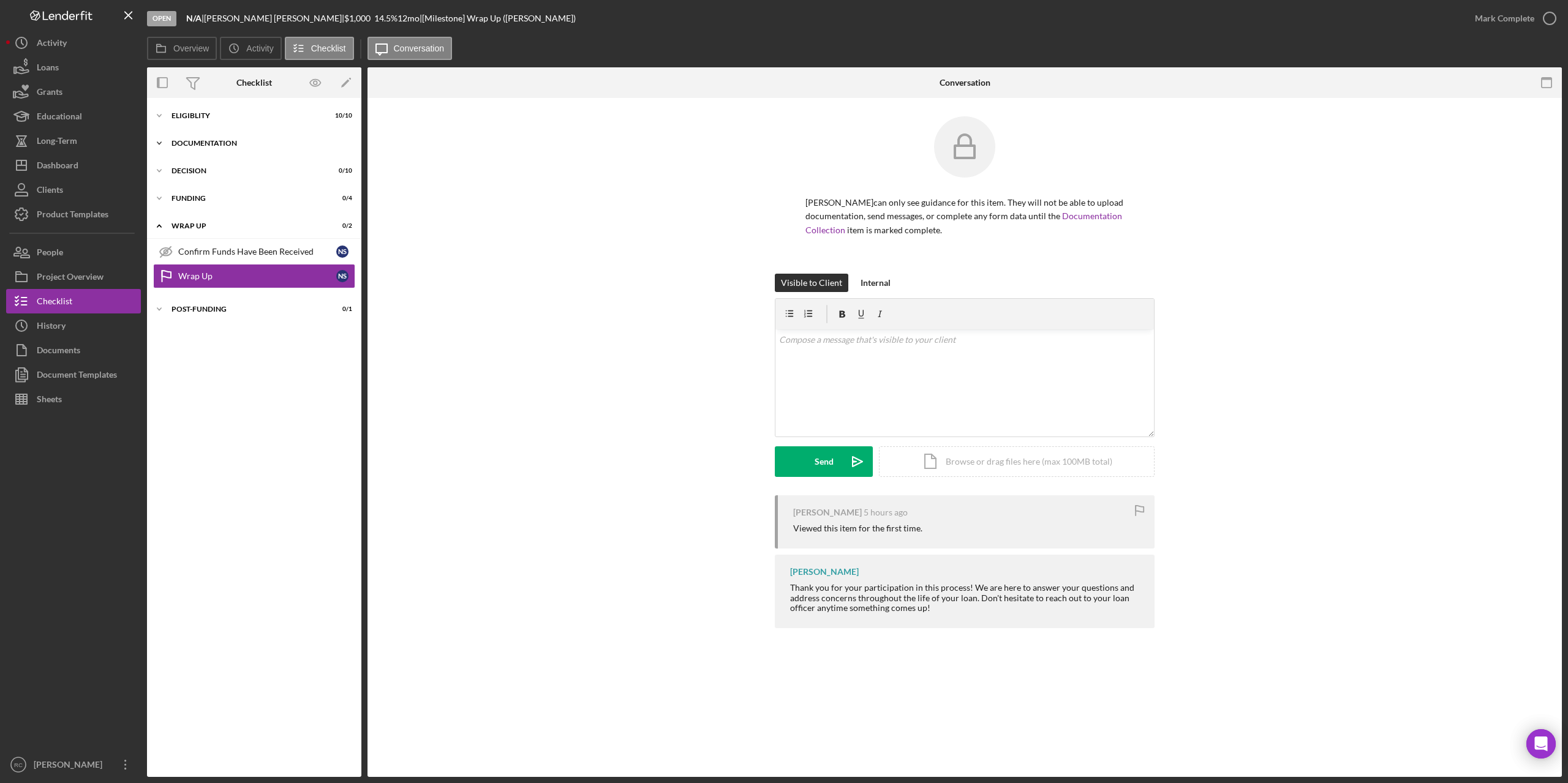
click at [200, 141] on div "Documentation" at bounding box center [258, 143] width 174 height 7
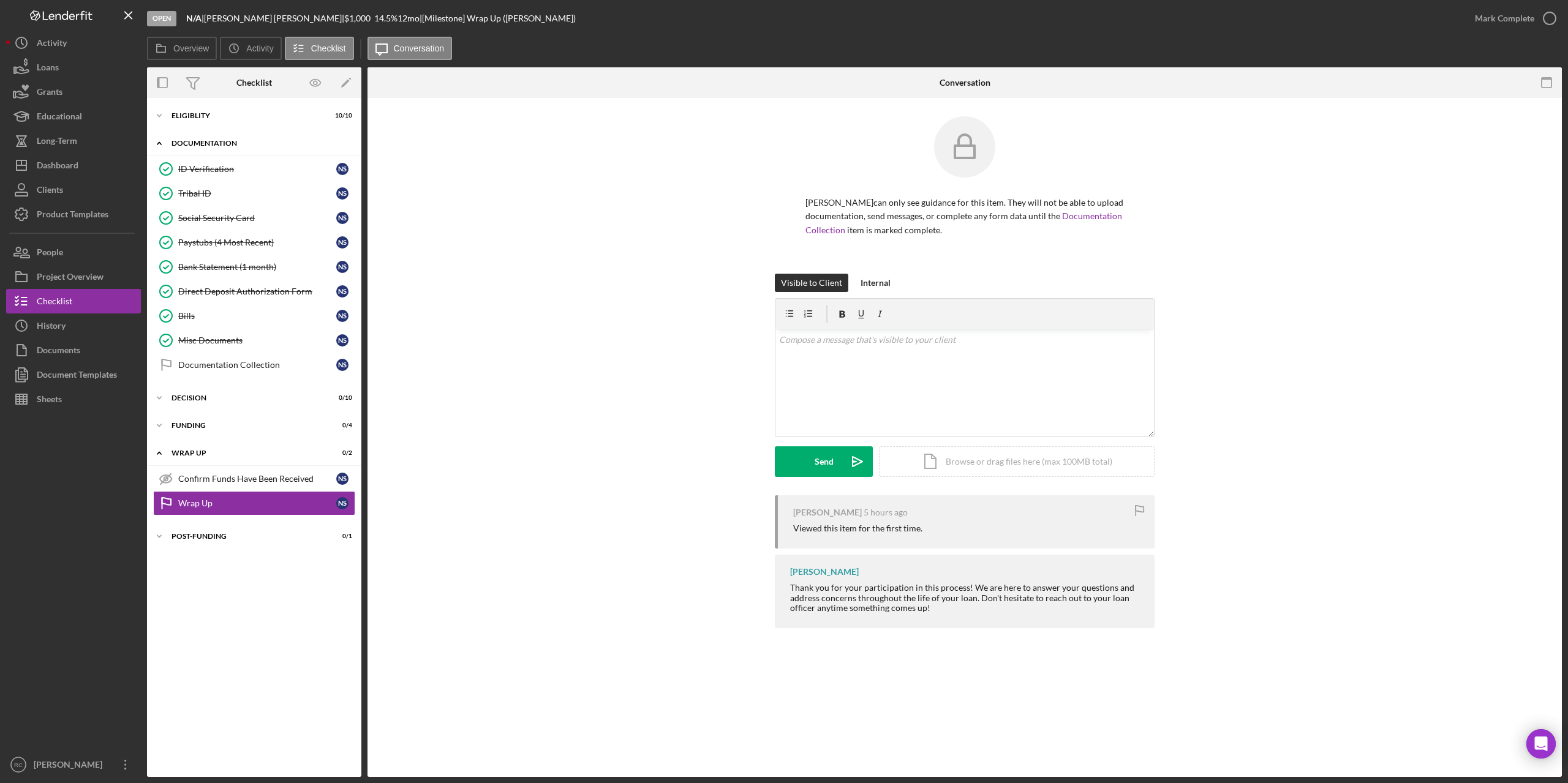
click at [222, 143] on div "Documentation" at bounding box center [258, 143] width 174 height 7
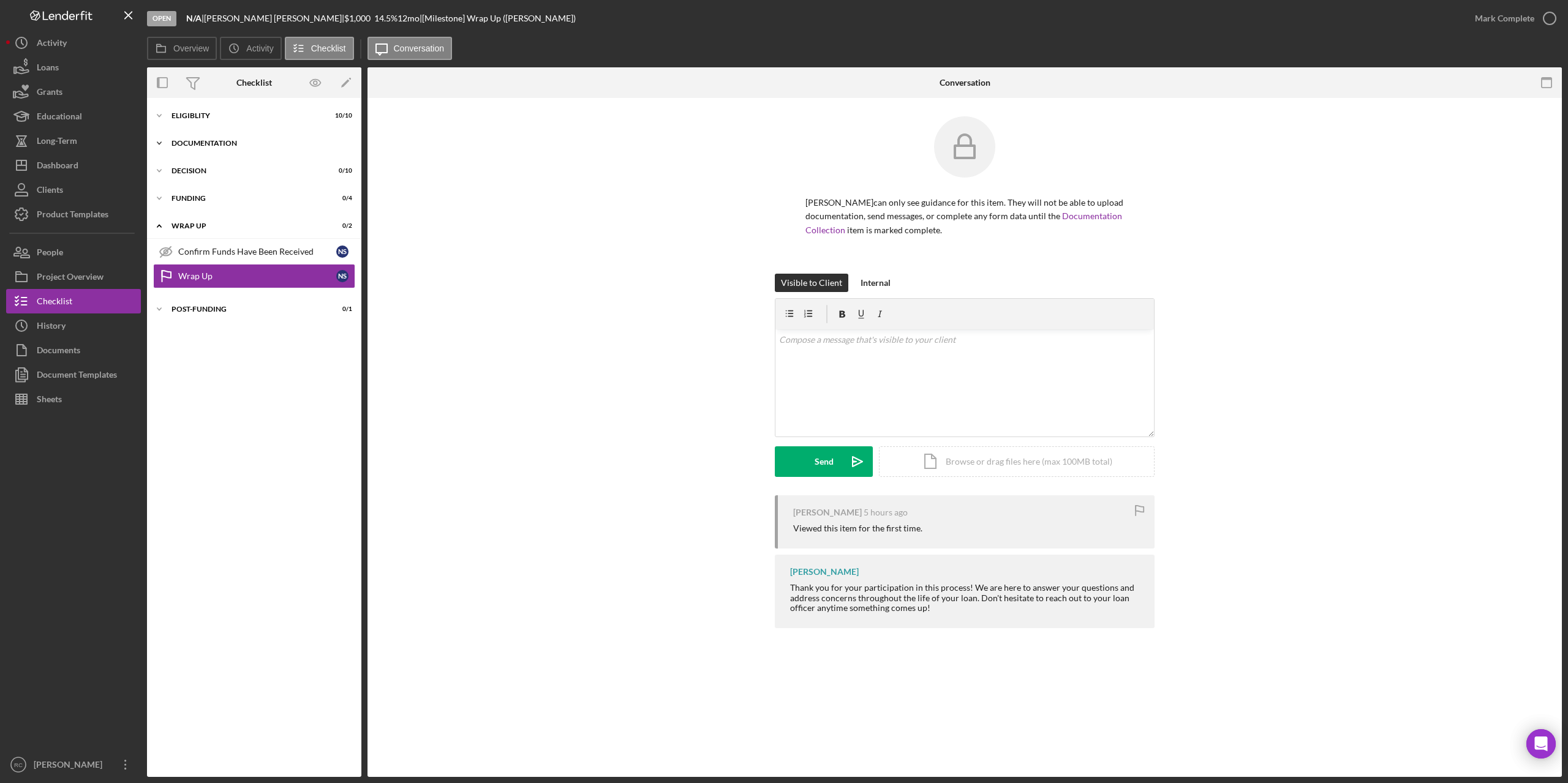
click at [222, 143] on div "Documentation" at bounding box center [258, 143] width 174 height 7
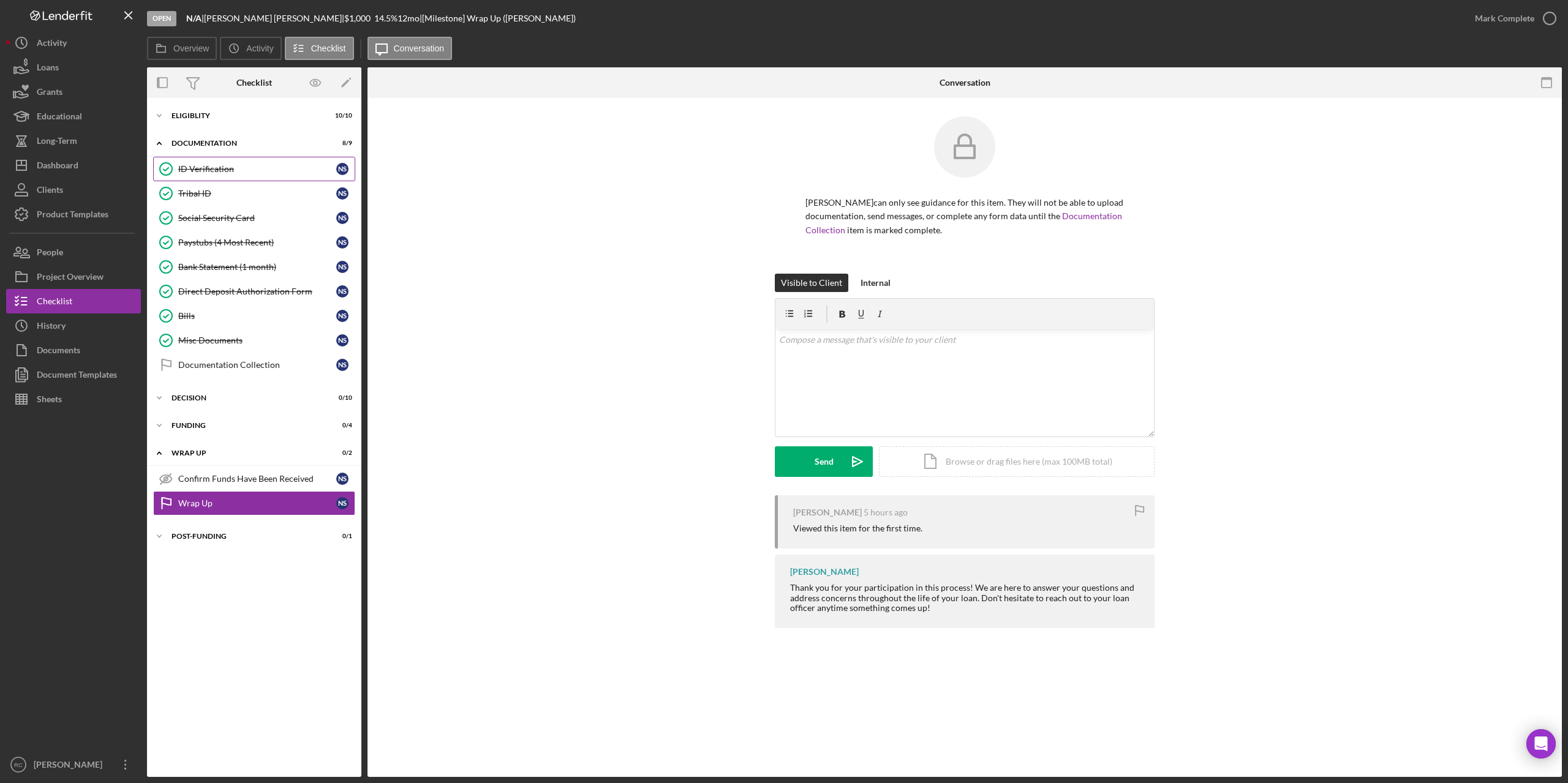
click at [213, 161] on link "ID Verification ID Verification N S" at bounding box center [253, 169] width 202 height 24
